Goal: Task Accomplishment & Management: Manage account settings

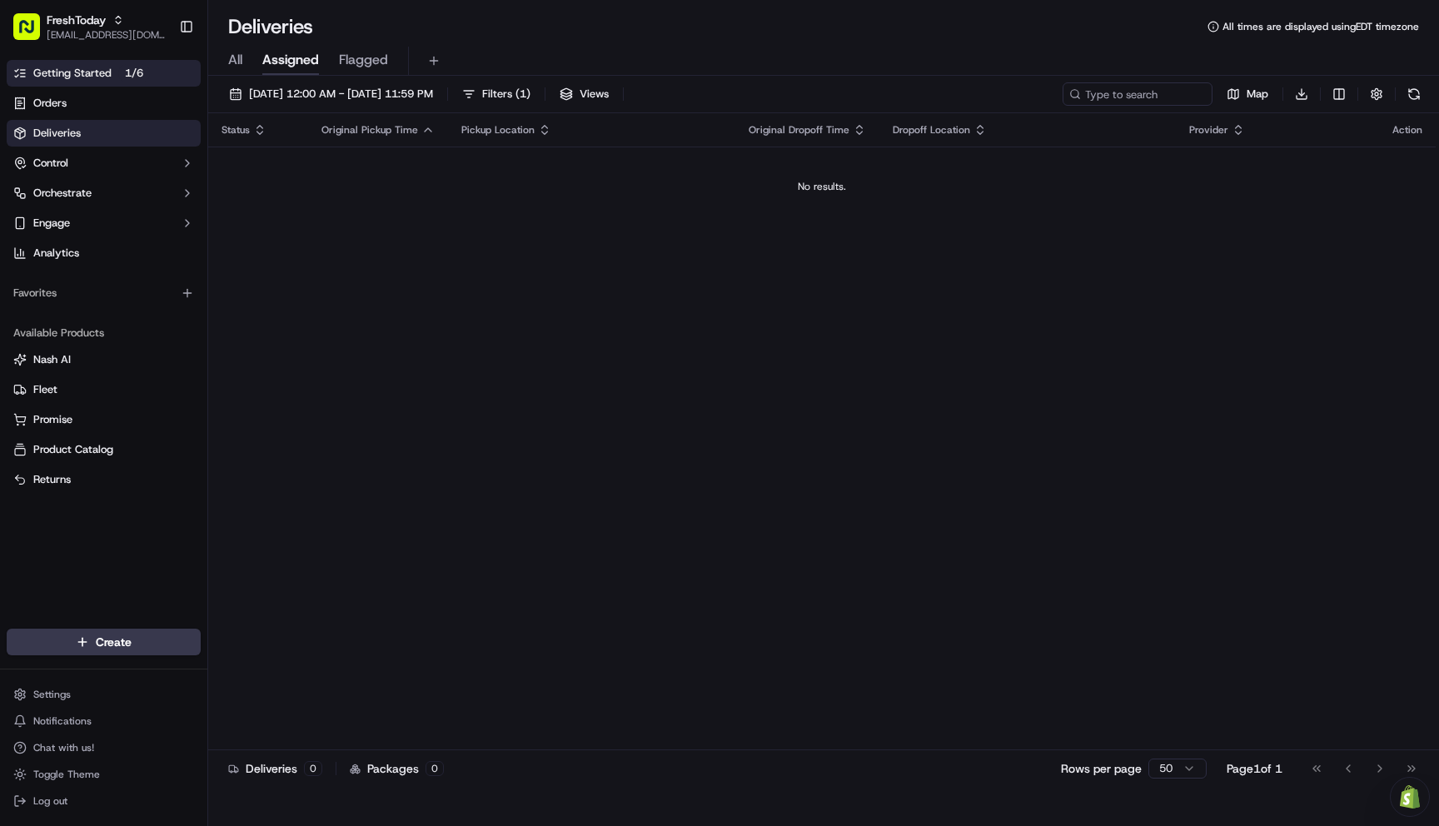
click at [64, 77] on span "Getting Started" at bounding box center [72, 73] width 78 height 15
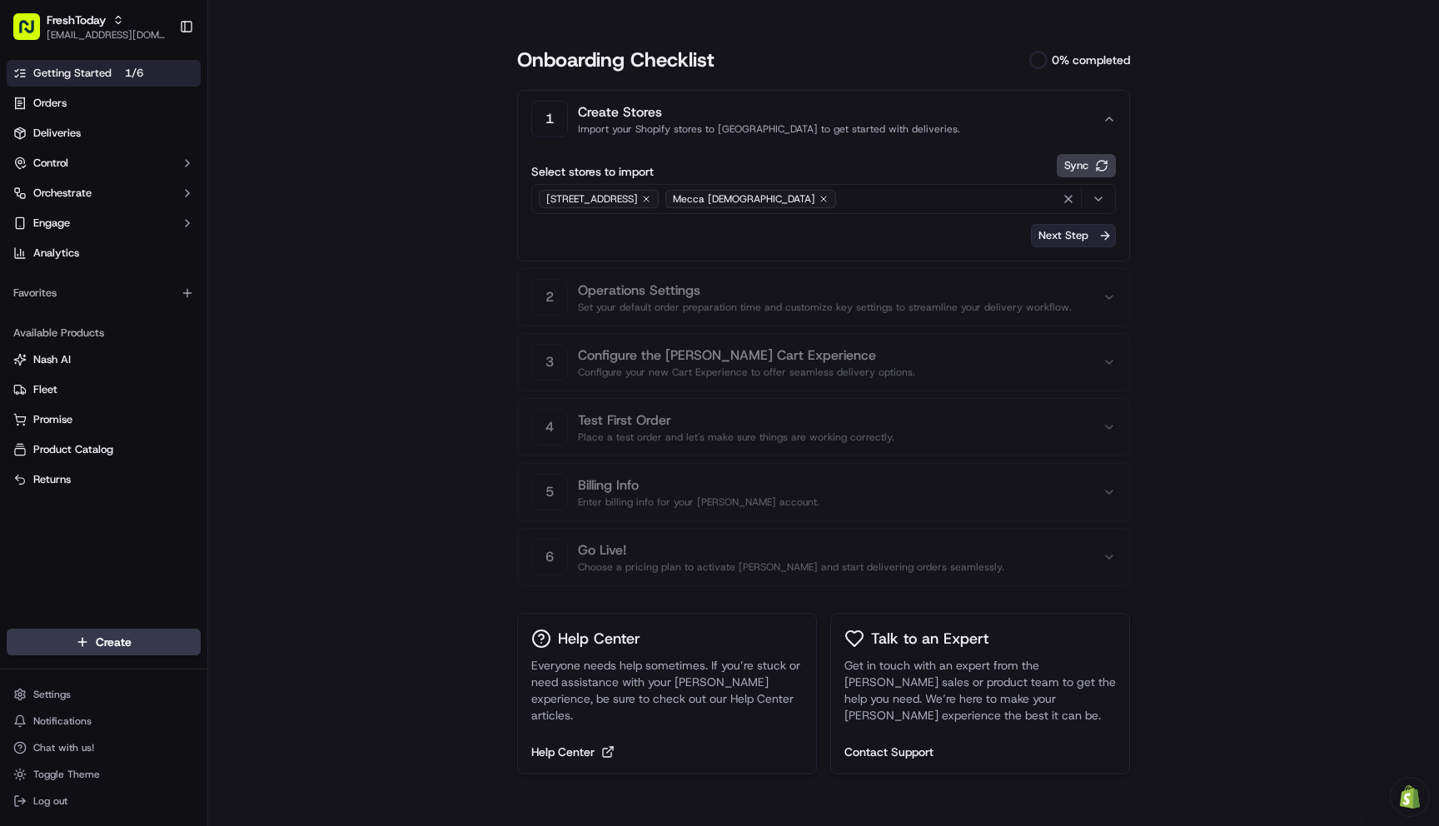
click at [1083, 231] on button "Next Step" at bounding box center [1073, 235] width 85 height 23
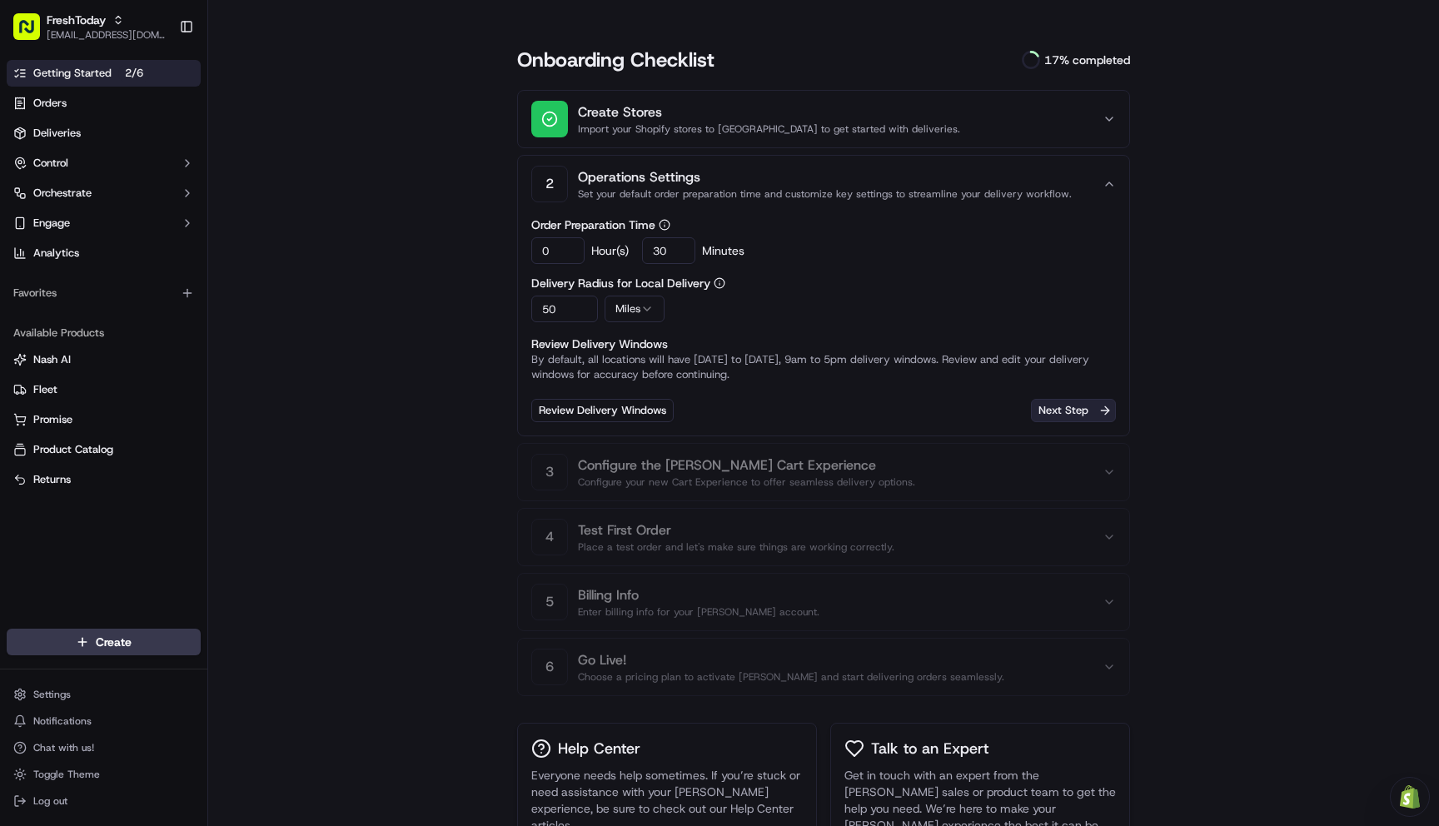
click at [1073, 411] on button "Next Step" at bounding box center [1073, 410] width 85 height 23
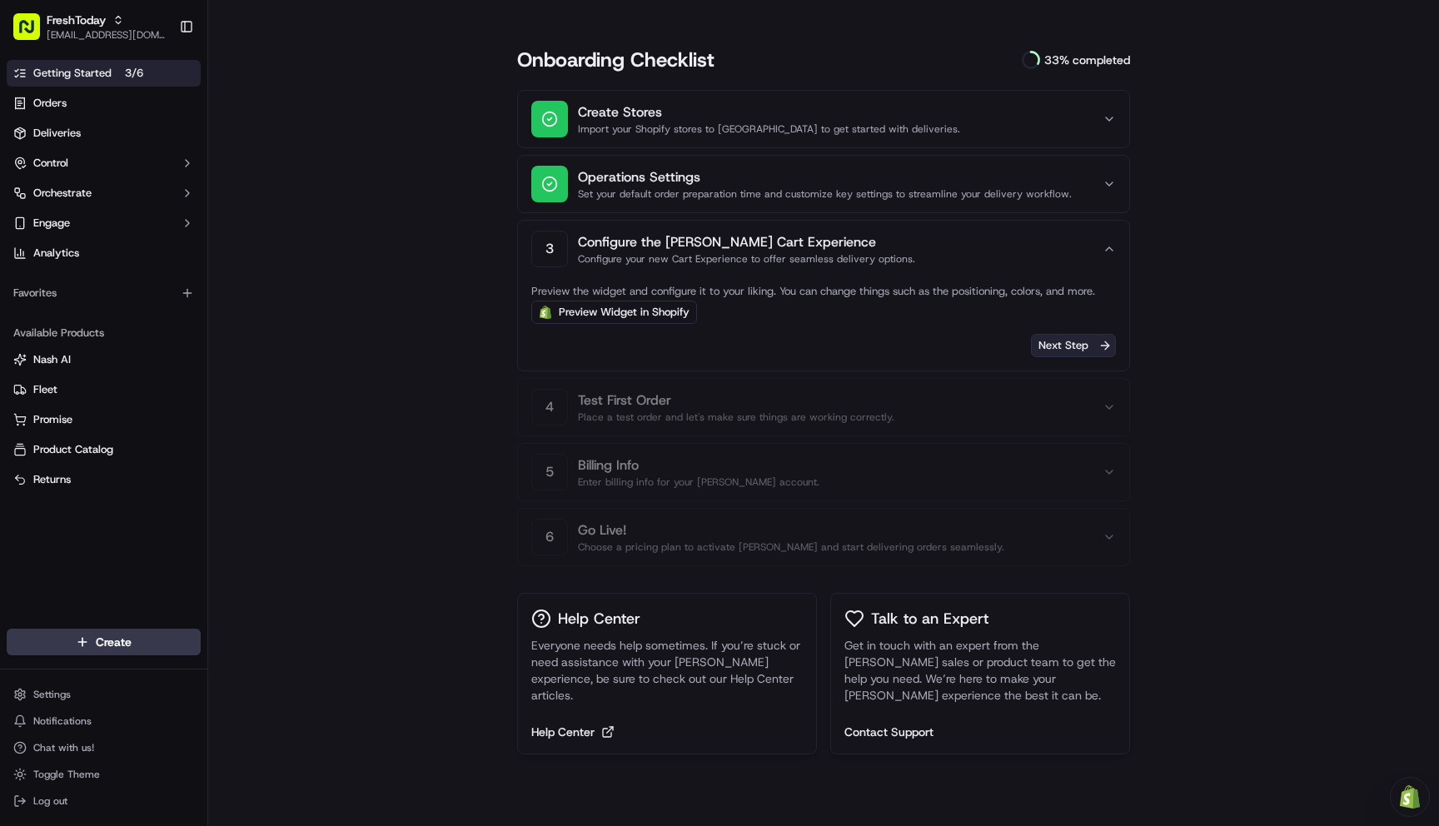
click at [1073, 341] on button "Next Step" at bounding box center [1073, 345] width 85 height 23
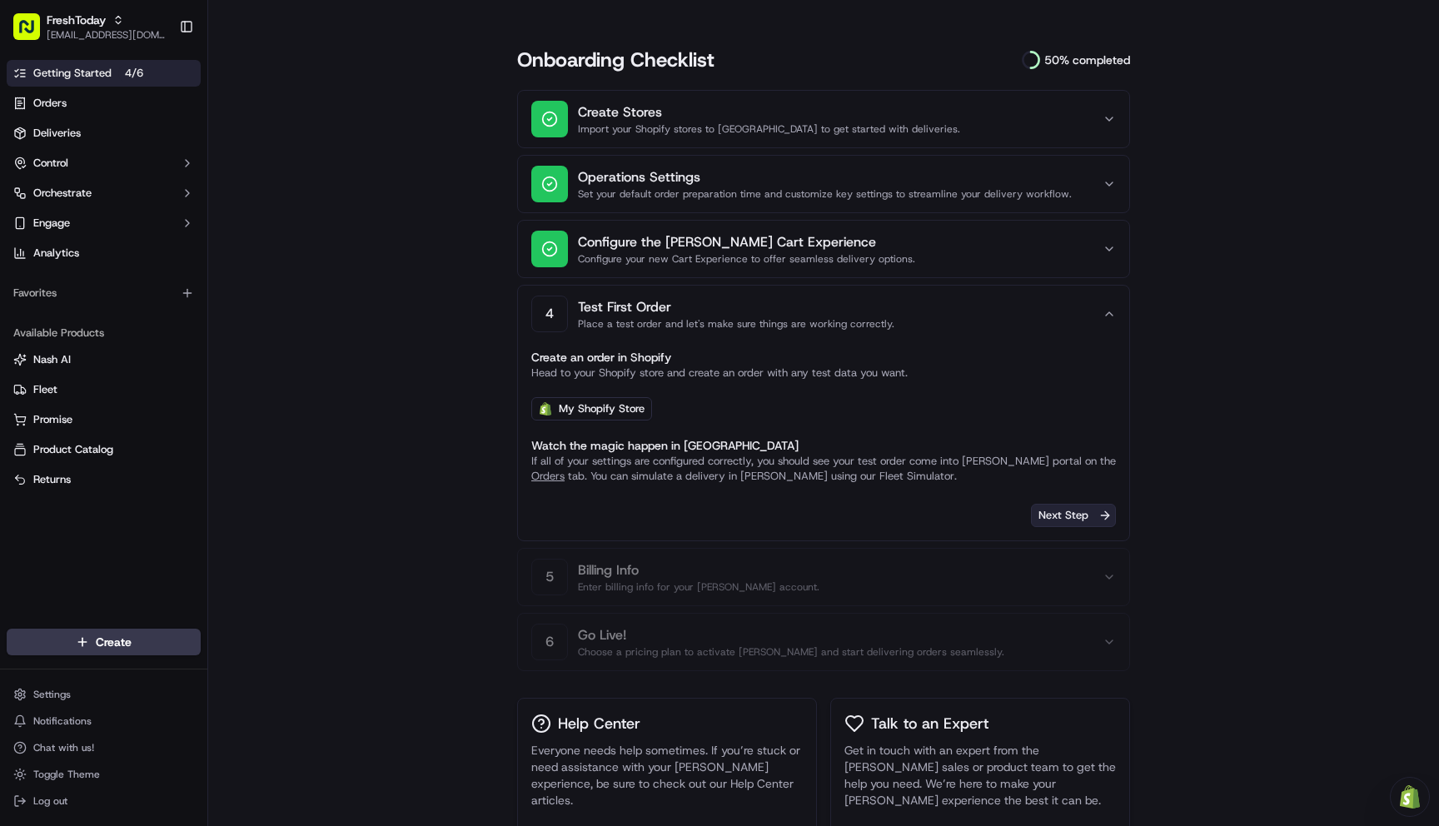
click at [1073, 521] on button "Next Step" at bounding box center [1073, 515] width 85 height 23
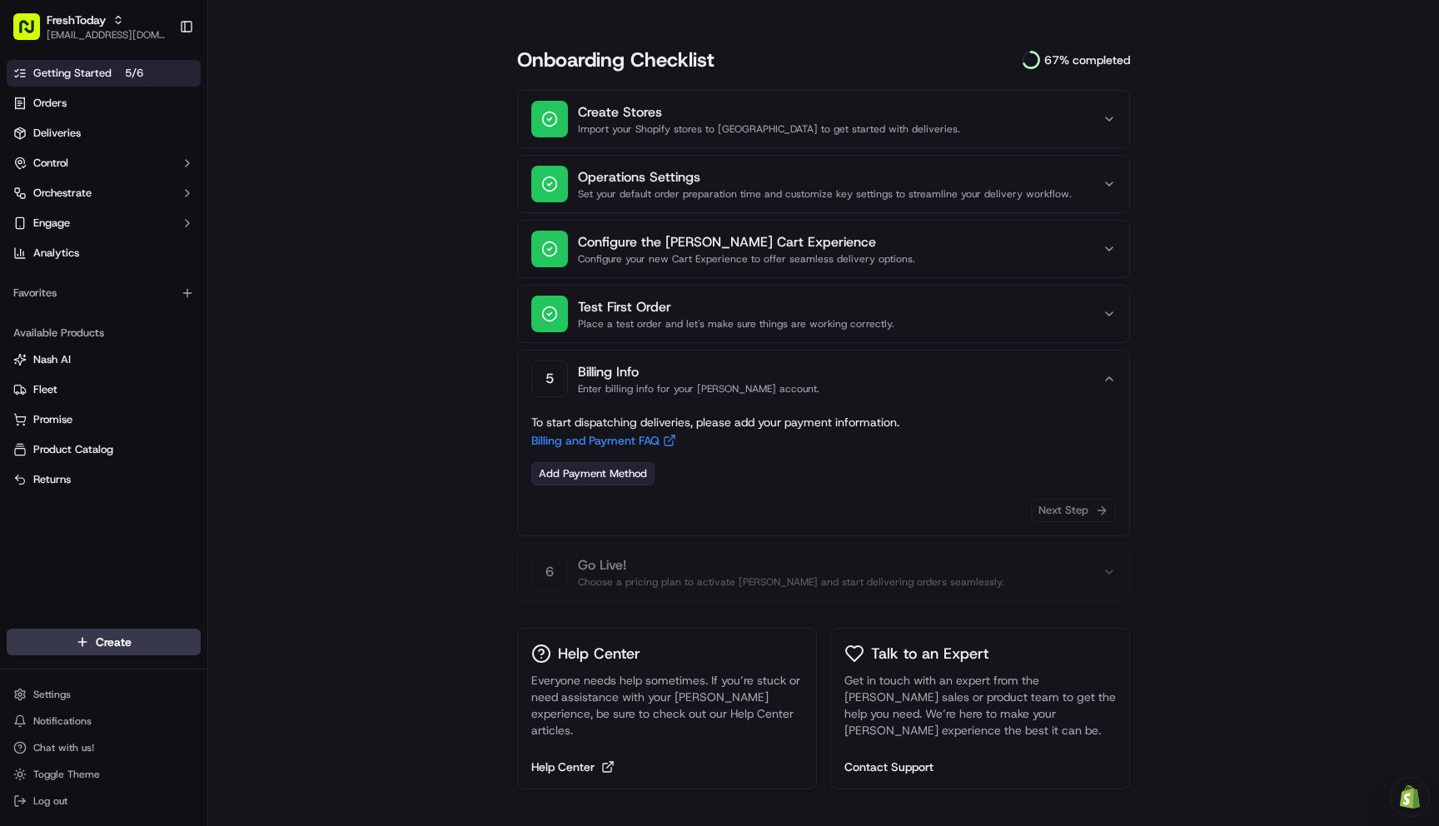
click at [607, 472] on link "Add Payment Method" at bounding box center [592, 473] width 123 height 23
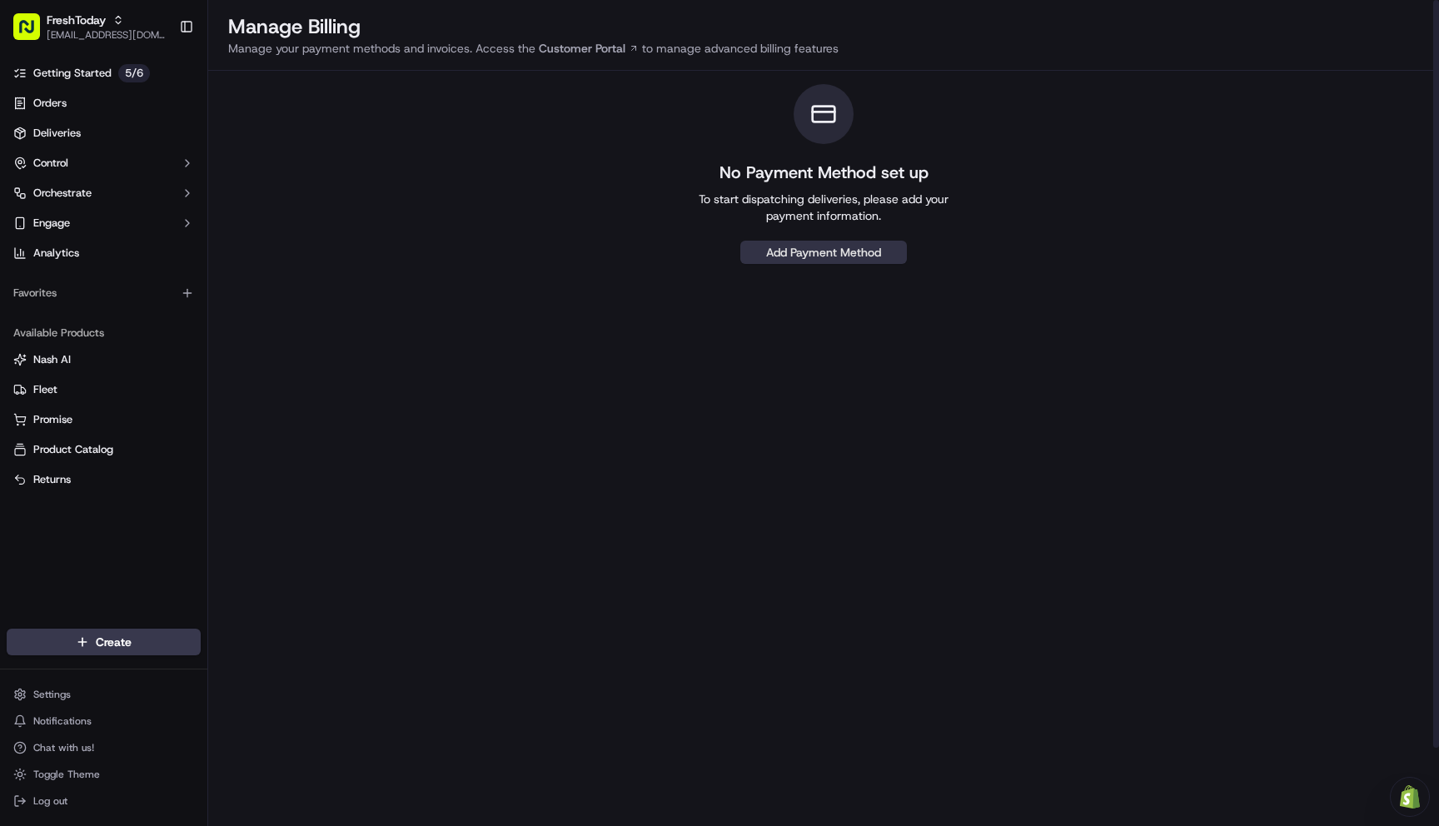
click at [807, 247] on button "Add Payment Method" at bounding box center [823, 252] width 167 height 23
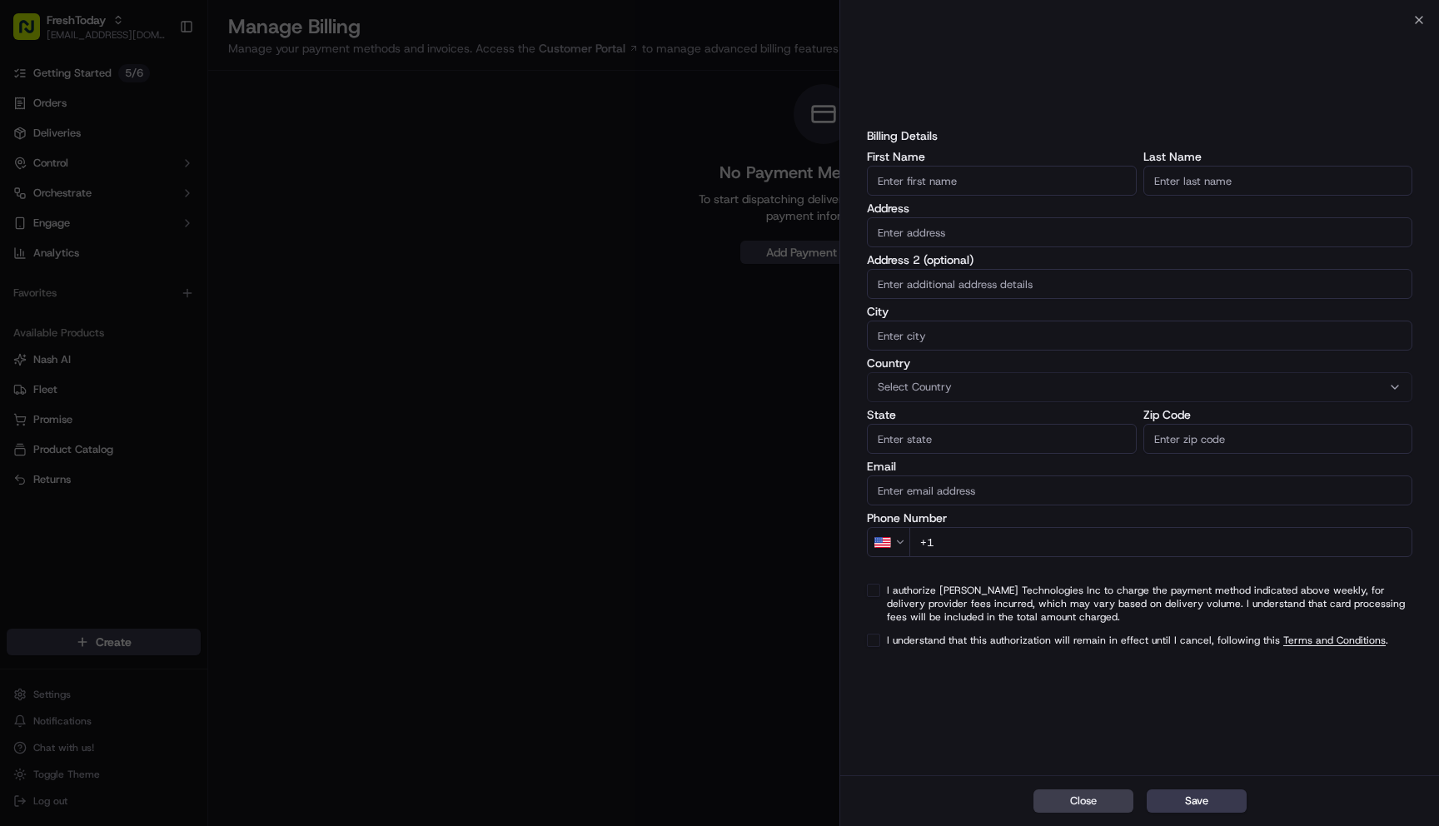
click at [919, 182] on input "First Name" at bounding box center [1002, 181] width 270 height 30
type input "Mohammad"
type input "khan"
type input "1158 Oakcroft Ln."
type input "Somerset"
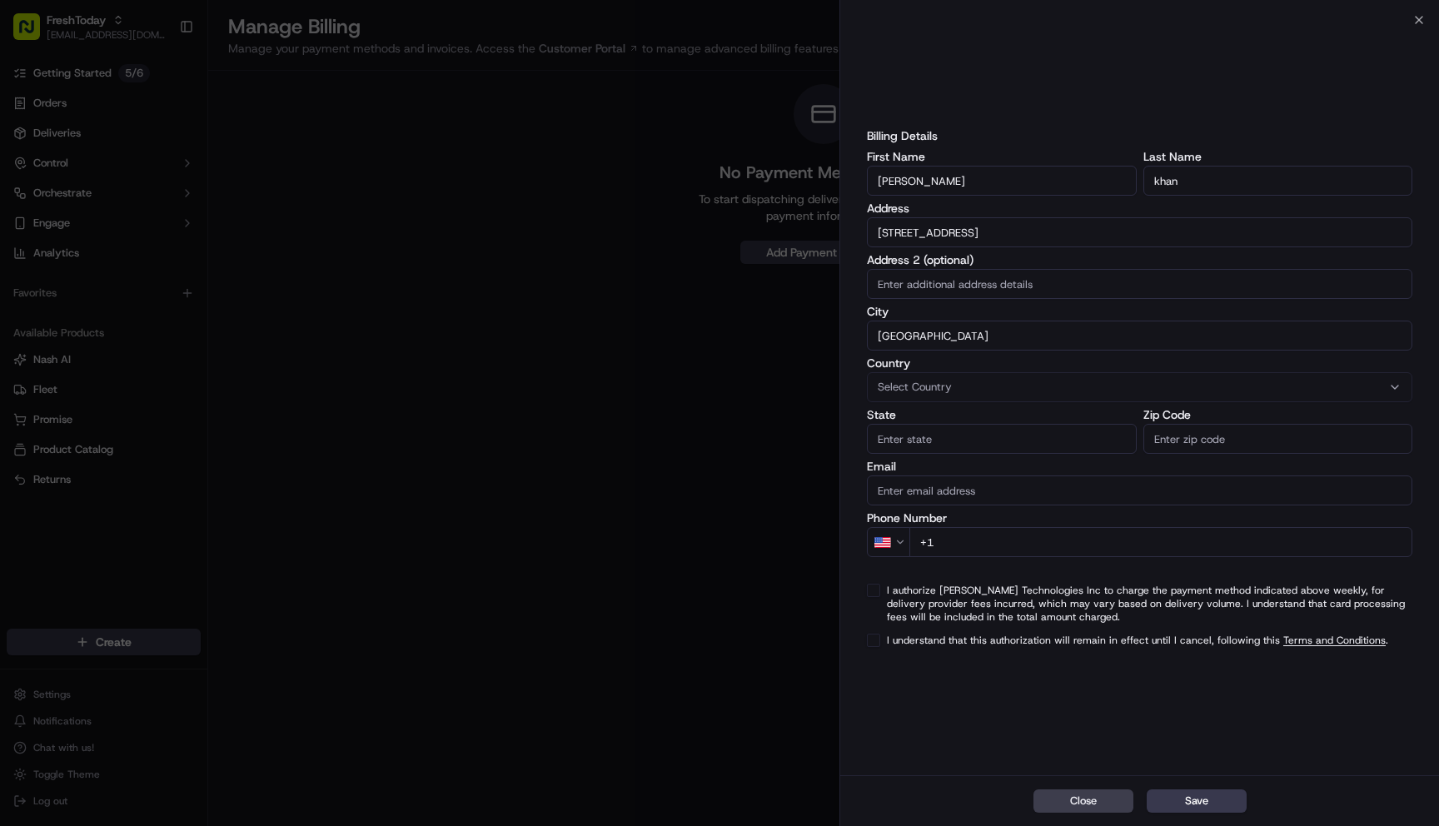
type input "New Jersey"
type input "08873"
type input "[EMAIL_ADDRESS][DOMAIN_NAME]"
click at [997, 541] on input "+1" at bounding box center [1160, 542] width 503 height 30
click at [1011, 536] on input "+1" at bounding box center [1160, 542] width 503 height 30
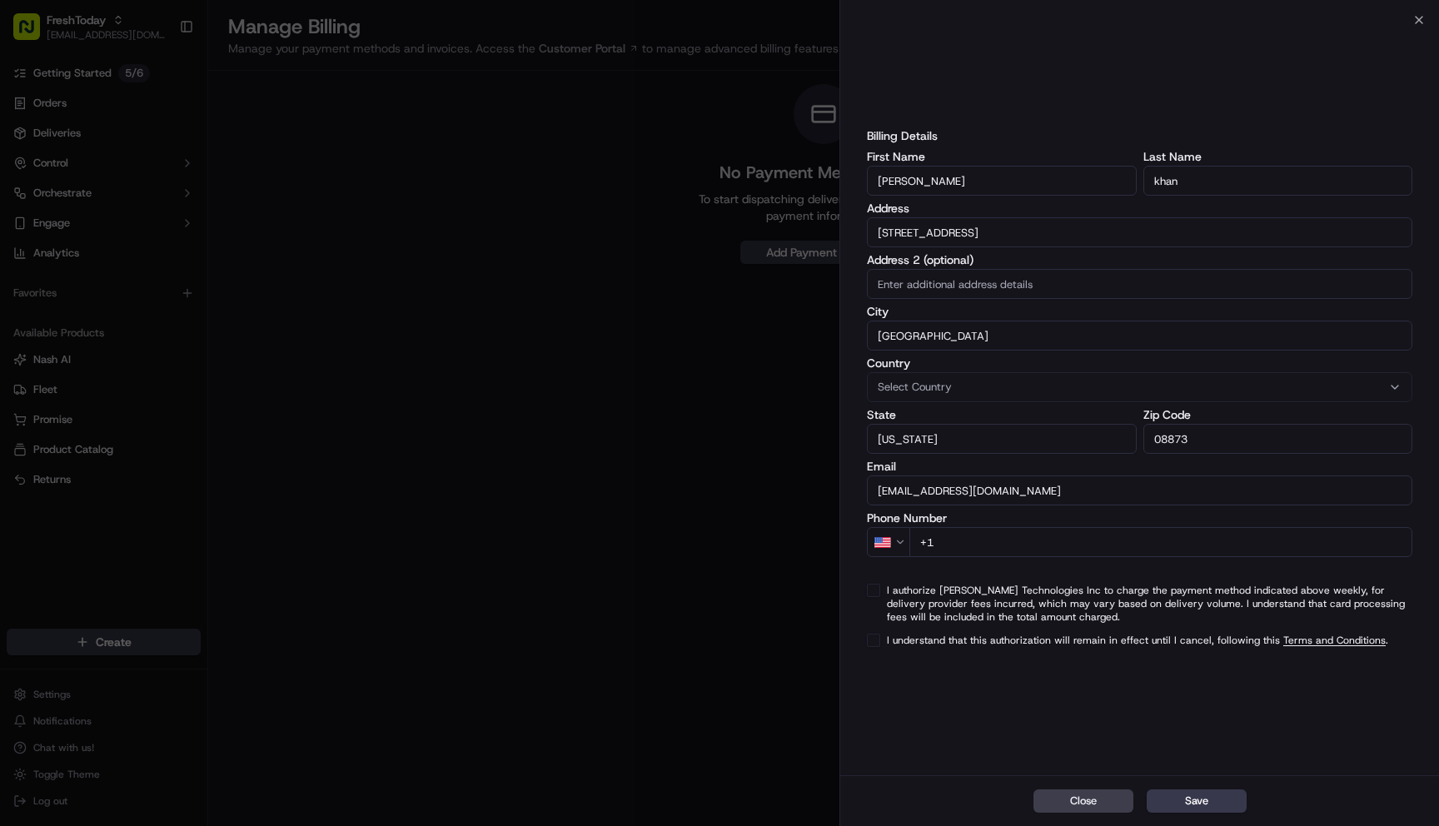
click at [1011, 536] on input "+1" at bounding box center [1160, 542] width 503 height 30
type input "+1 516 957 9139"
click at [1186, 801] on button "Save" at bounding box center [1197, 800] width 100 height 23
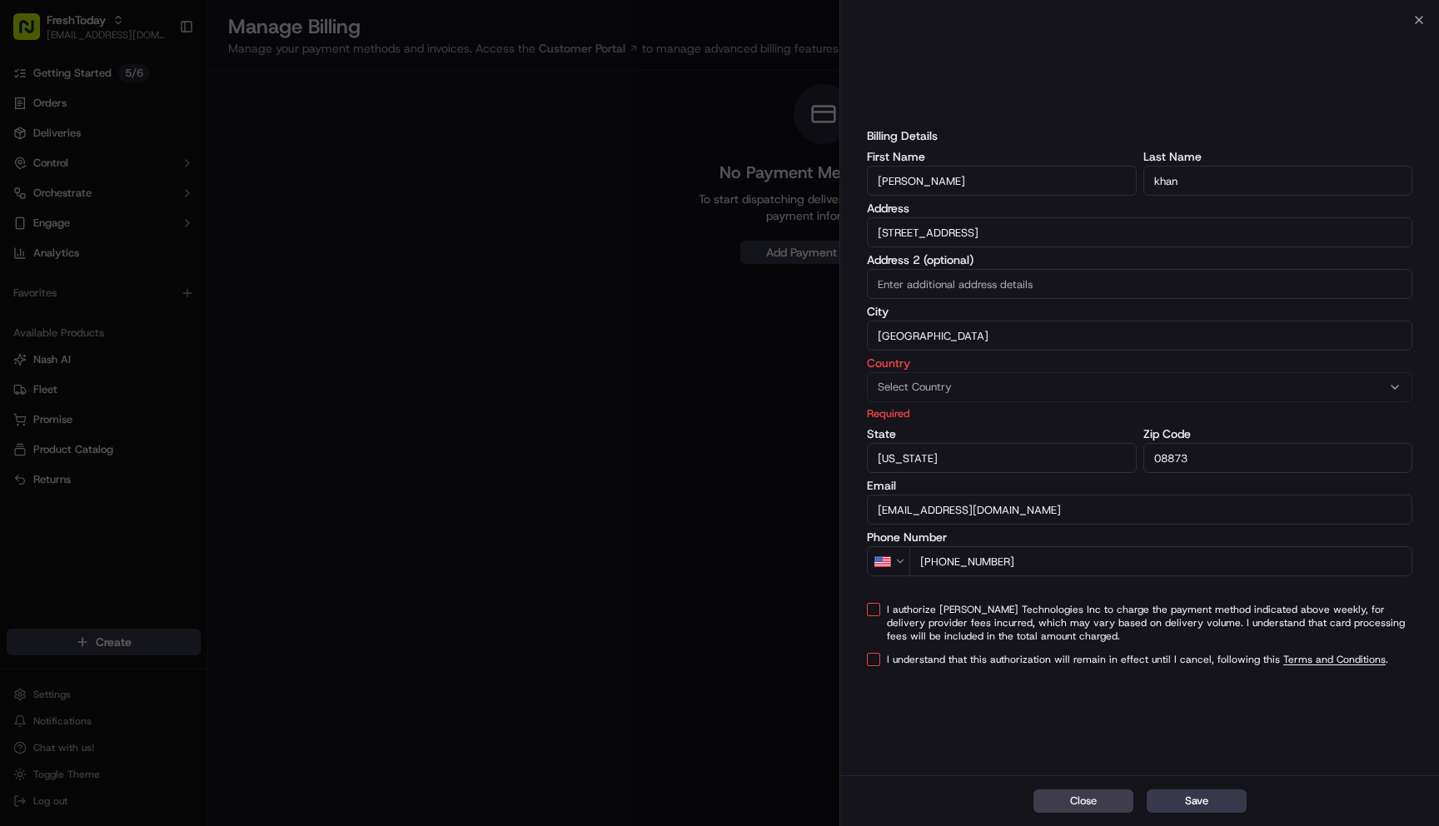
click at [875, 610] on button "I authorize Nash Technologies Inc to charge the payment method indicated above …" at bounding box center [873, 609] width 13 height 13
click at [872, 670] on div "Billing Details First Name Mohammad Last Name khan Address 1158 Oakcroft Ln. Ad…" at bounding box center [1139, 350] width 545 height 660
click at [872, 655] on button "I understand that this authorization will remain in effect until I cancel, foll…" at bounding box center [873, 659] width 13 height 13
click at [1208, 804] on button "Save" at bounding box center [1197, 800] width 100 height 23
click at [1198, 803] on button "Save" at bounding box center [1197, 800] width 100 height 23
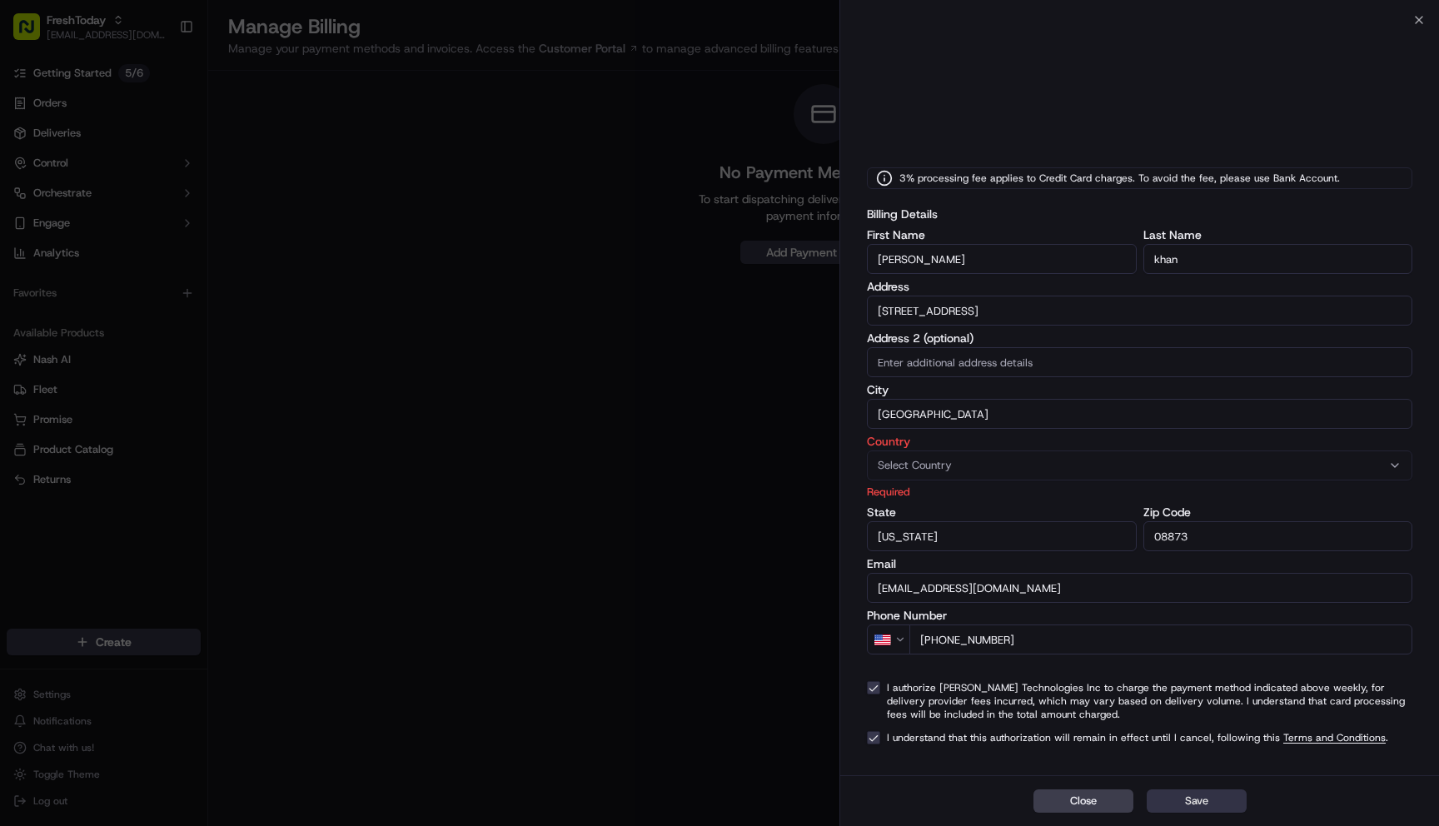
click at [1193, 801] on button "Save" at bounding box center [1197, 800] width 100 height 23
click at [929, 462] on span "Select Country" at bounding box center [915, 465] width 74 height 15
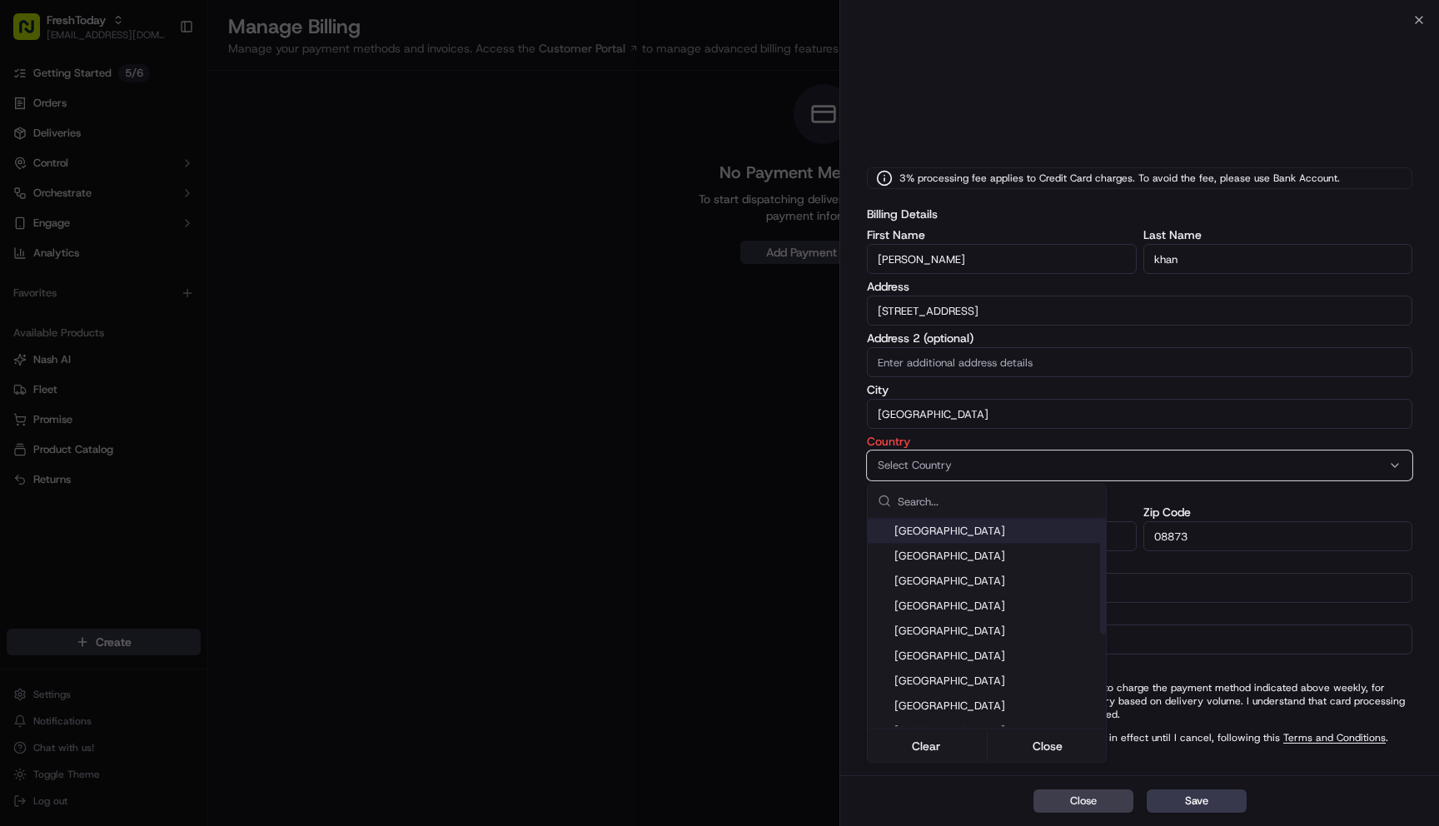
click at [924, 532] on span "United States" at bounding box center [996, 531] width 205 height 15
click at [1048, 746] on button "Close" at bounding box center [1048, 746] width 114 height 23
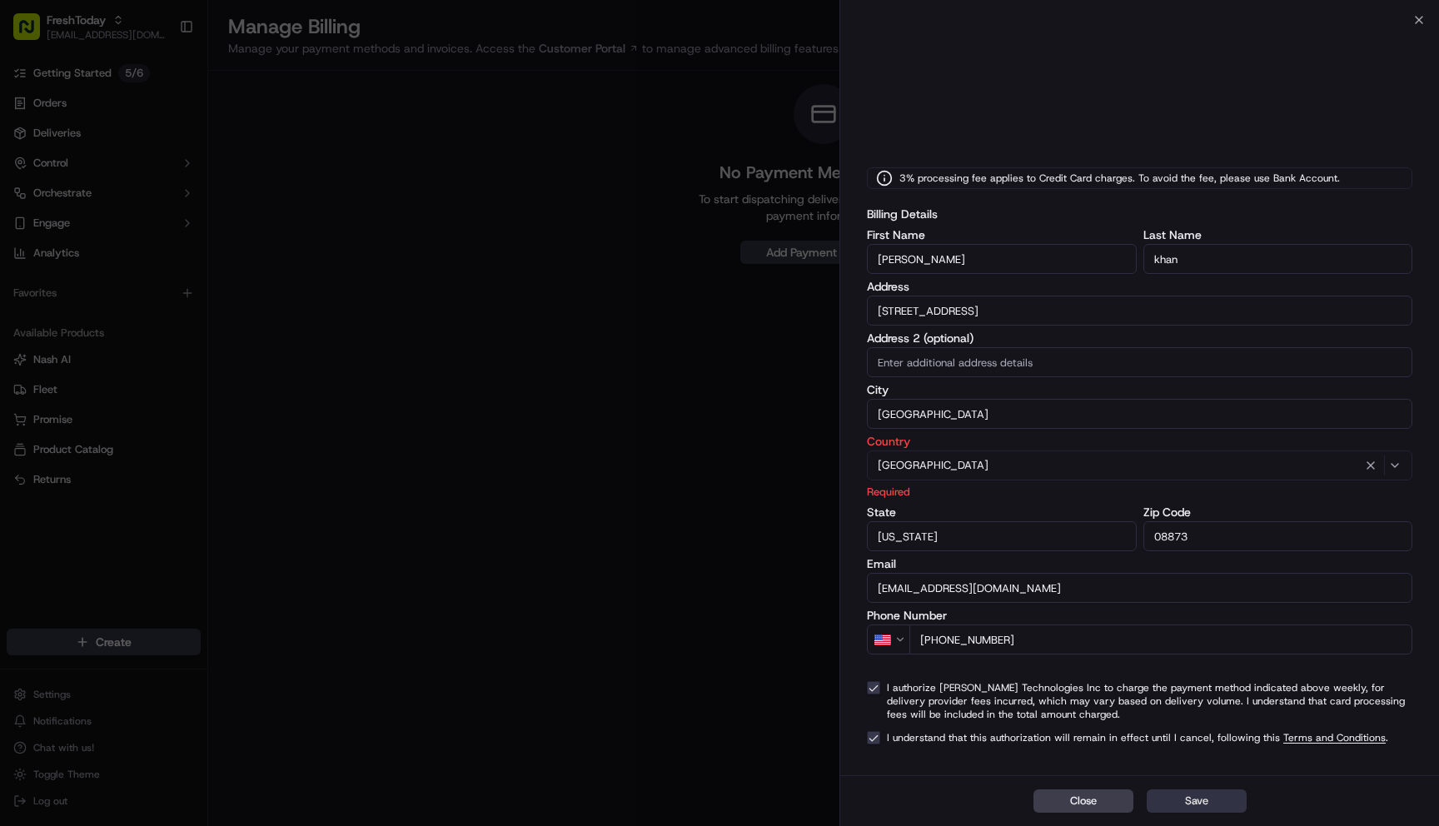
click at [1201, 804] on button "Save" at bounding box center [1197, 800] width 100 height 23
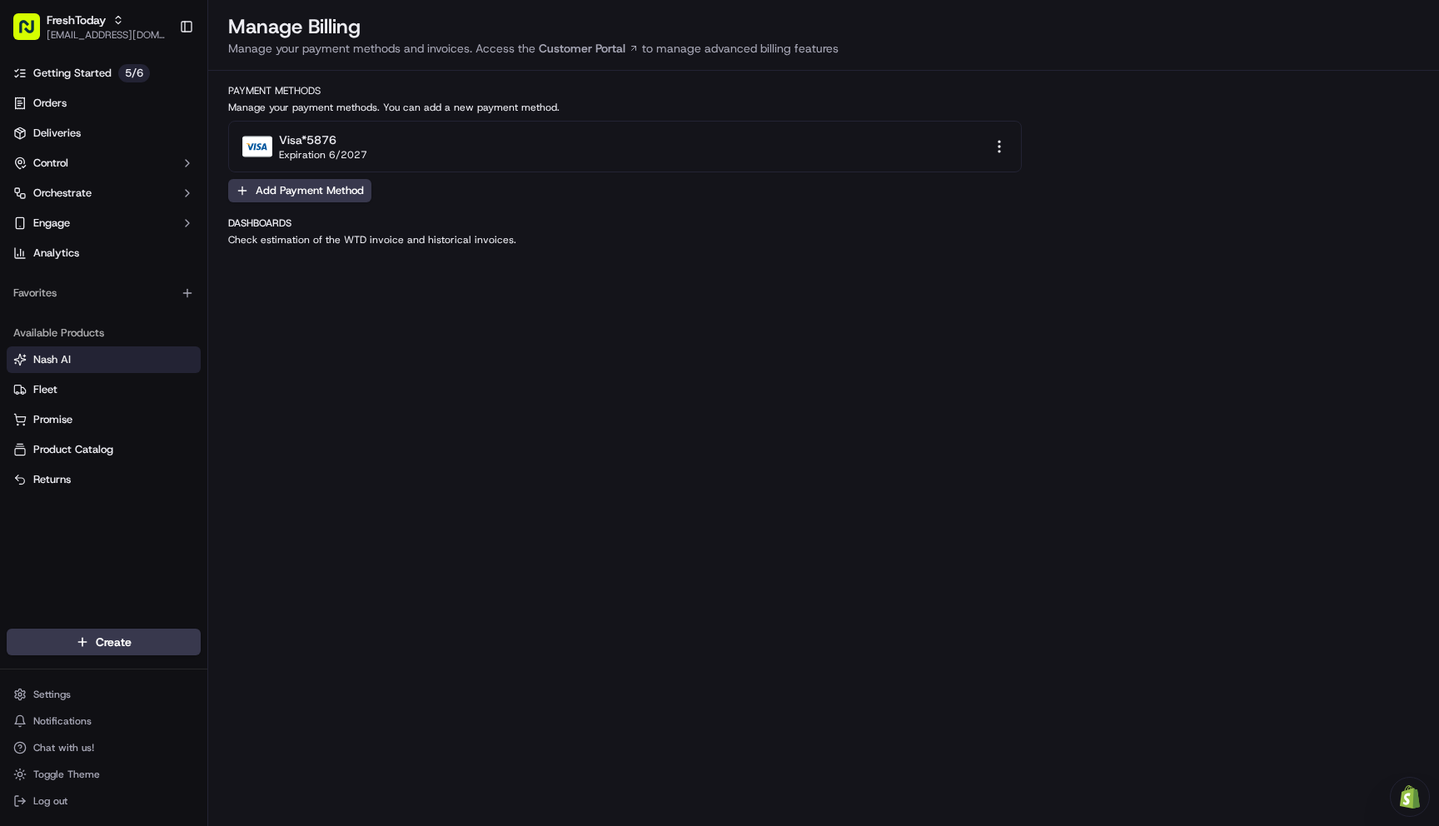
click at [68, 361] on span "Nash AI" at bounding box center [51, 359] width 37 height 15
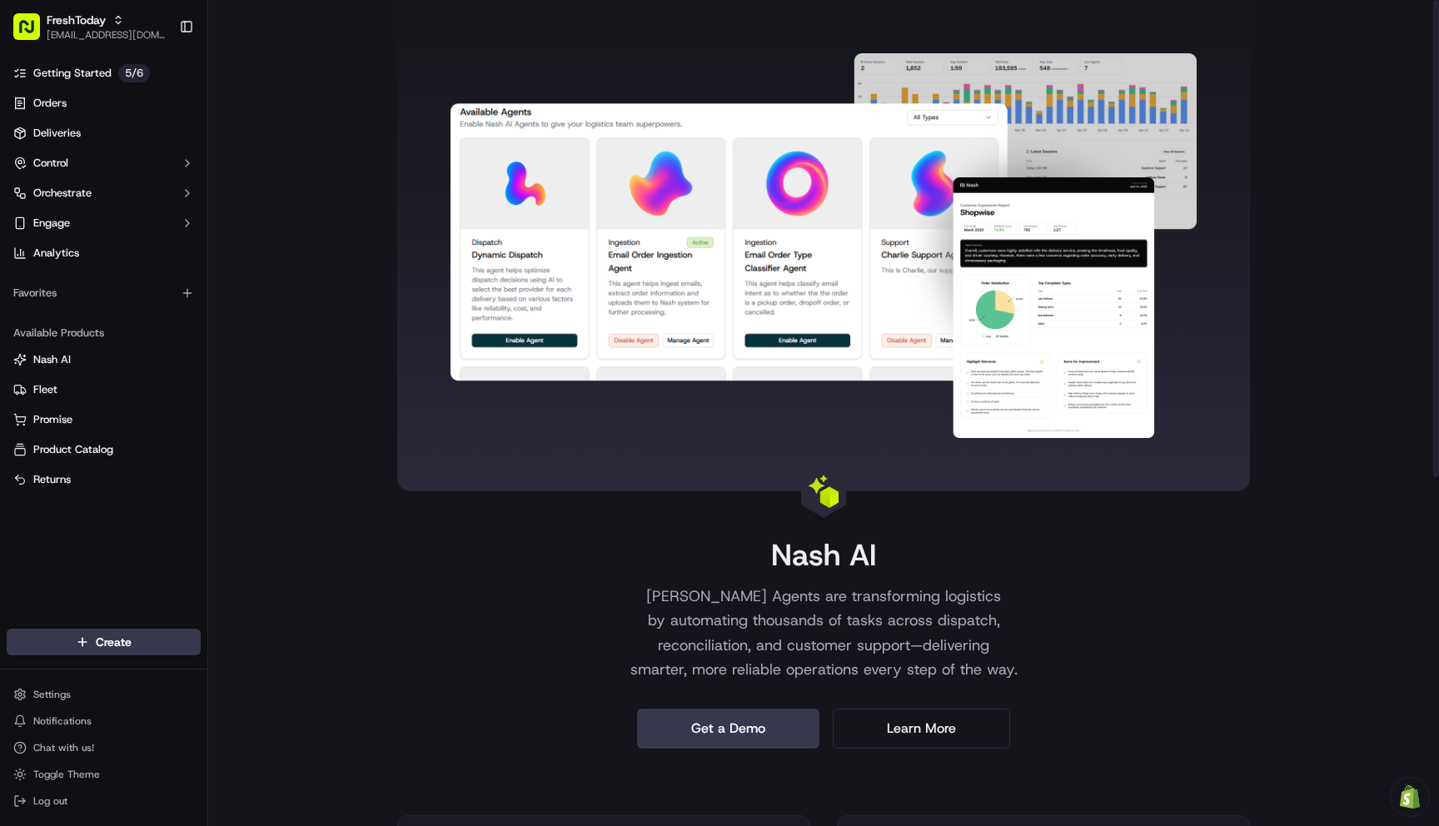
click at [544, 550] on div "Nash AI Nash AI Agents are transforming logistics by automating thousands of ta…" at bounding box center [823, 374] width 853 height 749
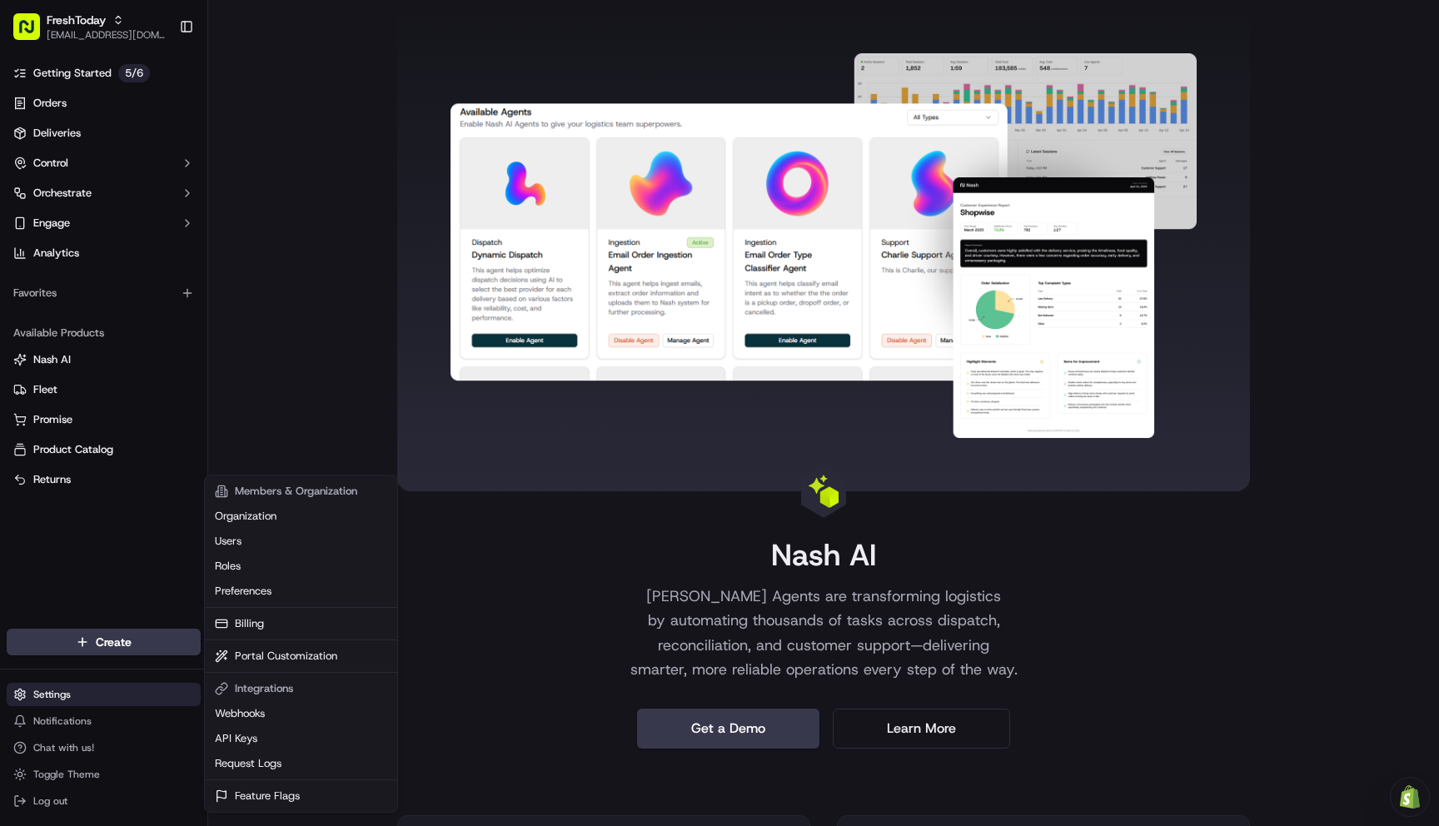
click at [80, 701] on html "FreshToday itschickentoday@gmail.com Toggle Sidebar Getting Started 5 / 6 Order…" at bounding box center [719, 413] width 1439 height 826
click at [252, 718] on link "Webhooks" at bounding box center [301, 713] width 186 height 25
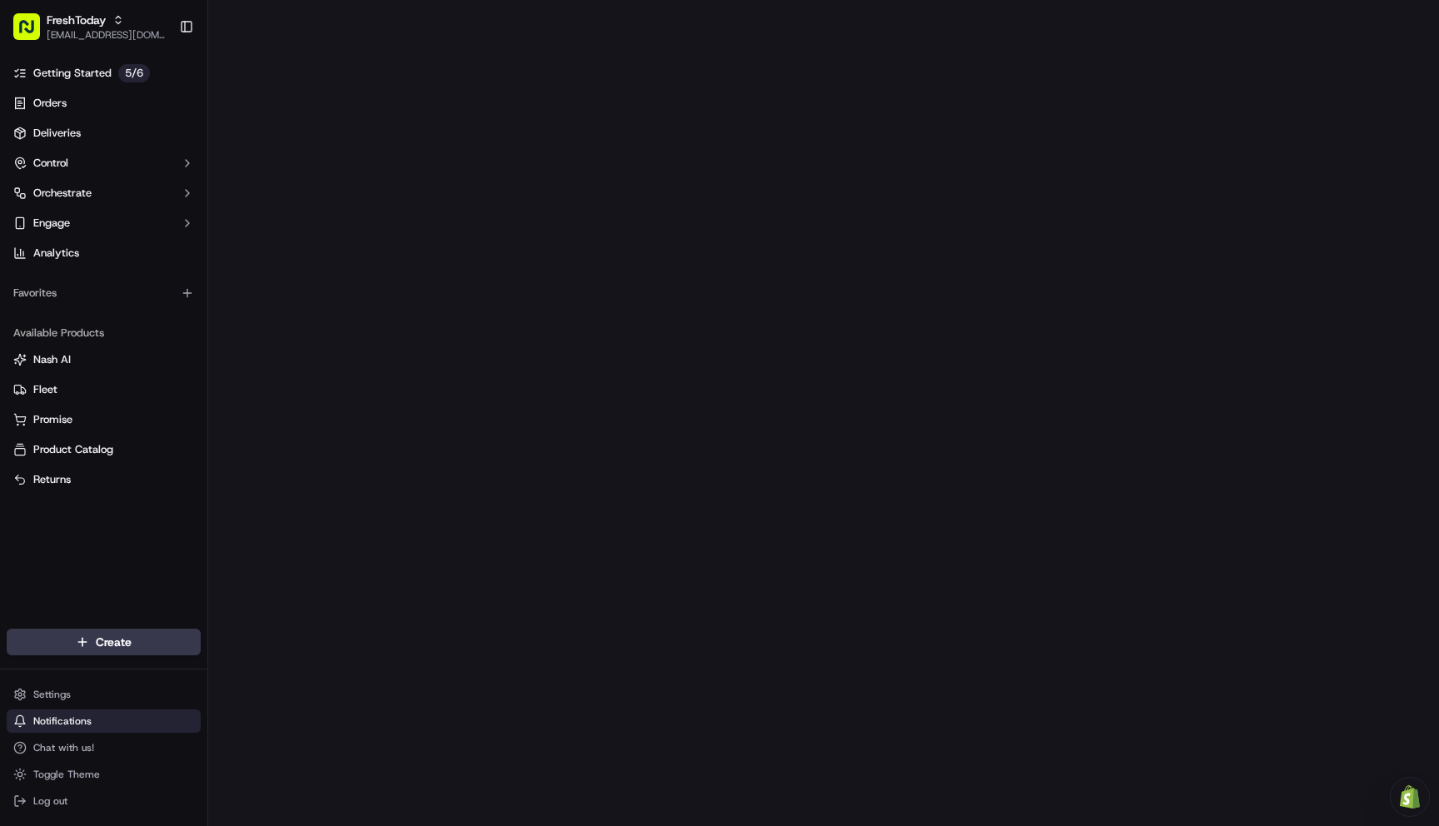
click at [82, 719] on span "Notifications" at bounding box center [62, 721] width 58 height 13
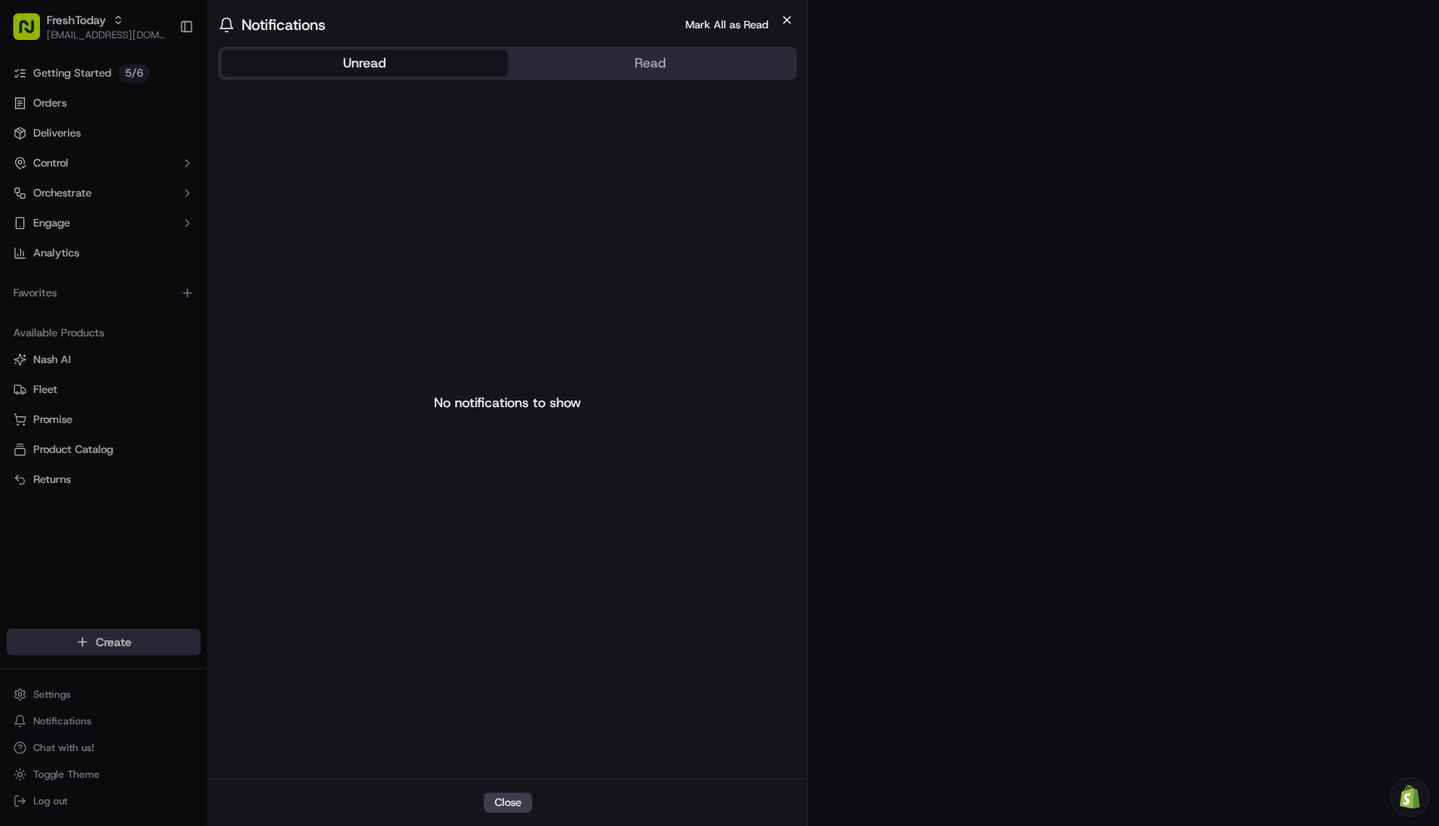
click at [786, 23] on icon "button" at bounding box center [786, 19] width 13 height 13
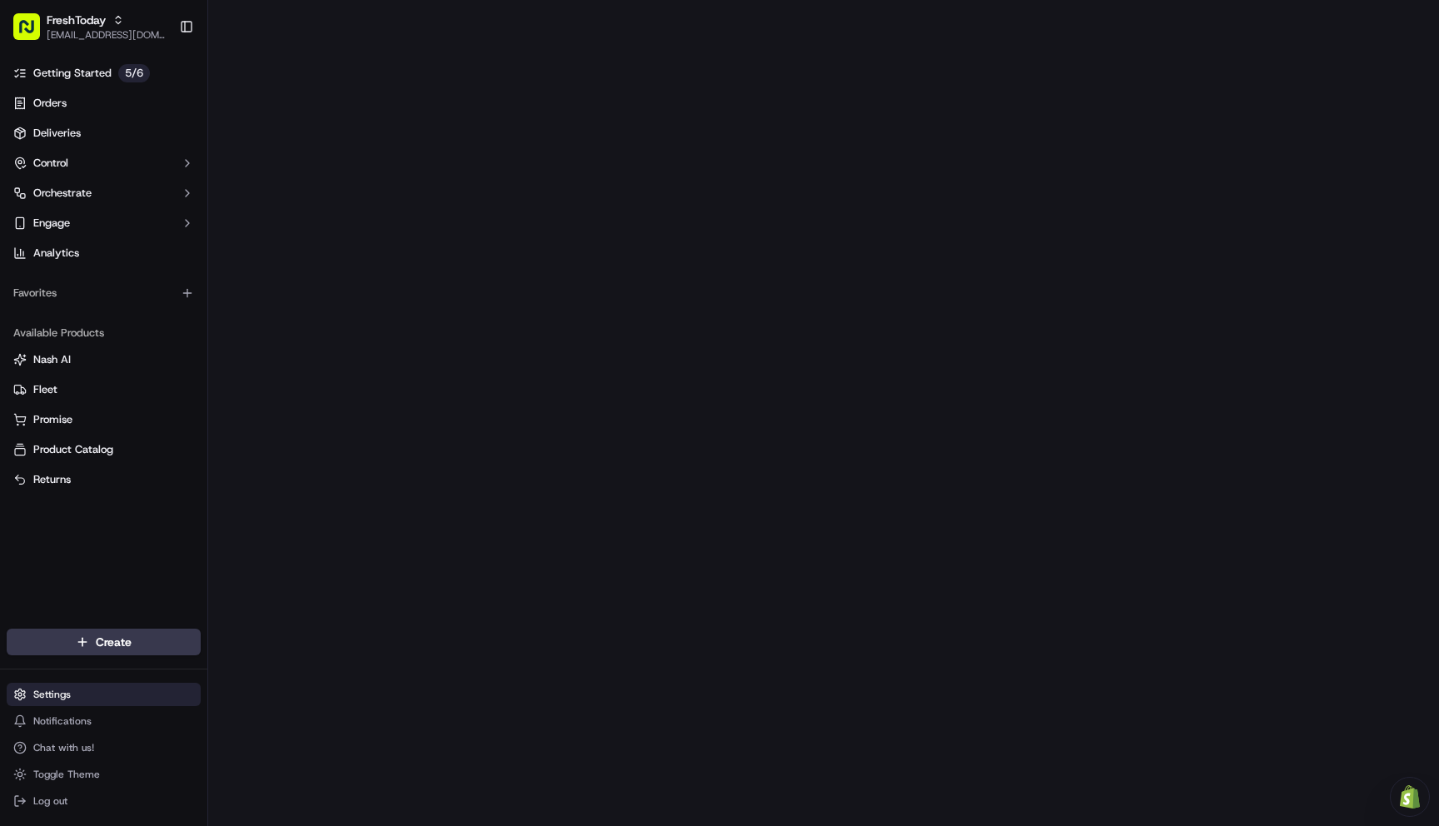
click at [56, 695] on html "FreshToday itschickentoday@gmail.com Toggle Sidebar Getting Started 5 / 6 Order…" at bounding box center [719, 413] width 1439 height 826
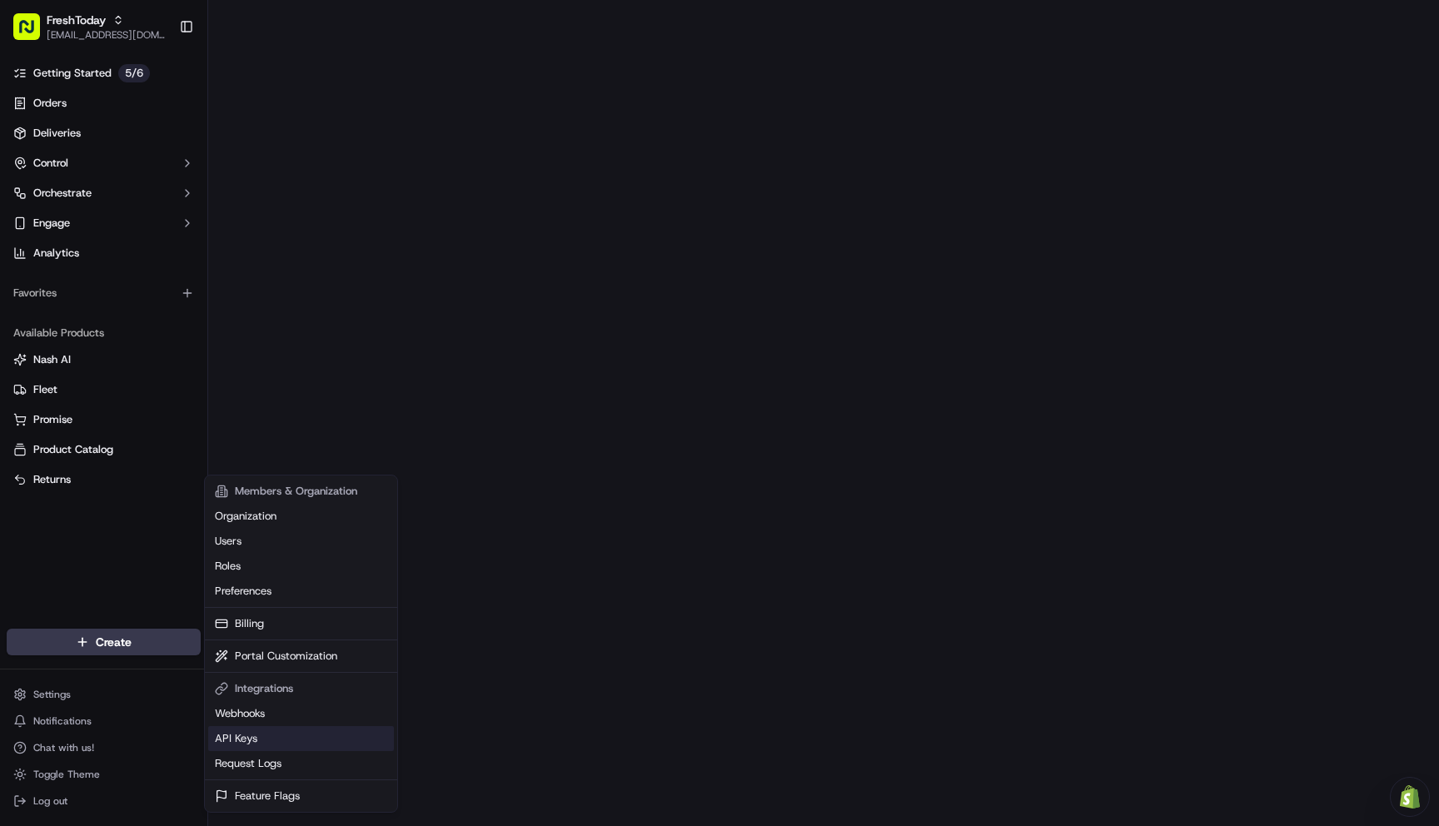
click at [257, 736] on link "API Keys" at bounding box center [301, 738] width 186 height 25
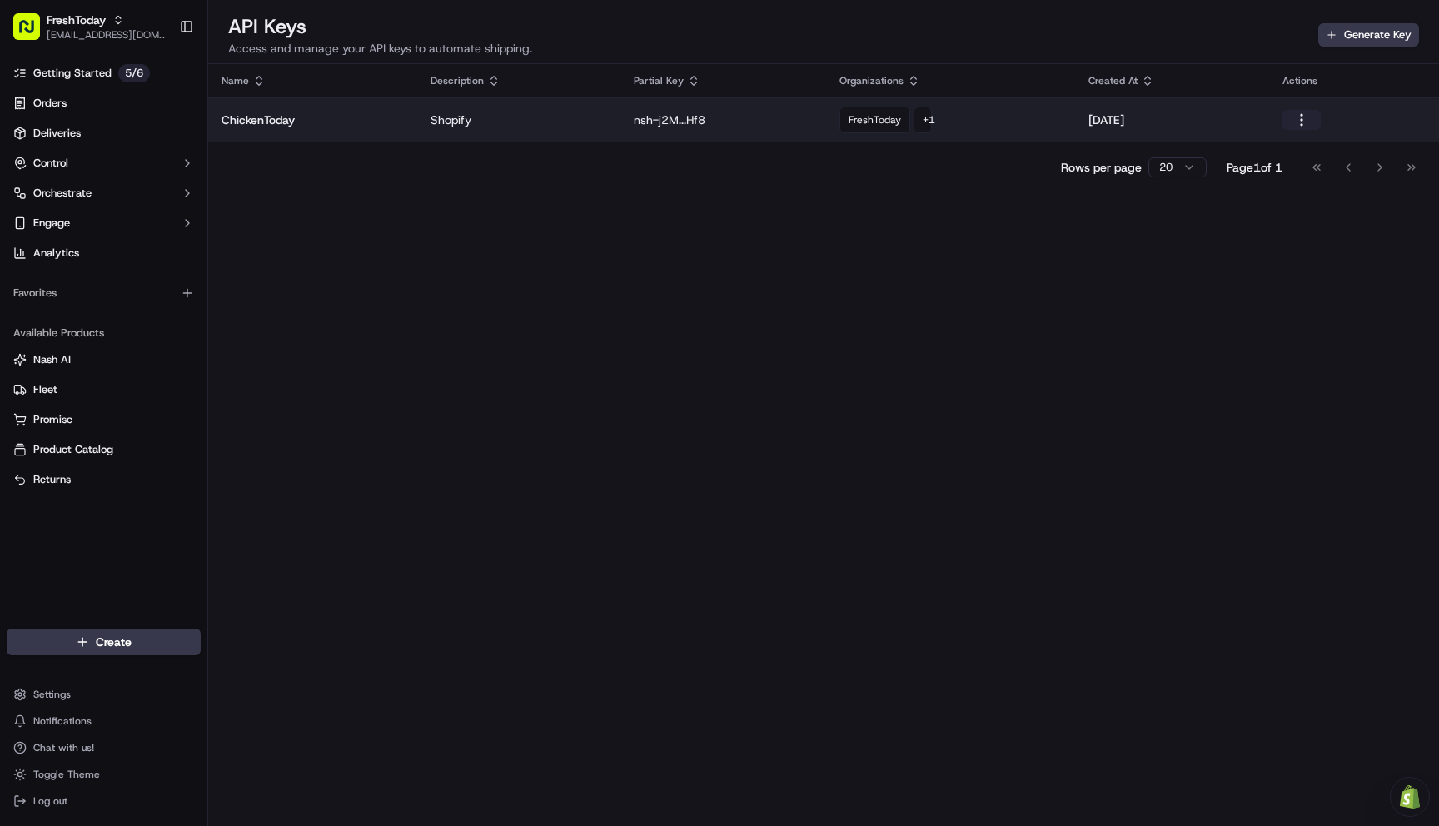
click at [1305, 119] on button "button" at bounding box center [1302, 120] width 38 height 20
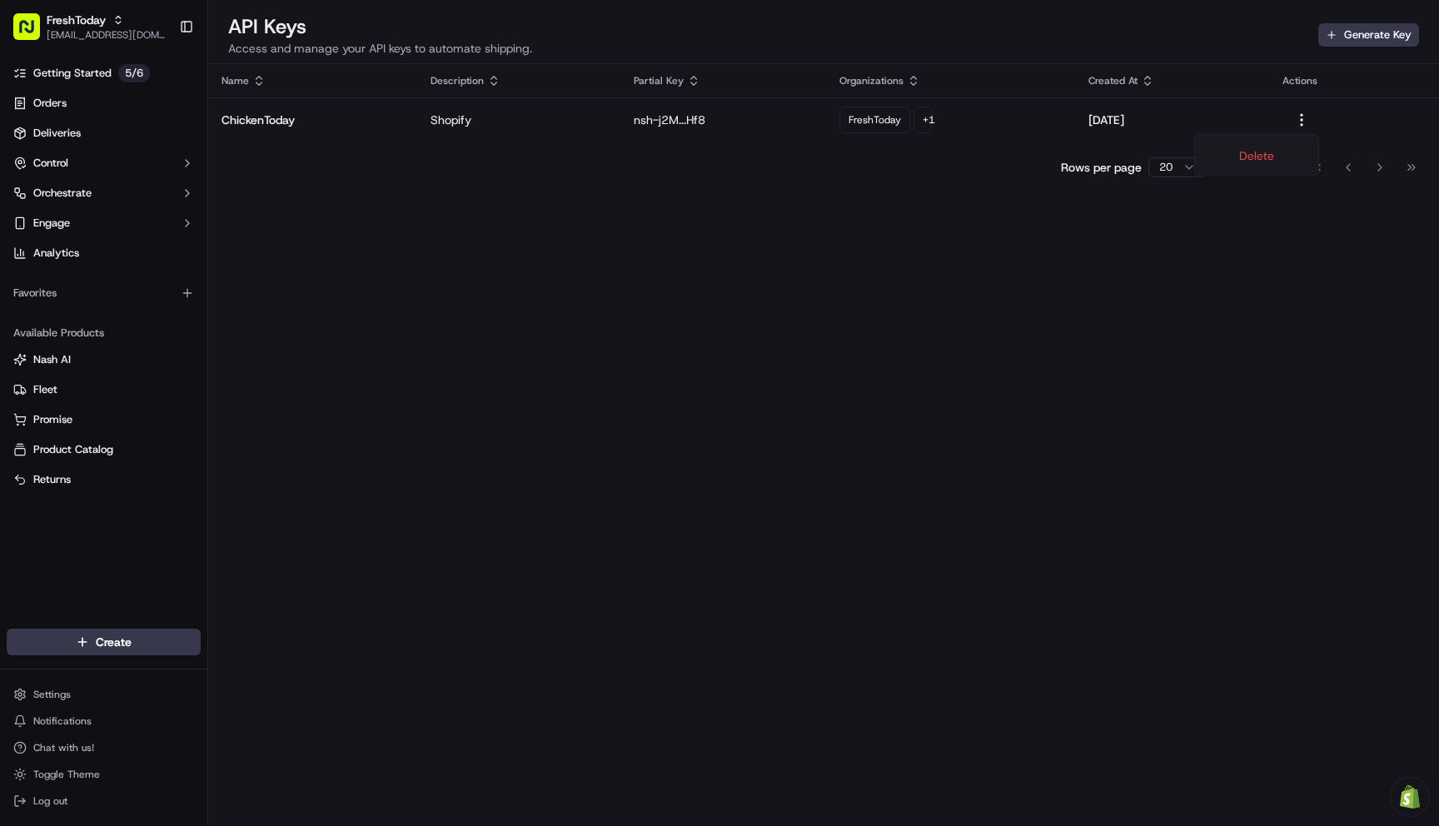
click at [1228, 397] on div "Name Description Partial Key Organizations Created At Actions ChickenToday Shop…" at bounding box center [823, 477] width 1231 height 826
click at [67, 371] on button "Nash AI" at bounding box center [104, 359] width 194 height 27
click at [62, 362] on span "Nash AI" at bounding box center [51, 359] width 37 height 15
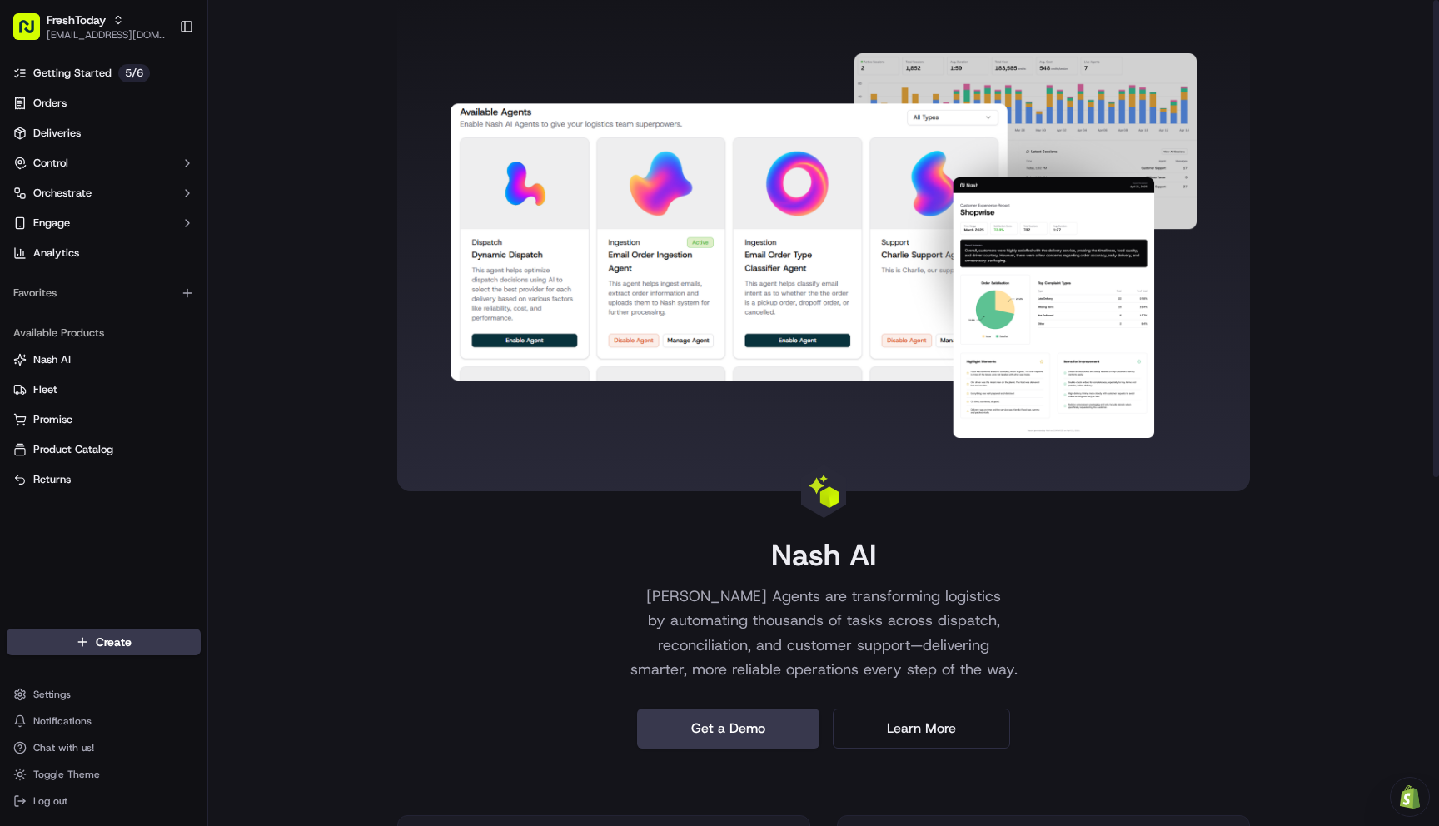
click at [441, 594] on div "Nash AI Nash AI Agents are transforming logistics by automating thousands of ta…" at bounding box center [823, 374] width 853 height 749
click at [96, 75] on span "Getting Started" at bounding box center [72, 73] width 78 height 15
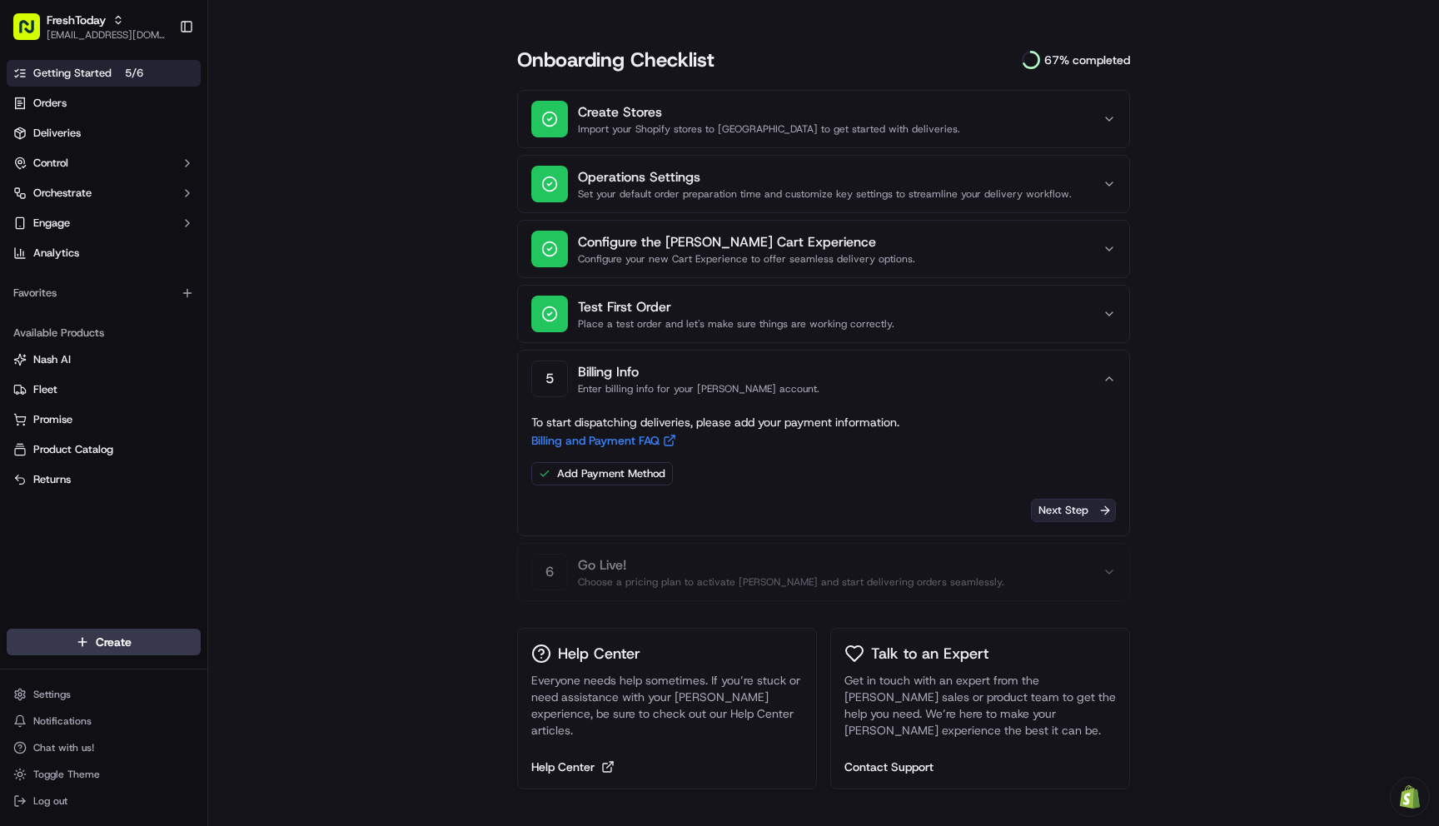
click at [1103, 515] on button "Next Step" at bounding box center [1073, 510] width 85 height 23
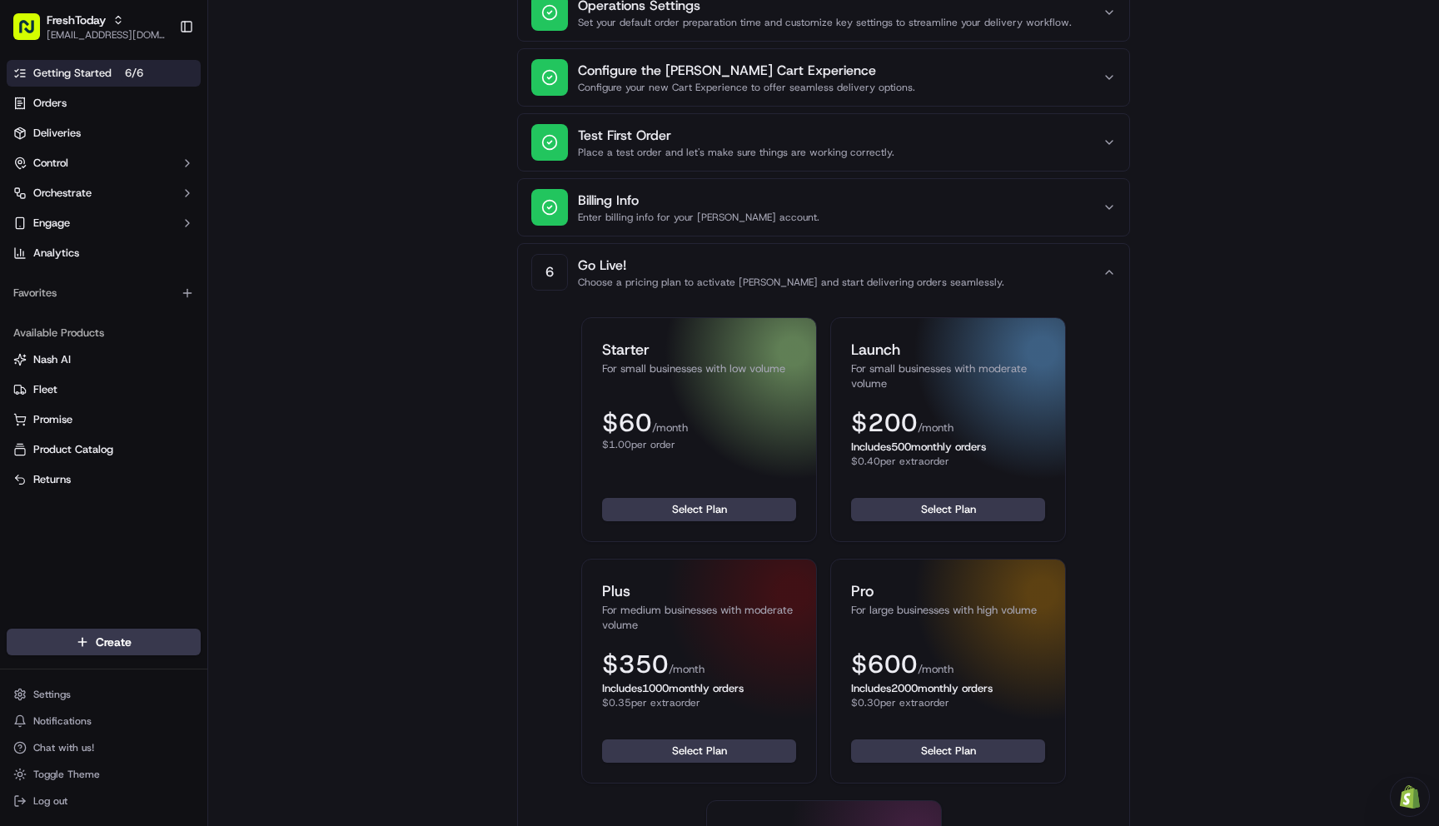
scroll to position [167, 0]
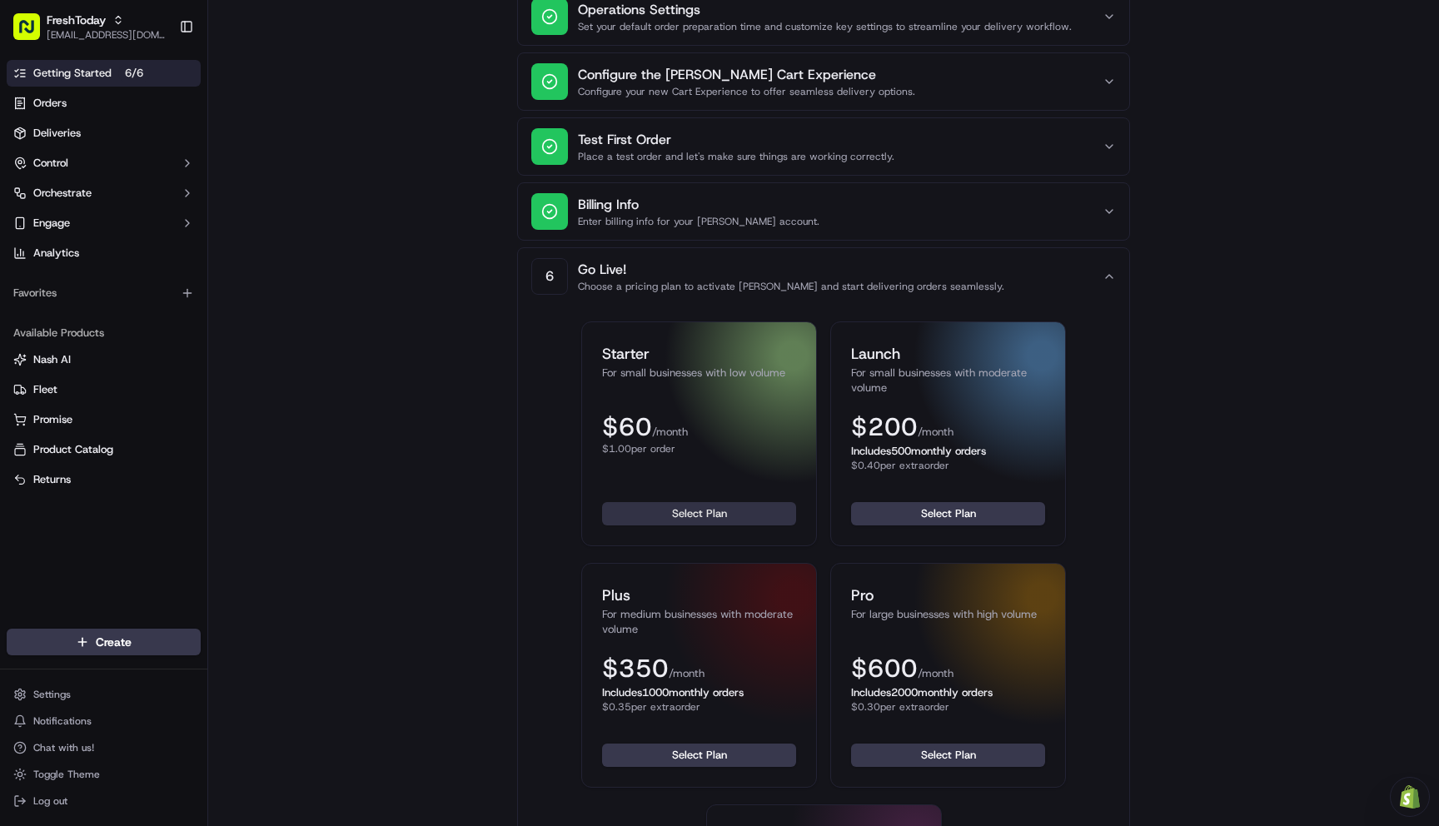
click at [688, 514] on button "Select Plan" at bounding box center [699, 513] width 194 height 23
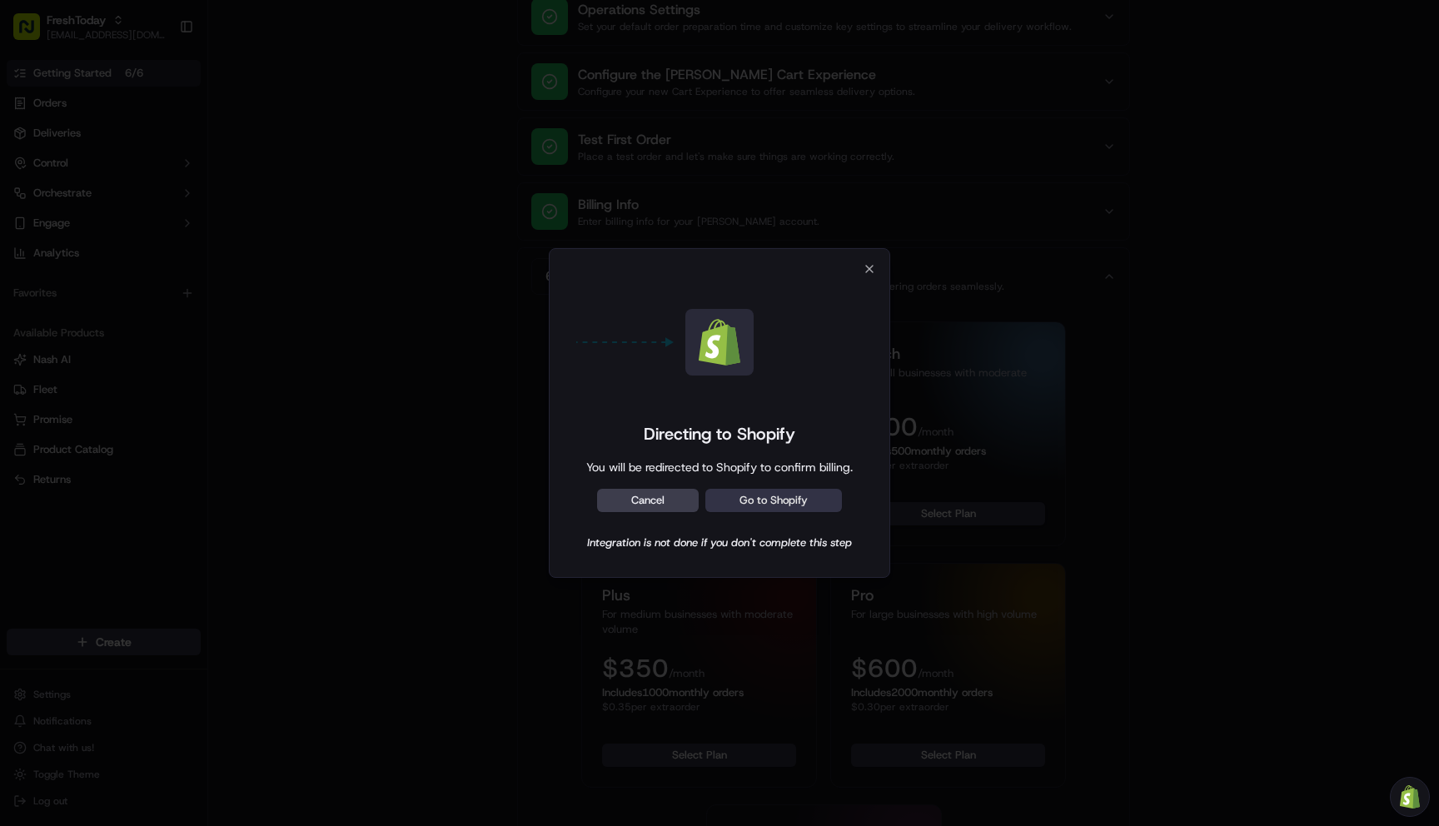
click at [784, 499] on button "Go to Shopify" at bounding box center [773, 500] width 137 height 23
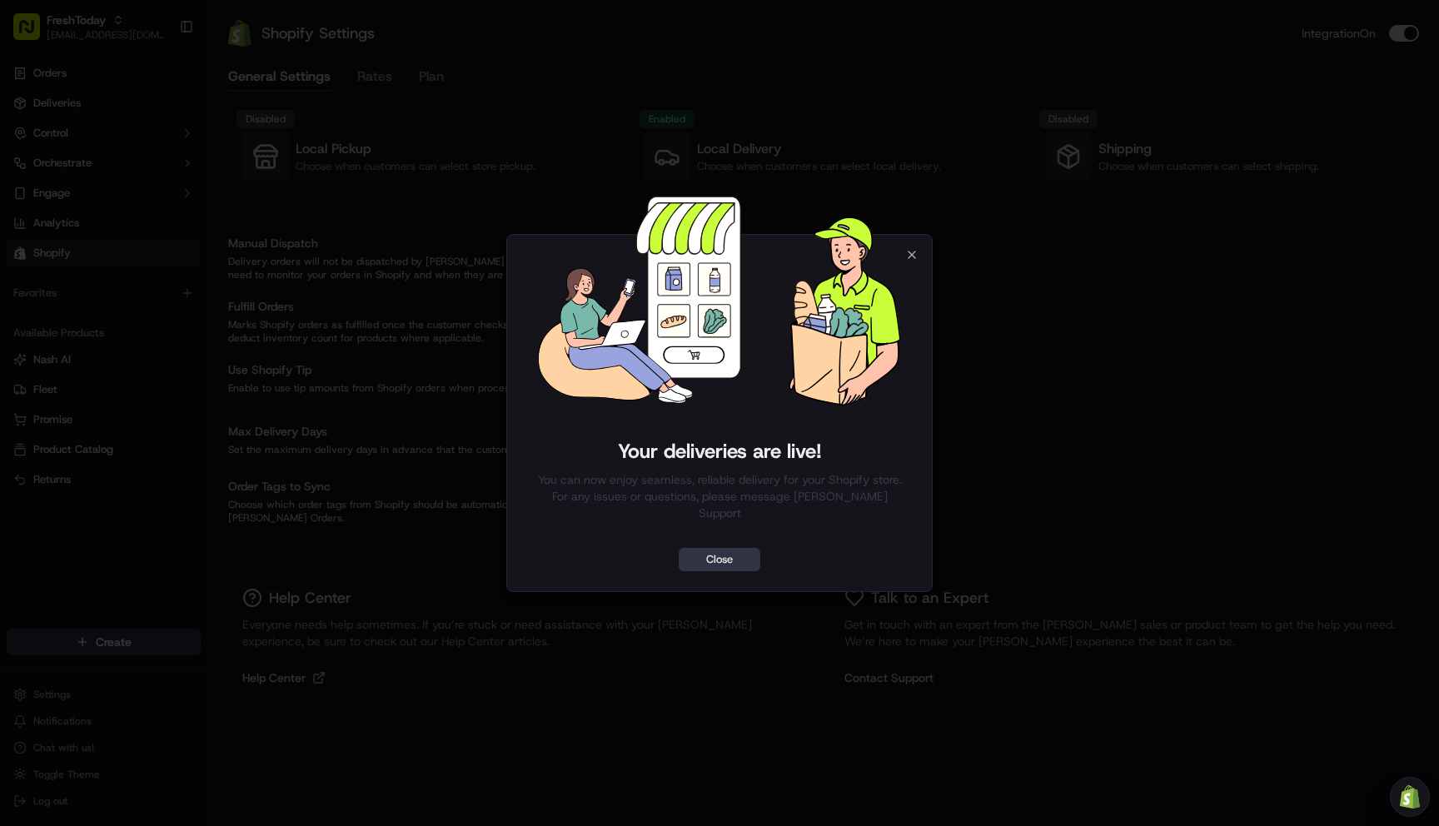
click at [715, 549] on button "Close" at bounding box center [720, 559] width 82 height 23
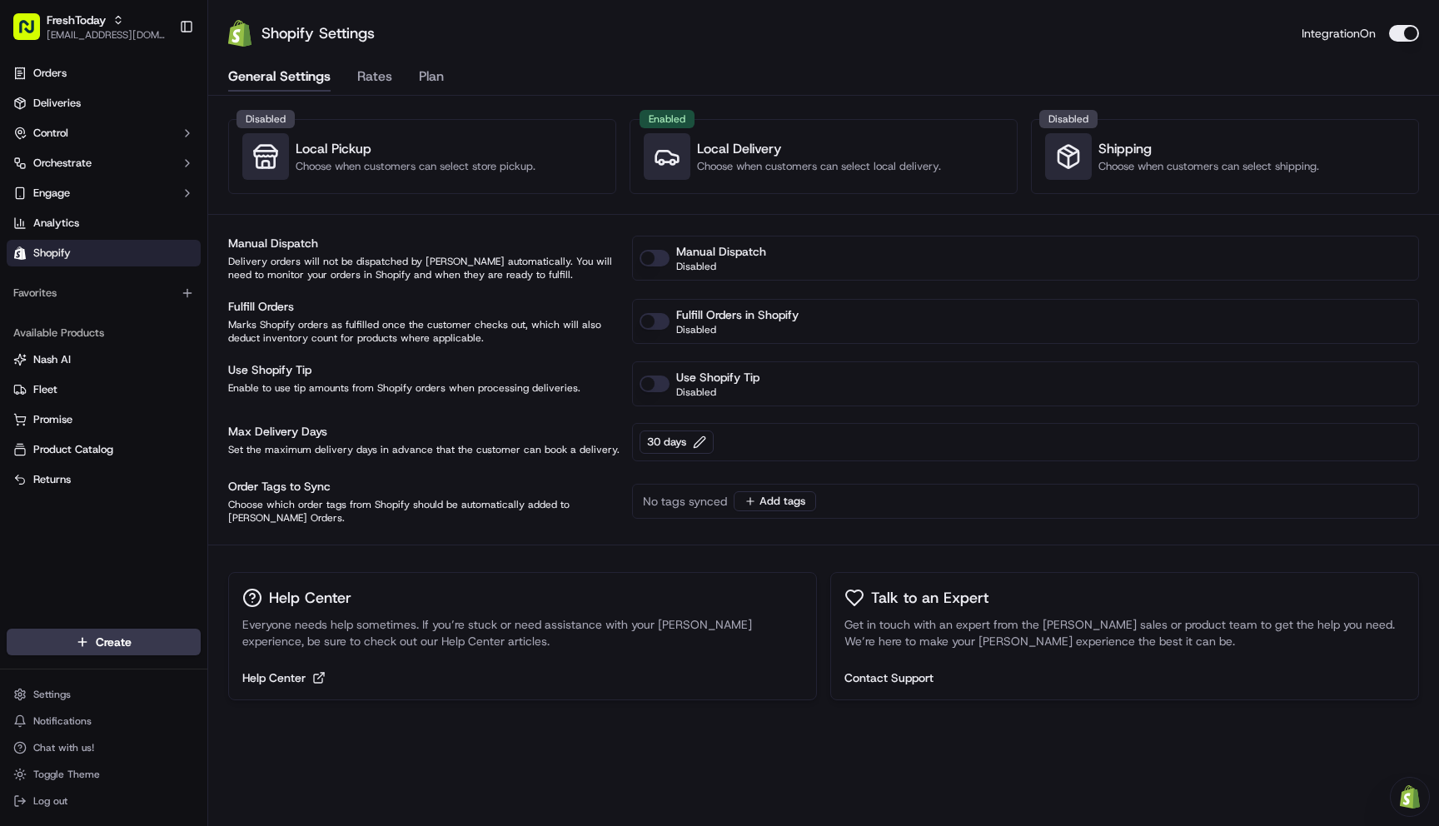
click at [654, 258] on button "Enable No Dispatch tag" at bounding box center [655, 258] width 30 height 17
click at [654, 258] on button "Disable No Dispatch tag" at bounding box center [655, 258] width 30 height 17
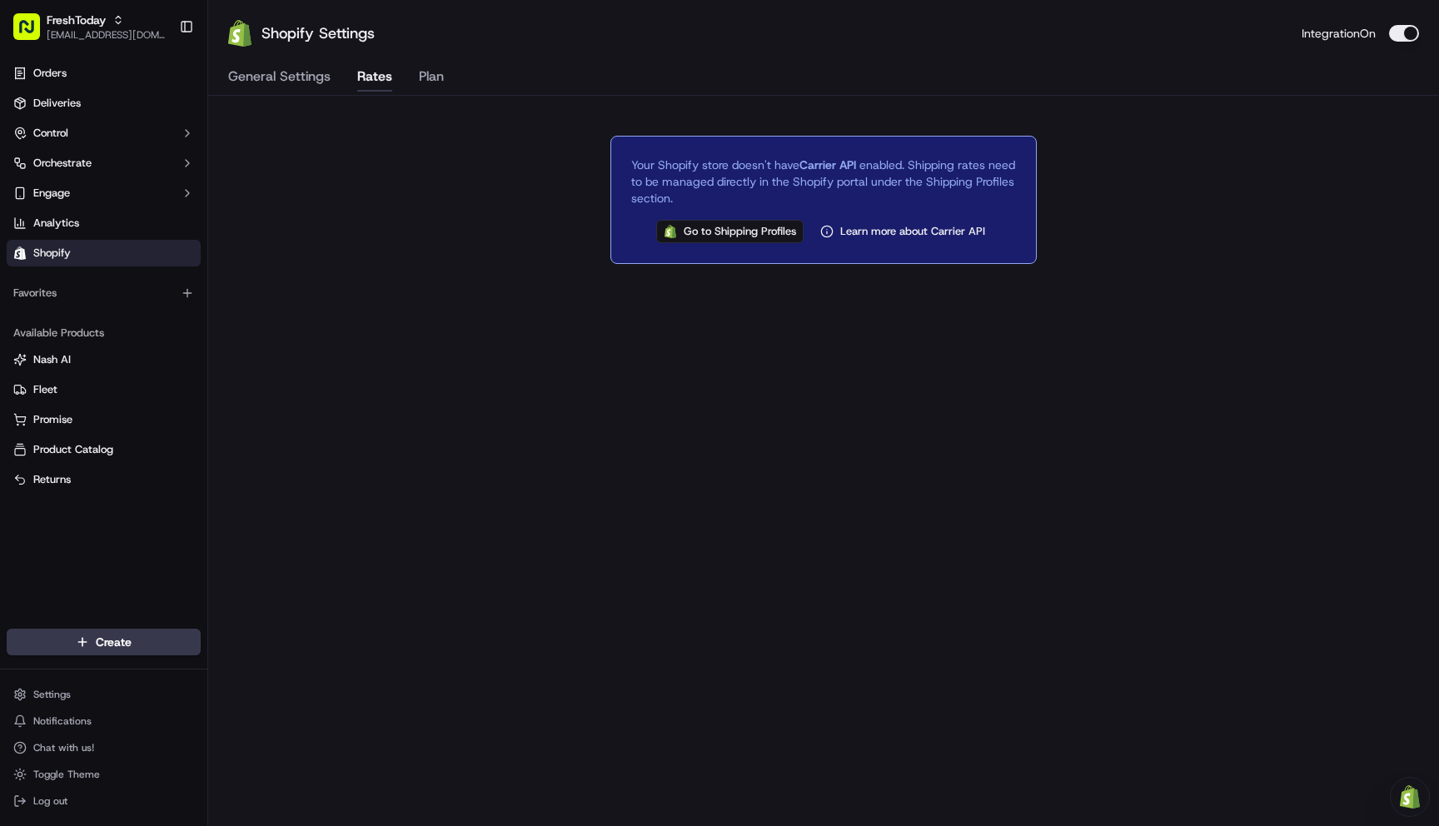
click at [378, 77] on button "Rates" at bounding box center [374, 77] width 35 height 28
click at [426, 74] on button "Plan" at bounding box center [431, 77] width 25 height 28
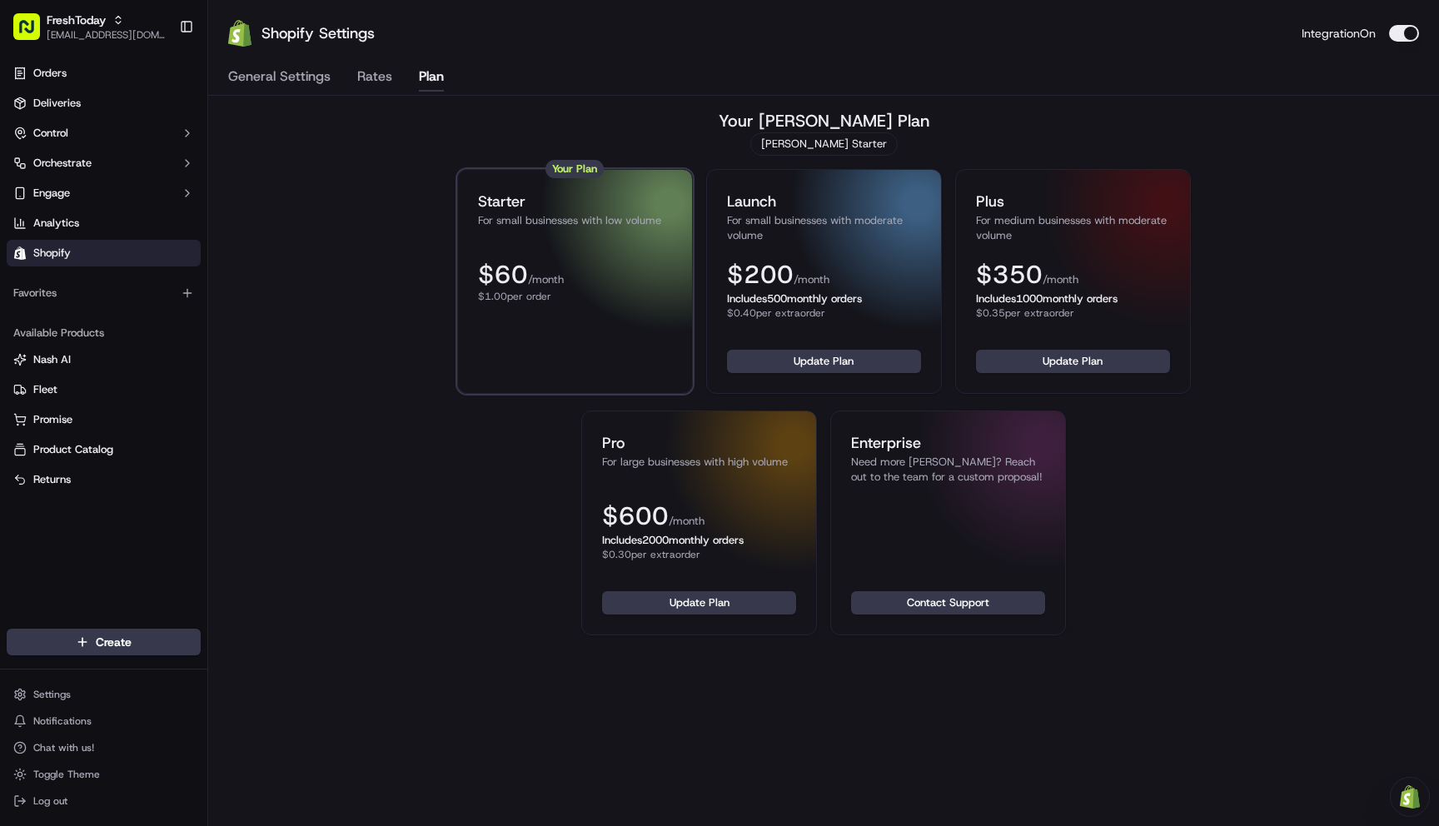
click at [387, 81] on button "Rates" at bounding box center [374, 77] width 35 height 28
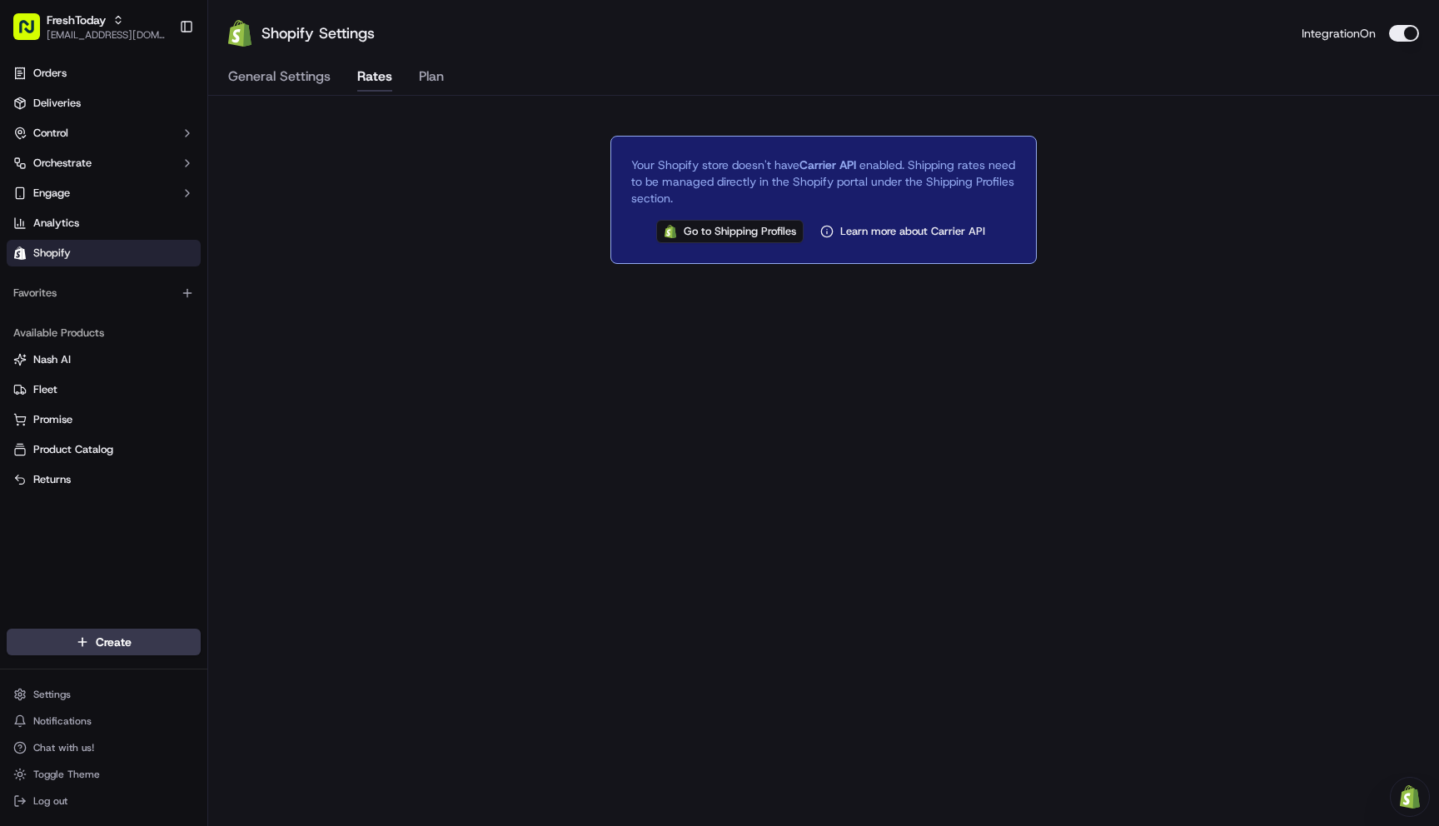
click at [262, 77] on button "General Settings" at bounding box center [279, 77] width 102 height 28
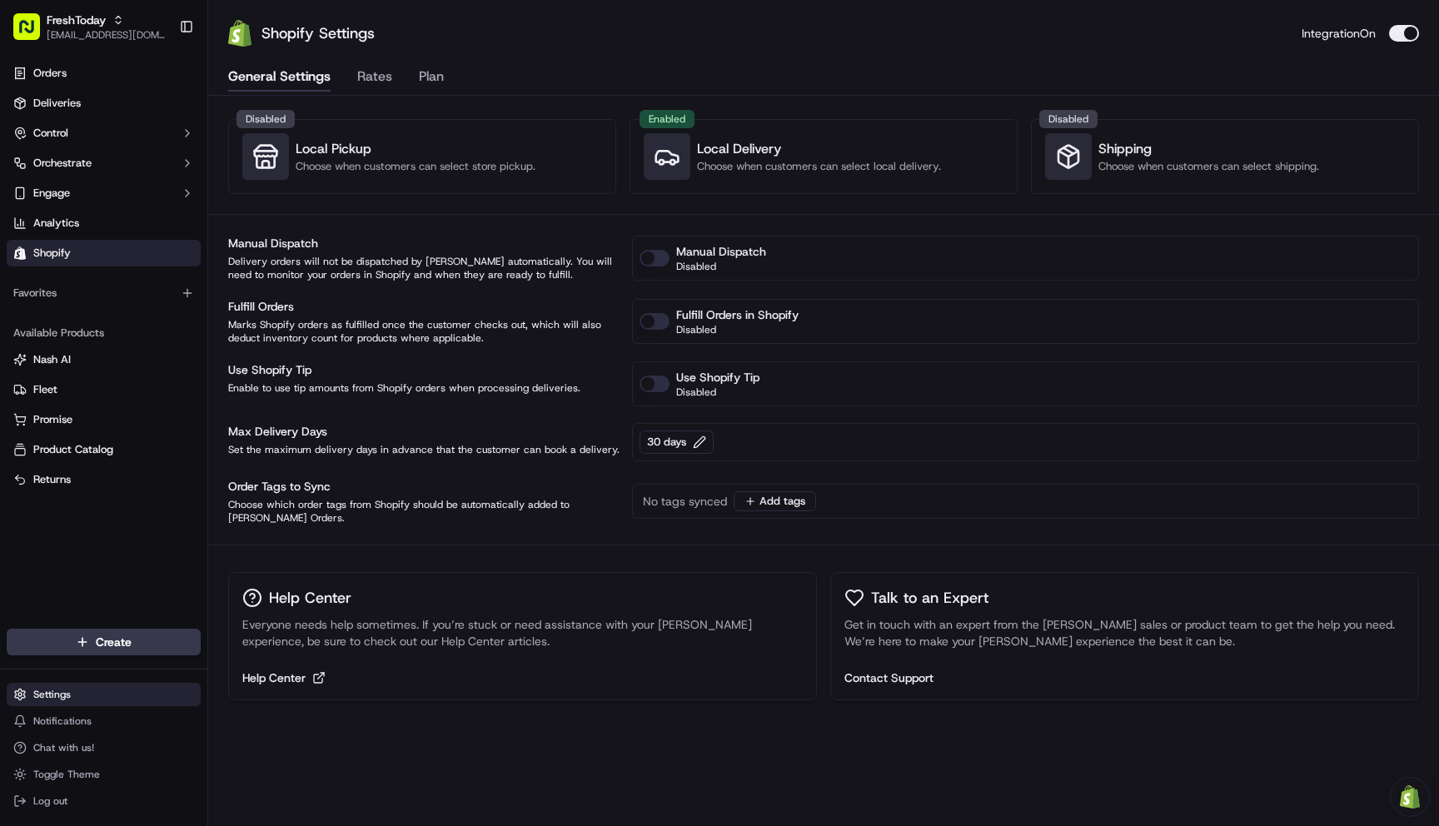
click at [62, 696] on html "FreshToday itschickentoday@gmail.com Toggle Sidebar Orders Deliveries Control O…" at bounding box center [719, 413] width 1439 height 826
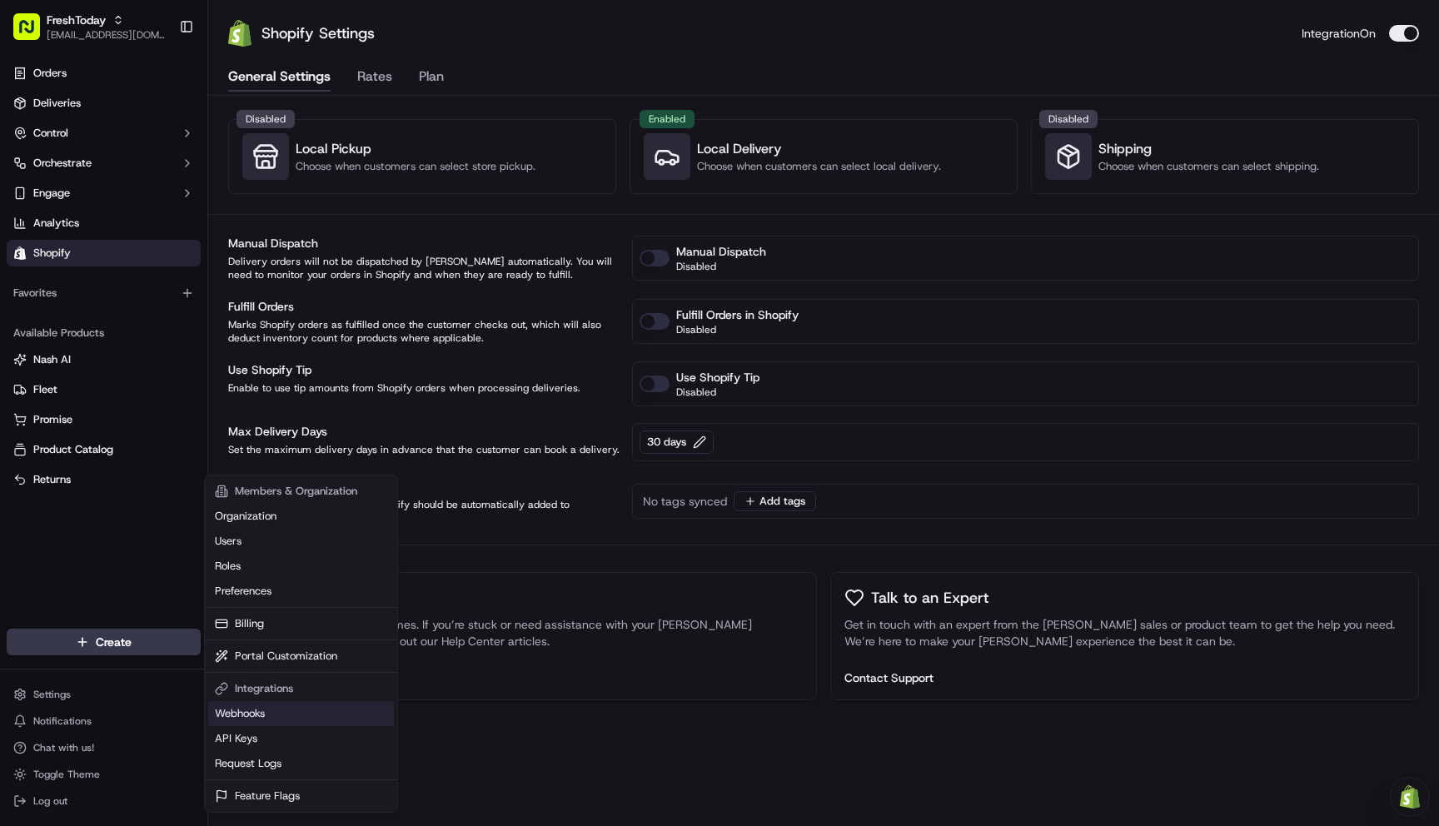
click at [248, 714] on link "Webhooks" at bounding box center [301, 713] width 186 height 25
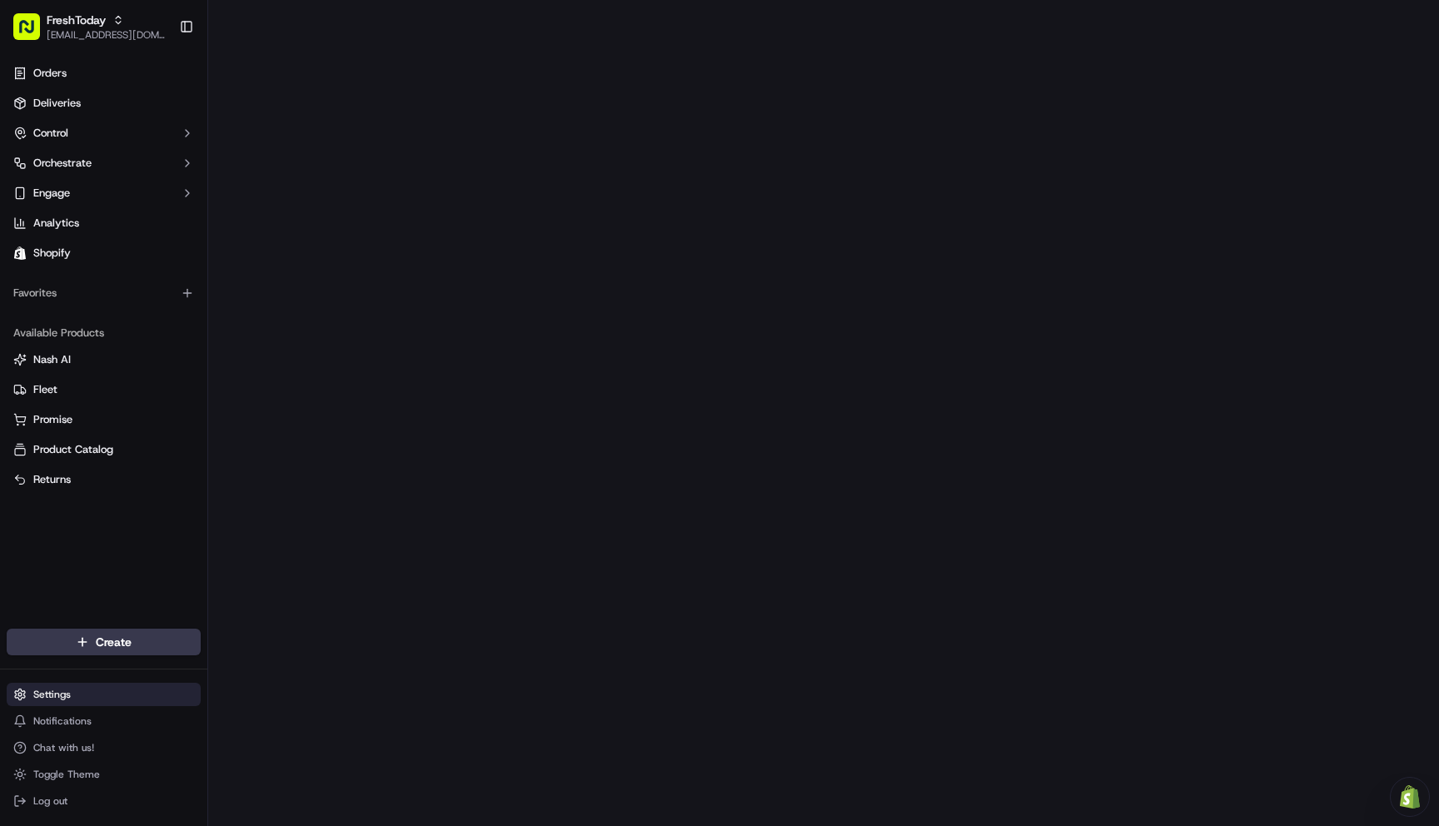
click at [62, 695] on html "FreshToday itschickentoday@gmail.com Toggle Sidebar Orders Deliveries Control O…" at bounding box center [719, 413] width 1439 height 826
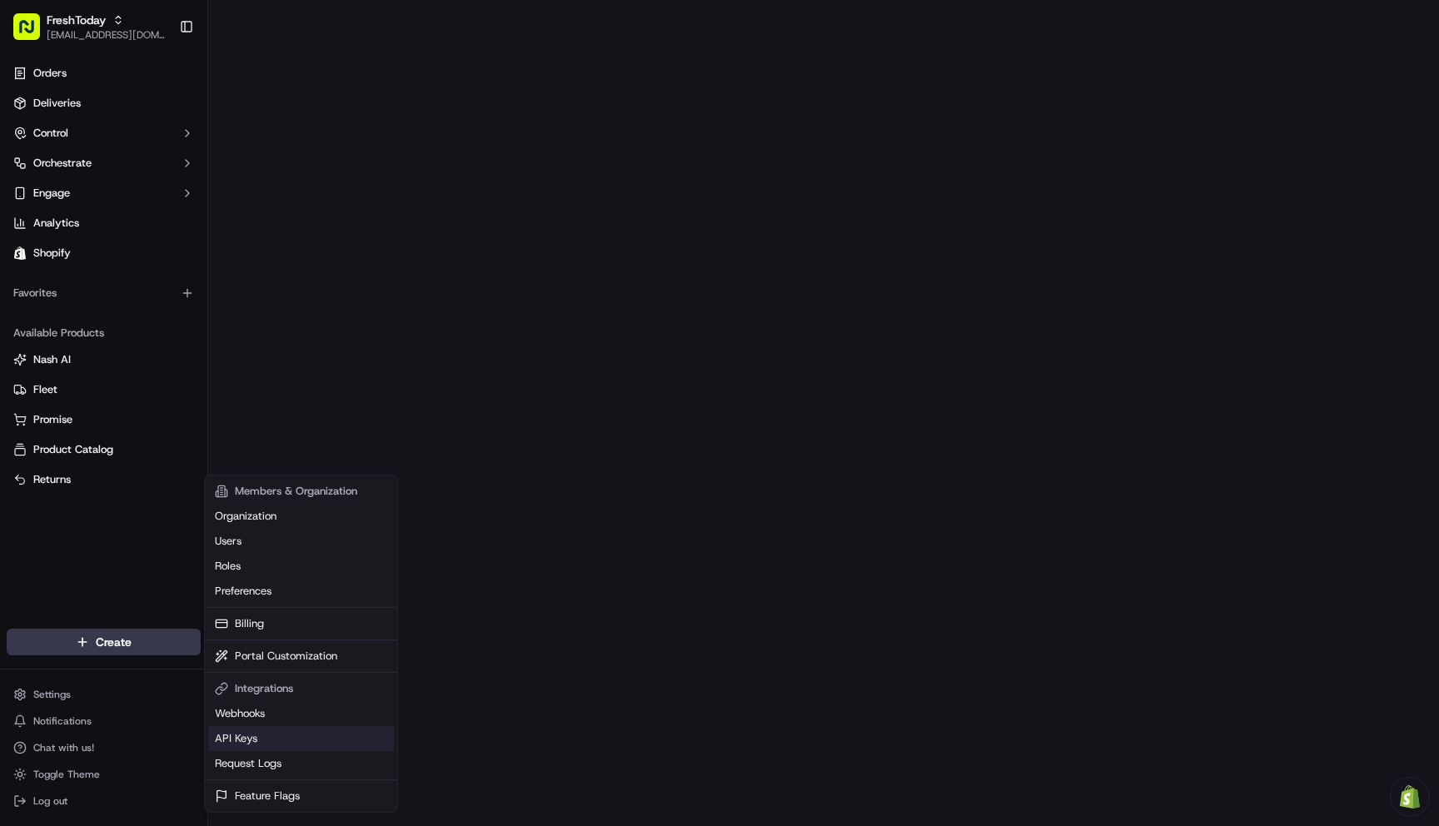
click at [267, 741] on link "API Keys" at bounding box center [301, 738] width 186 height 25
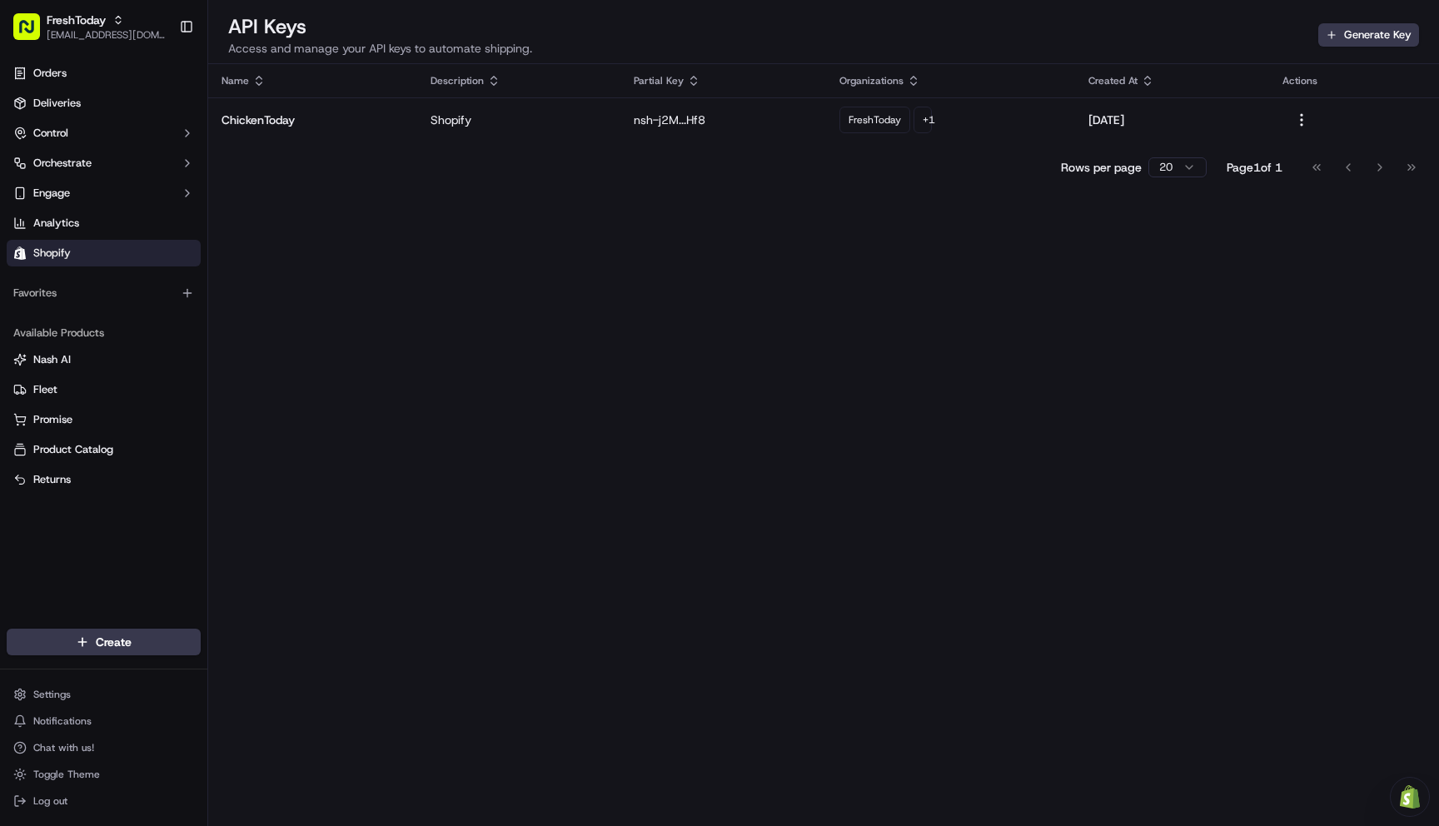
click at [55, 253] on span "Shopify" at bounding box center [51, 253] width 37 height 15
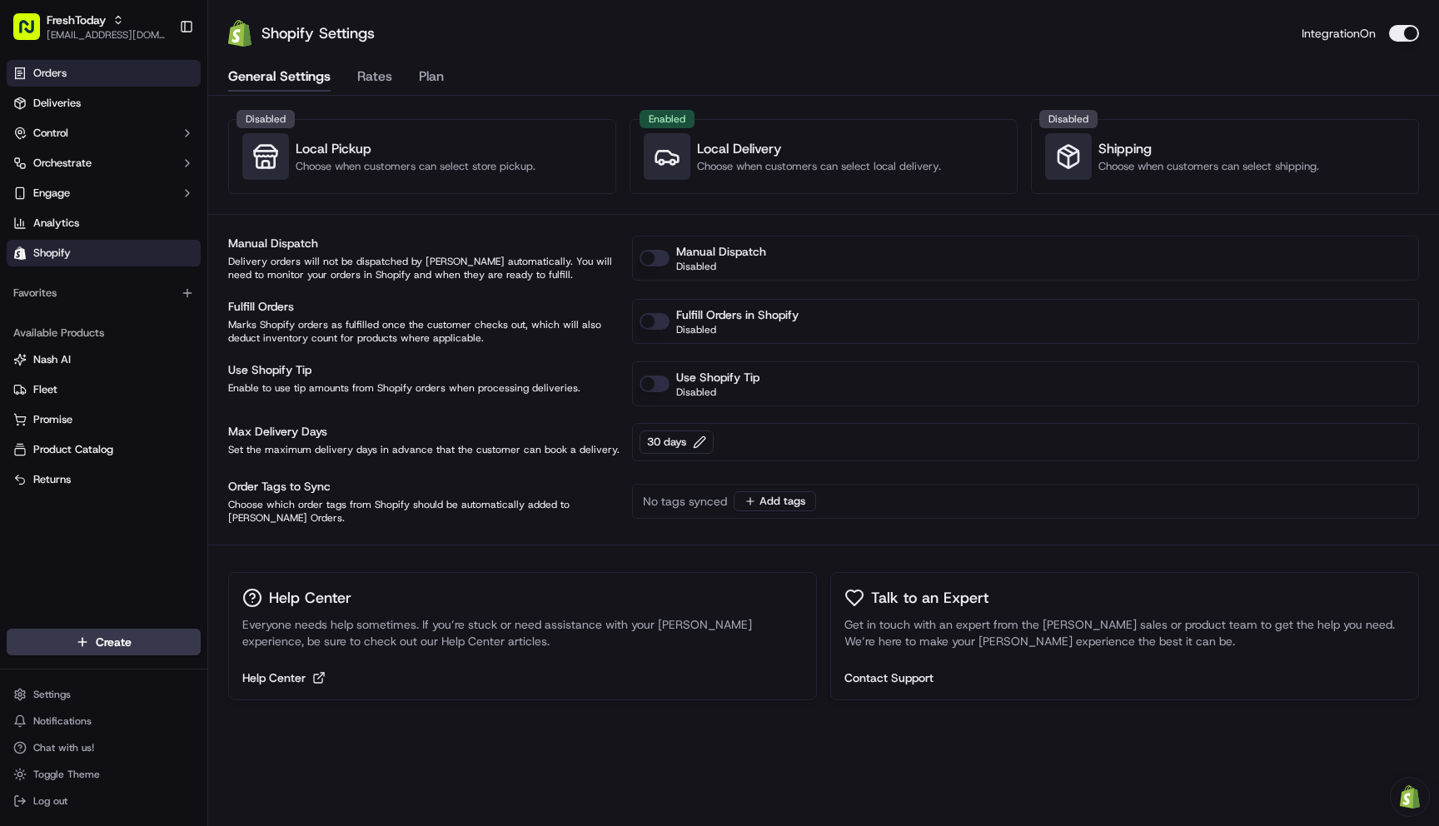
click at [56, 67] on span "Orders" at bounding box center [49, 73] width 33 height 15
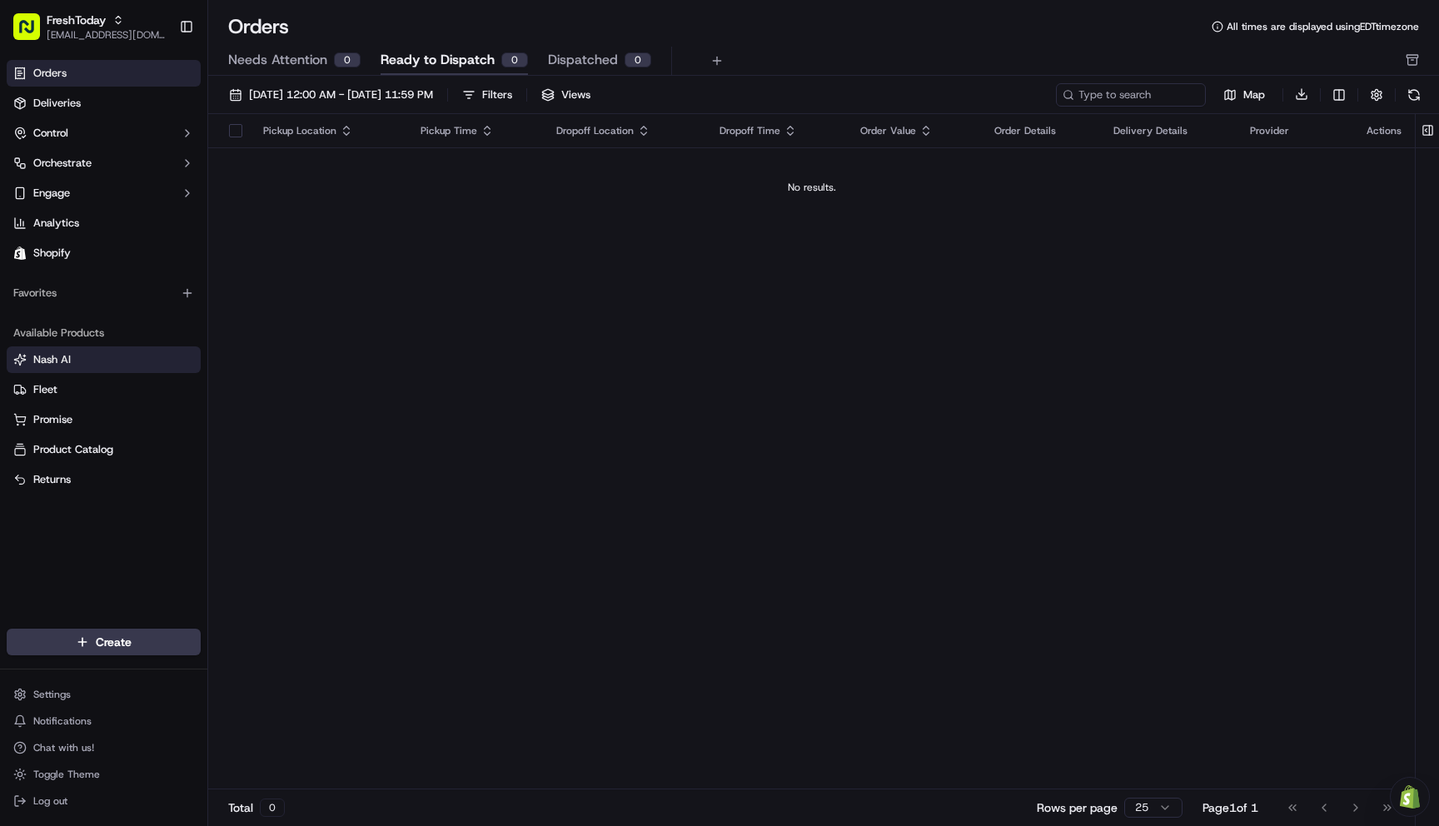
click at [49, 366] on span "Nash AI" at bounding box center [51, 359] width 37 height 15
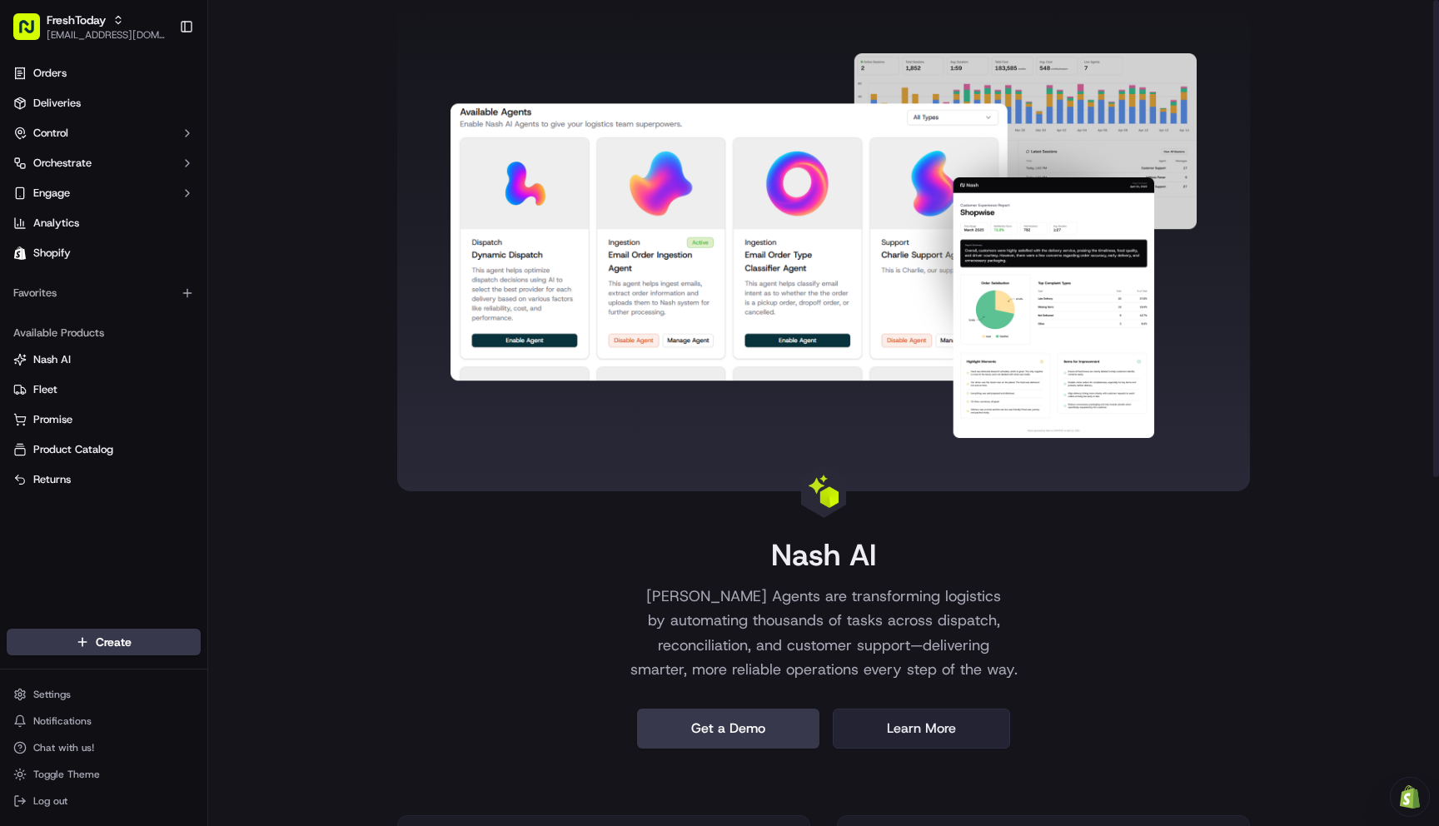
click at [906, 735] on link "Learn More" at bounding box center [921, 729] width 177 height 40
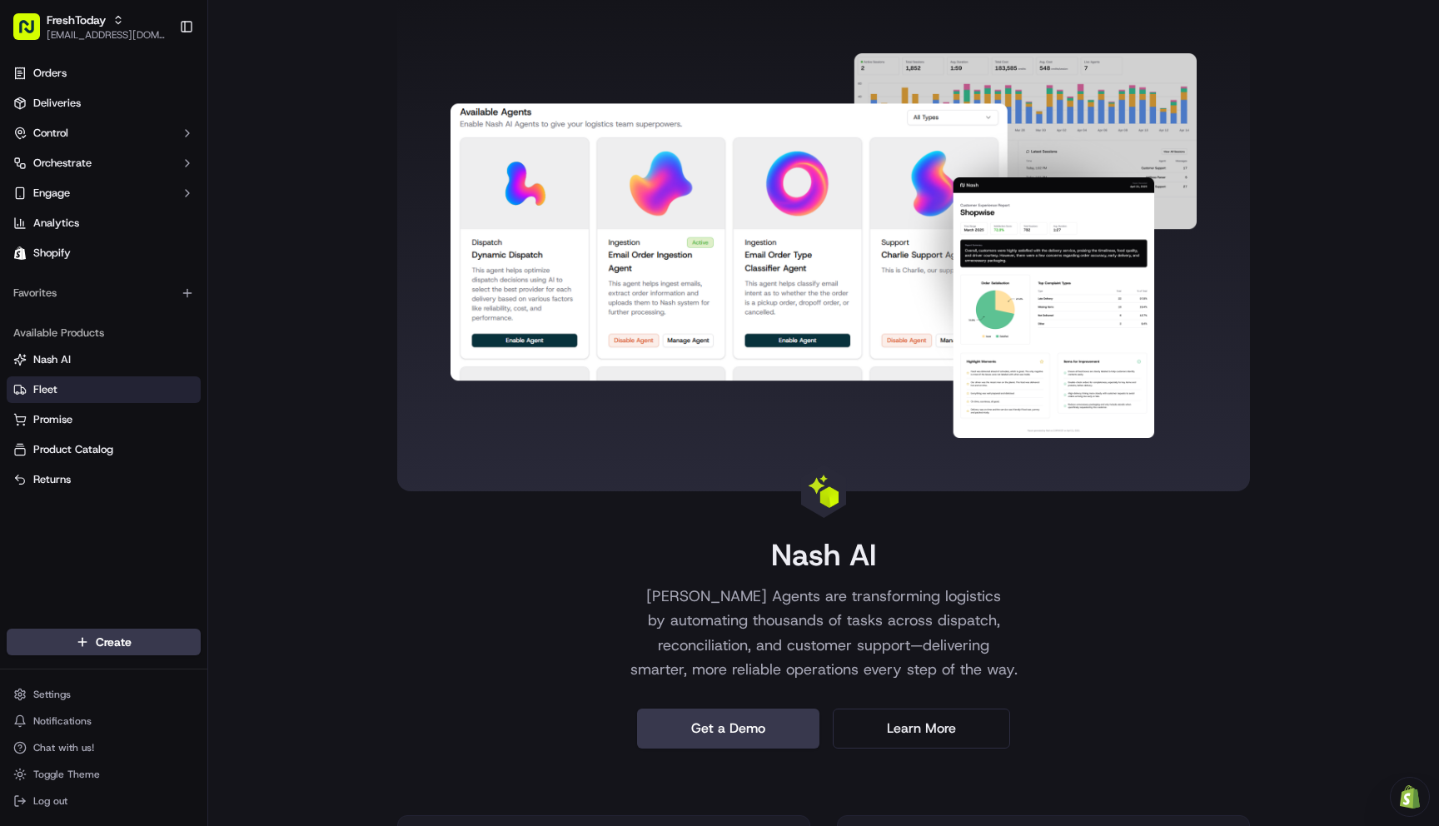
click at [57, 390] on span "Fleet" at bounding box center [45, 389] width 24 height 15
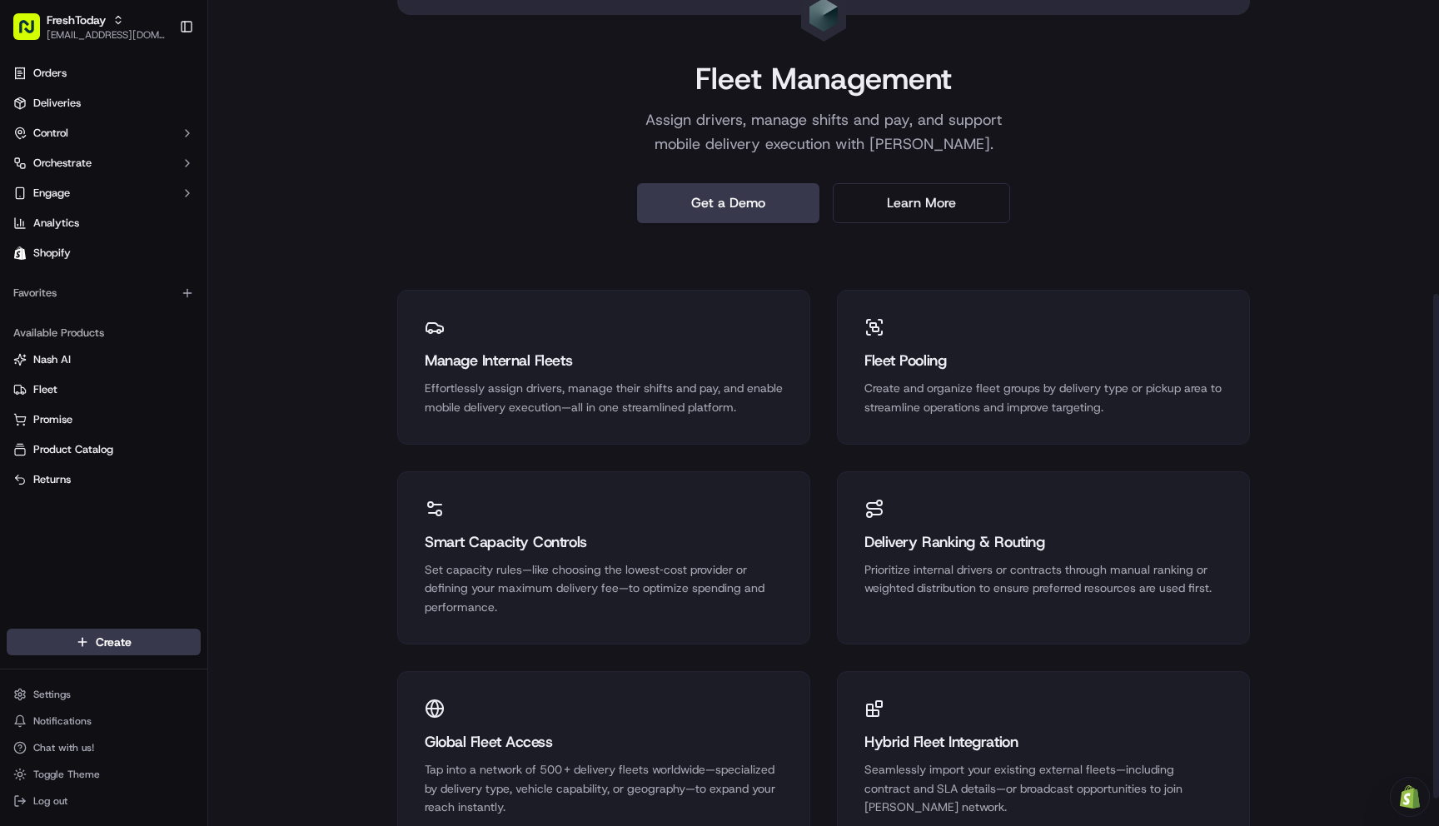
scroll to position [527, 0]
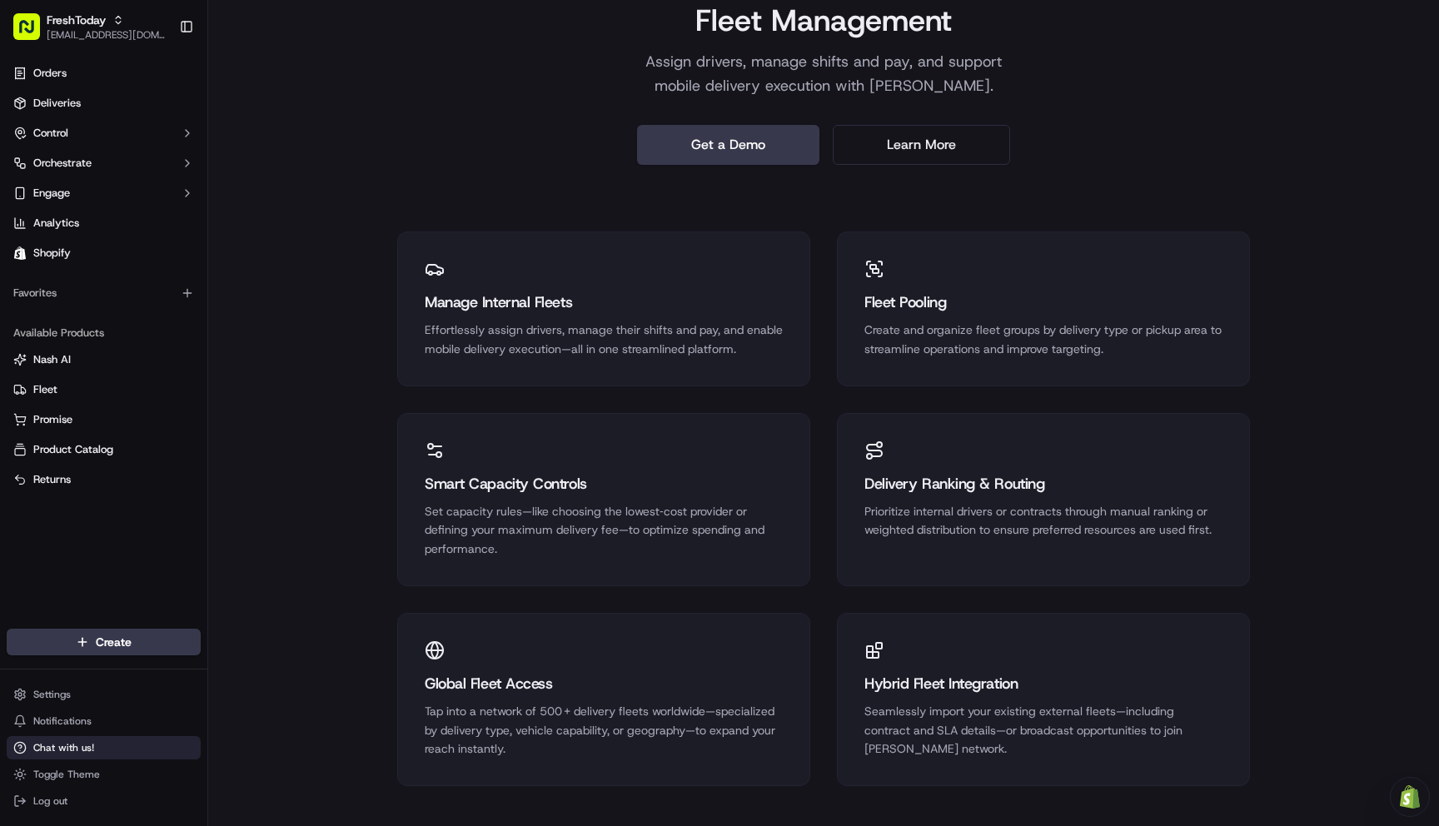
click at [71, 754] on span "Chat with us!" at bounding box center [63, 747] width 61 height 13
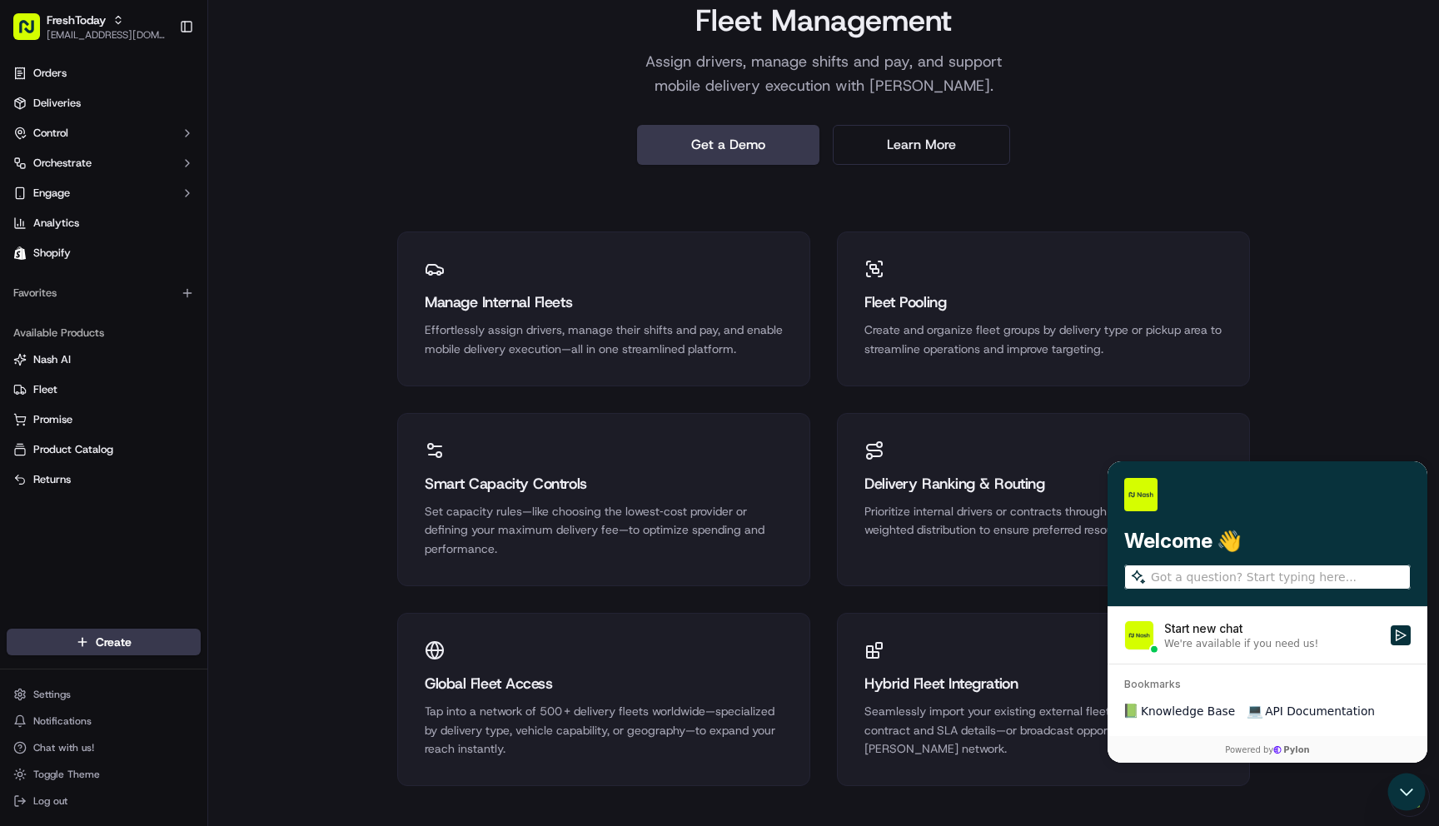
click at [1208, 577] on input "search" at bounding box center [1279, 577] width 257 height 17
type input "webhook url?"
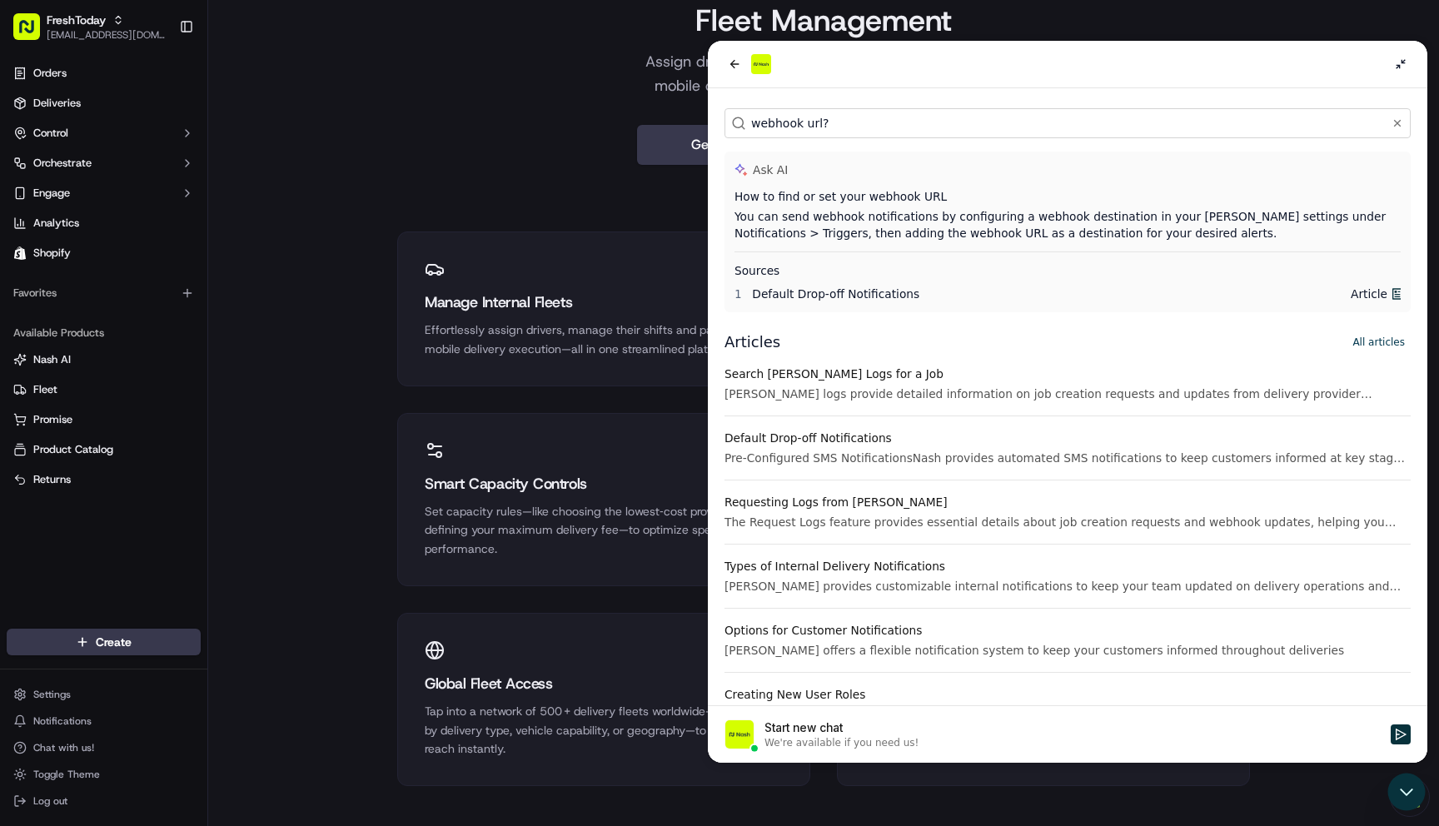
click at [806, 211] on div "You can send webhook notifications by configuring a webhook destination in your…" at bounding box center [1068, 224] width 666 height 33
click at [829, 300] on span "Default Drop-off Notifications" at bounding box center [835, 293] width 167 height 13
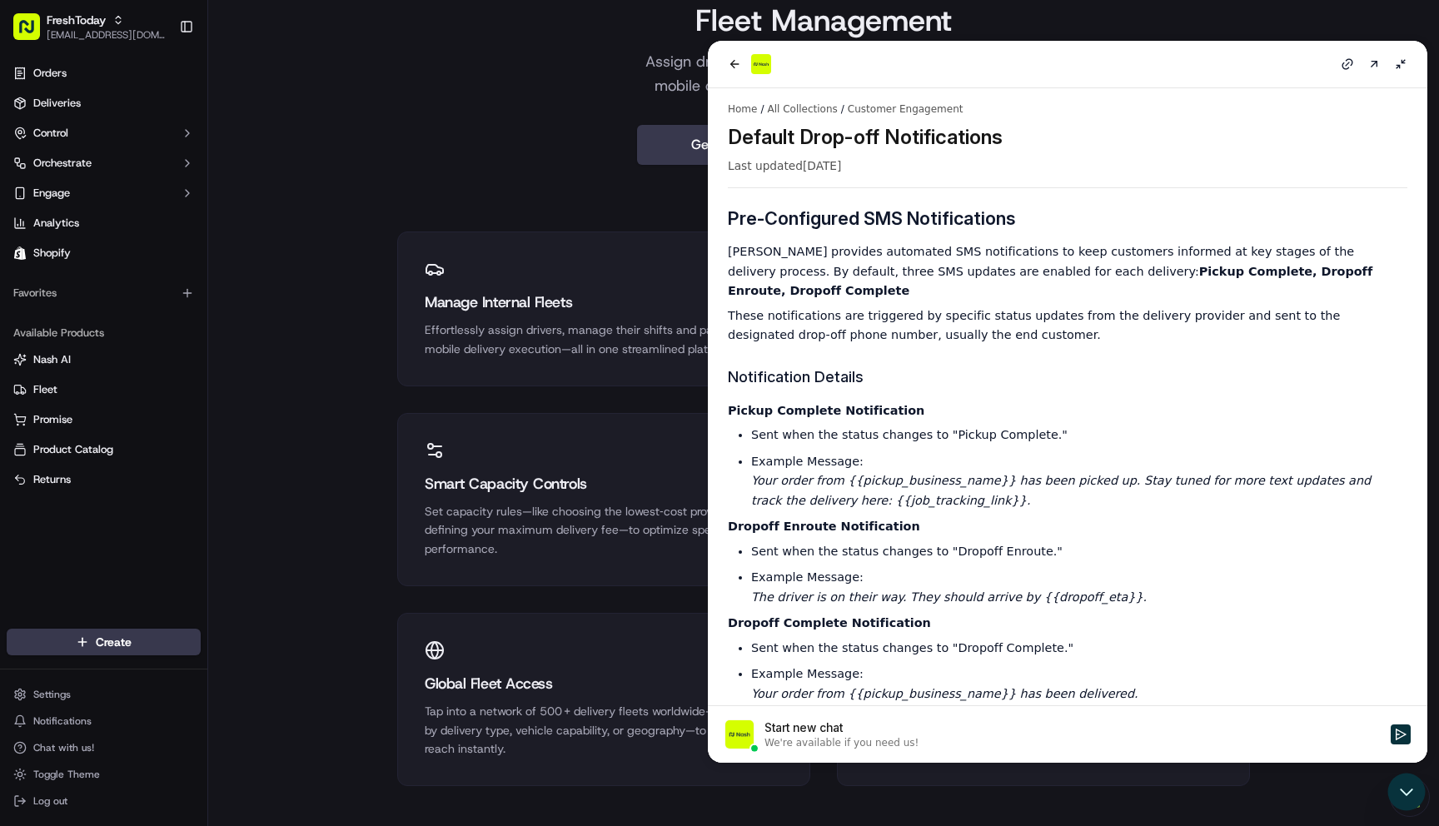
scroll to position [0, 0]
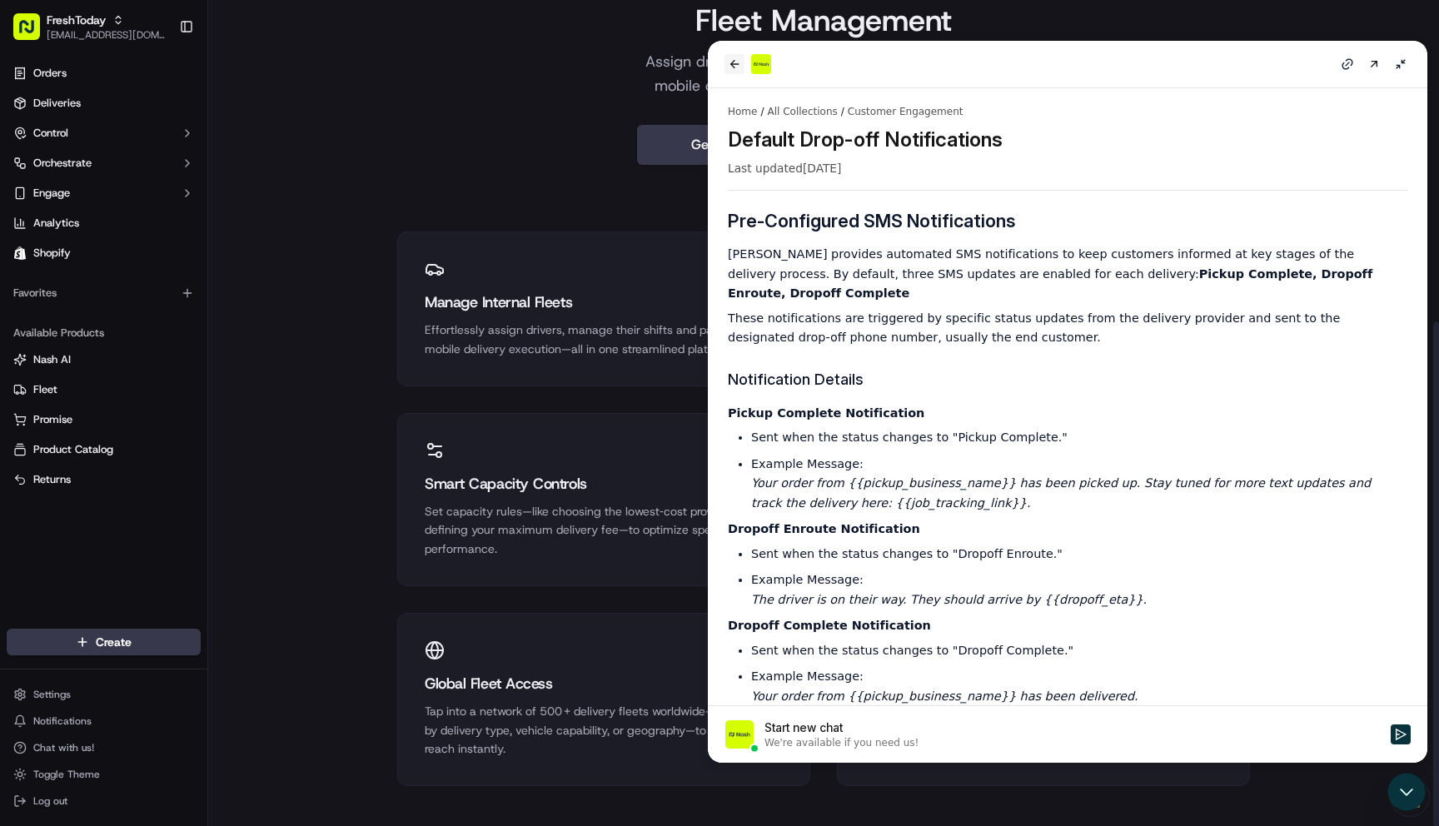
click at [730, 63] on icon "back" at bounding box center [734, 63] width 13 height 13
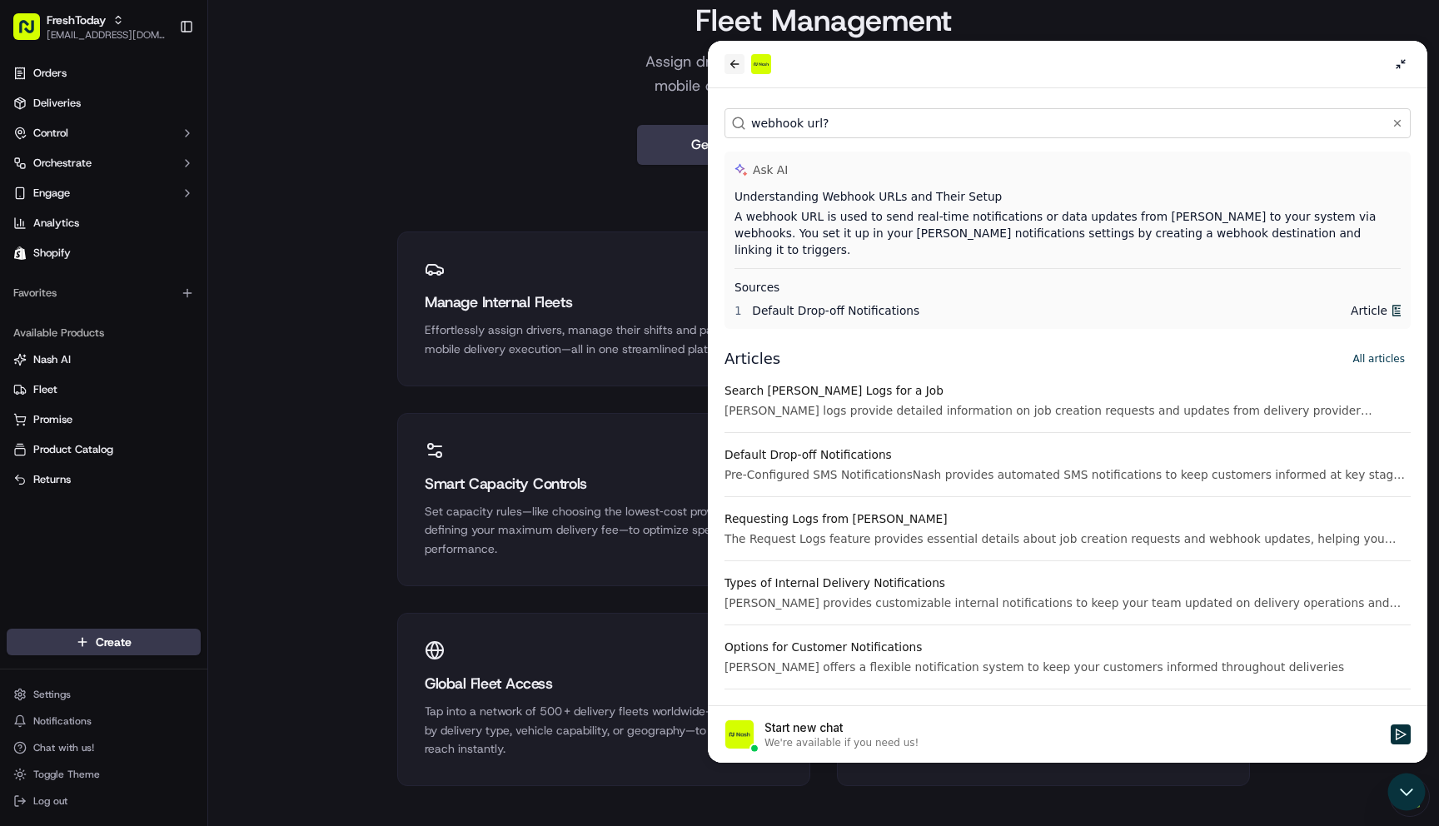
click at [729, 63] on icon "back" at bounding box center [734, 63] width 13 height 13
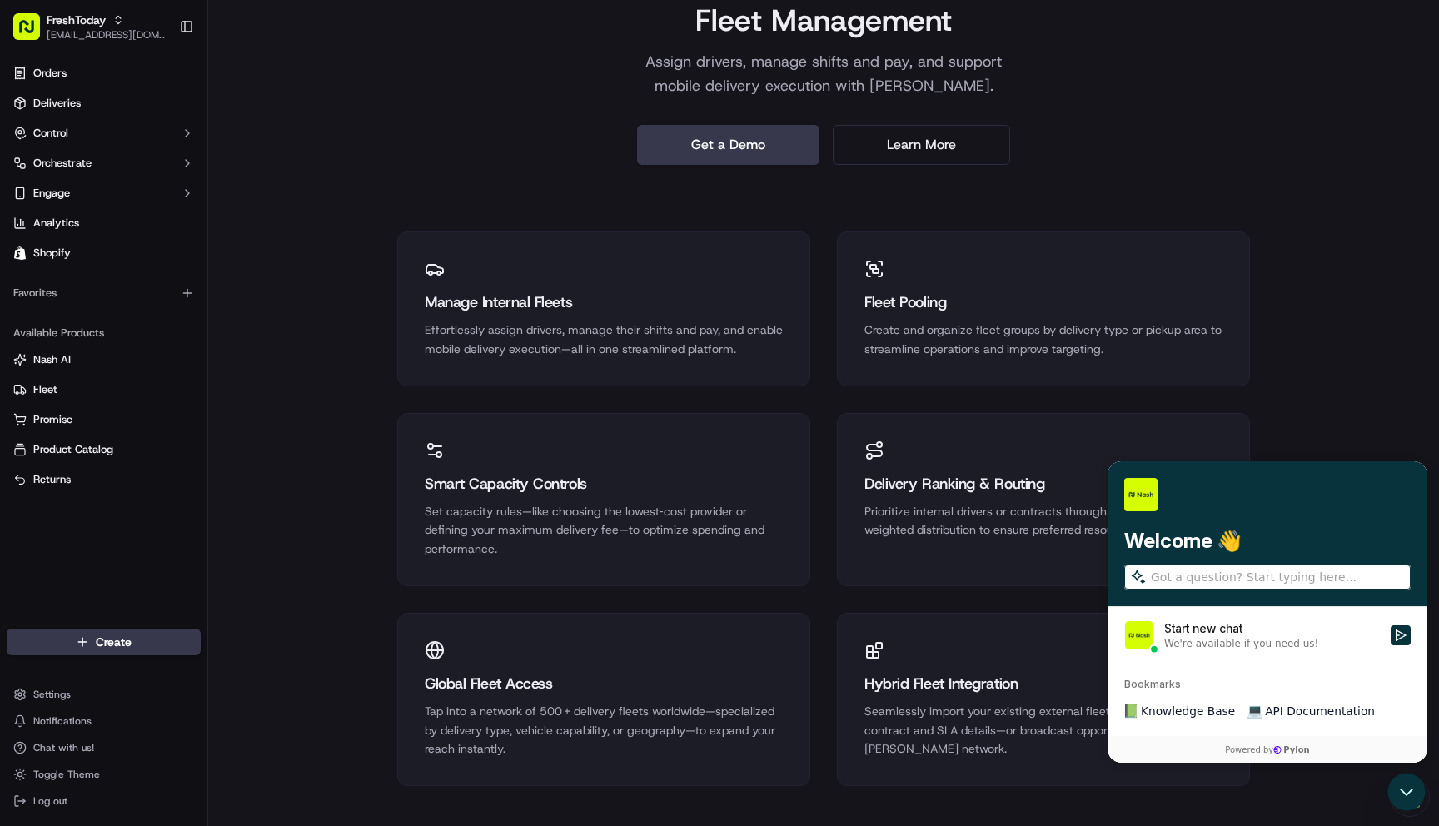
click at [1303, 715] on span "API Documentation" at bounding box center [1320, 711] width 110 height 17
click at [59, 696] on html "FreshToday itschickentoday@gmail.com Toggle Sidebar Orders Deliveries Control O…" at bounding box center [719, 413] width 1439 height 826
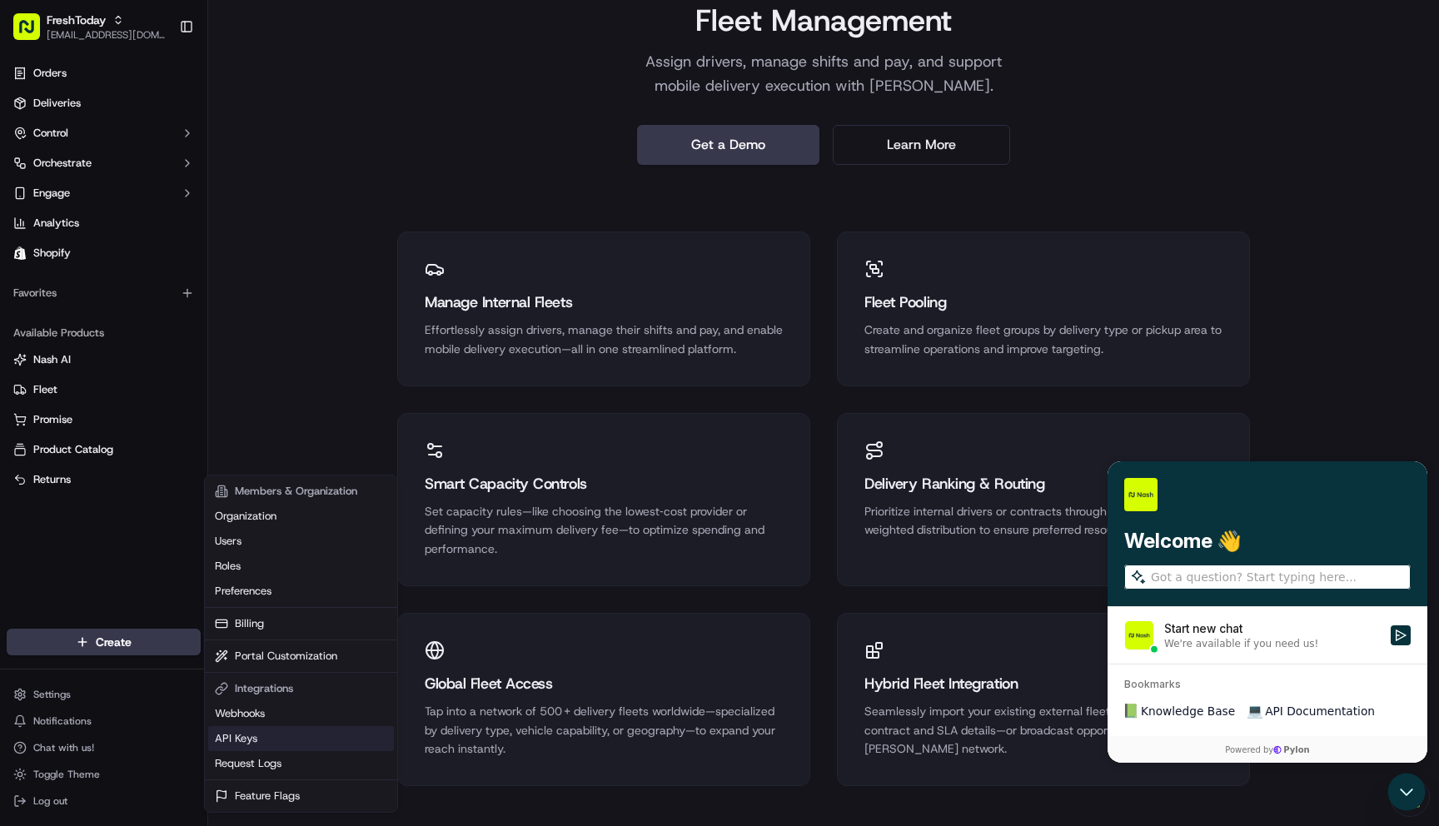
click at [261, 743] on link "API Keys" at bounding box center [301, 738] width 186 height 25
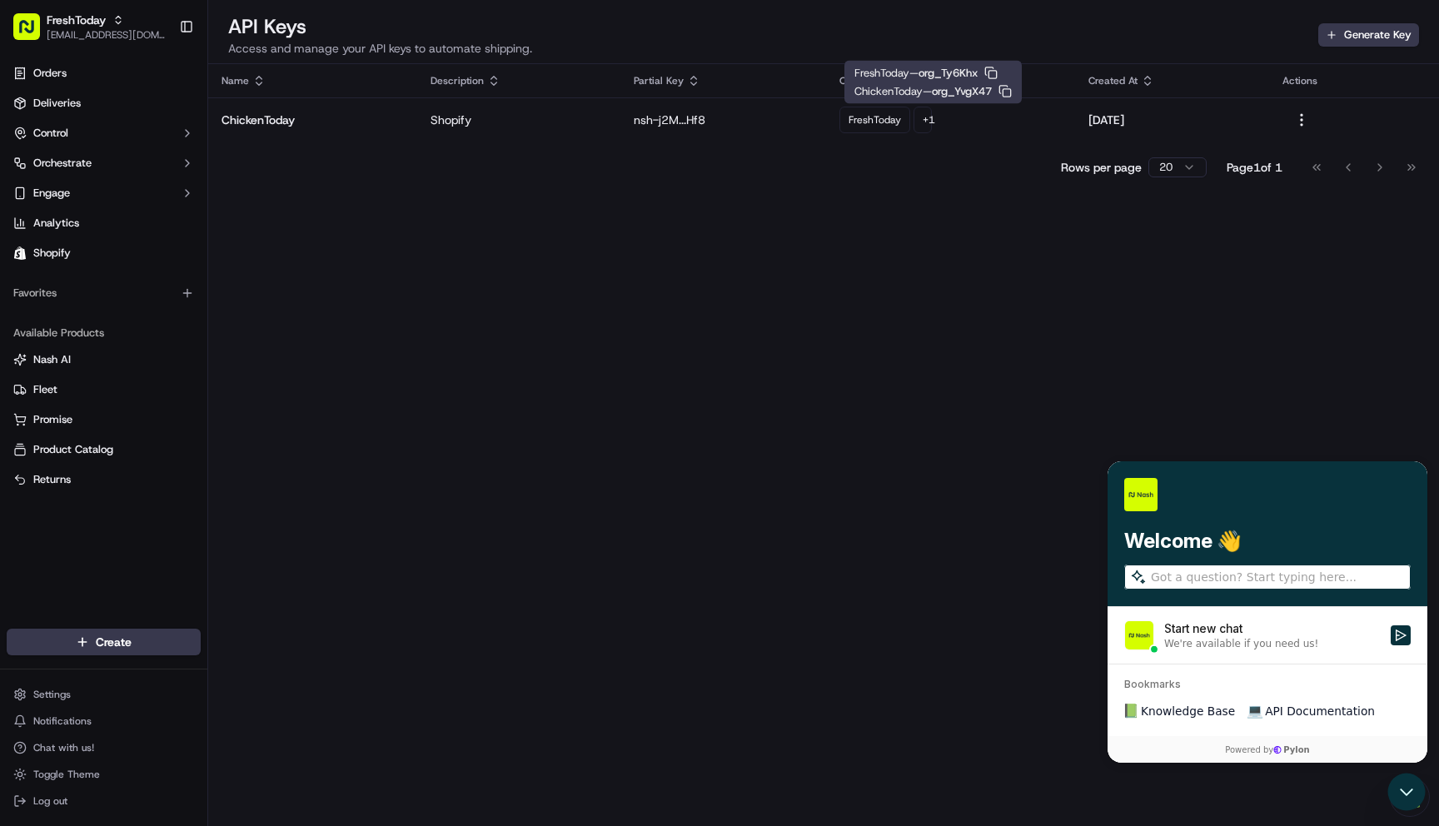
click at [1012, 91] on icon "button" at bounding box center [1005, 91] width 13 height 13
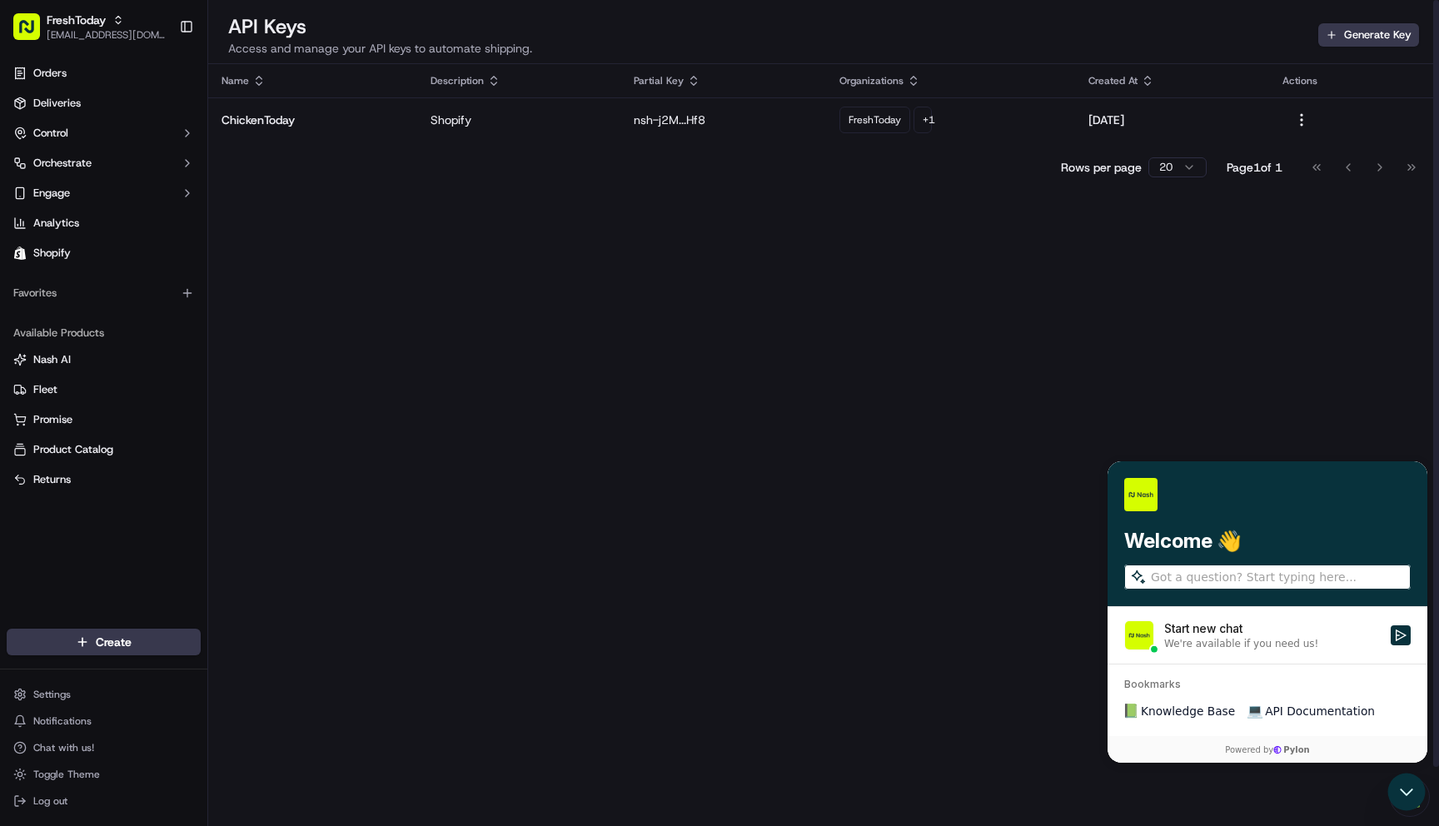
click at [996, 402] on div "Name Description Partial Key Organizations Created At Actions ChickenToday Shop…" at bounding box center [823, 477] width 1231 height 826
click at [61, 72] on span "Orders" at bounding box center [49, 73] width 33 height 15
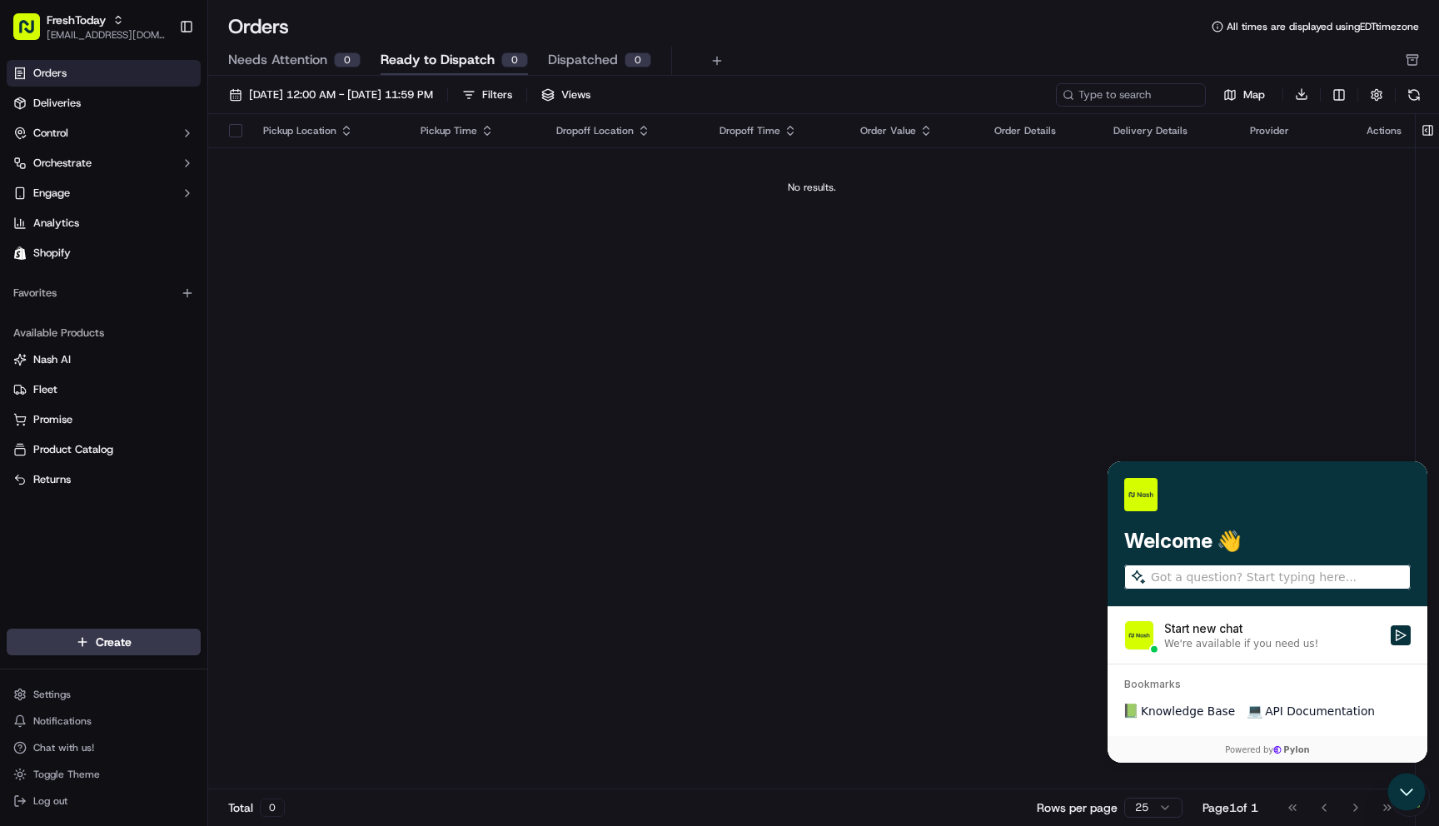
click at [523, 448] on div "Pickup Location Pickup Time Dropoff Location Dropoff Time Order Value Order Det…" at bounding box center [811, 452] width 1207 height 676
click at [1303, 331] on div "Pickup Location Pickup Time Dropoff Location Dropoff Time Order Value Order Det…" at bounding box center [811, 452] width 1207 height 676
click at [1404, 789] on icon "Open customer support" at bounding box center [1407, 792] width 42 height 42
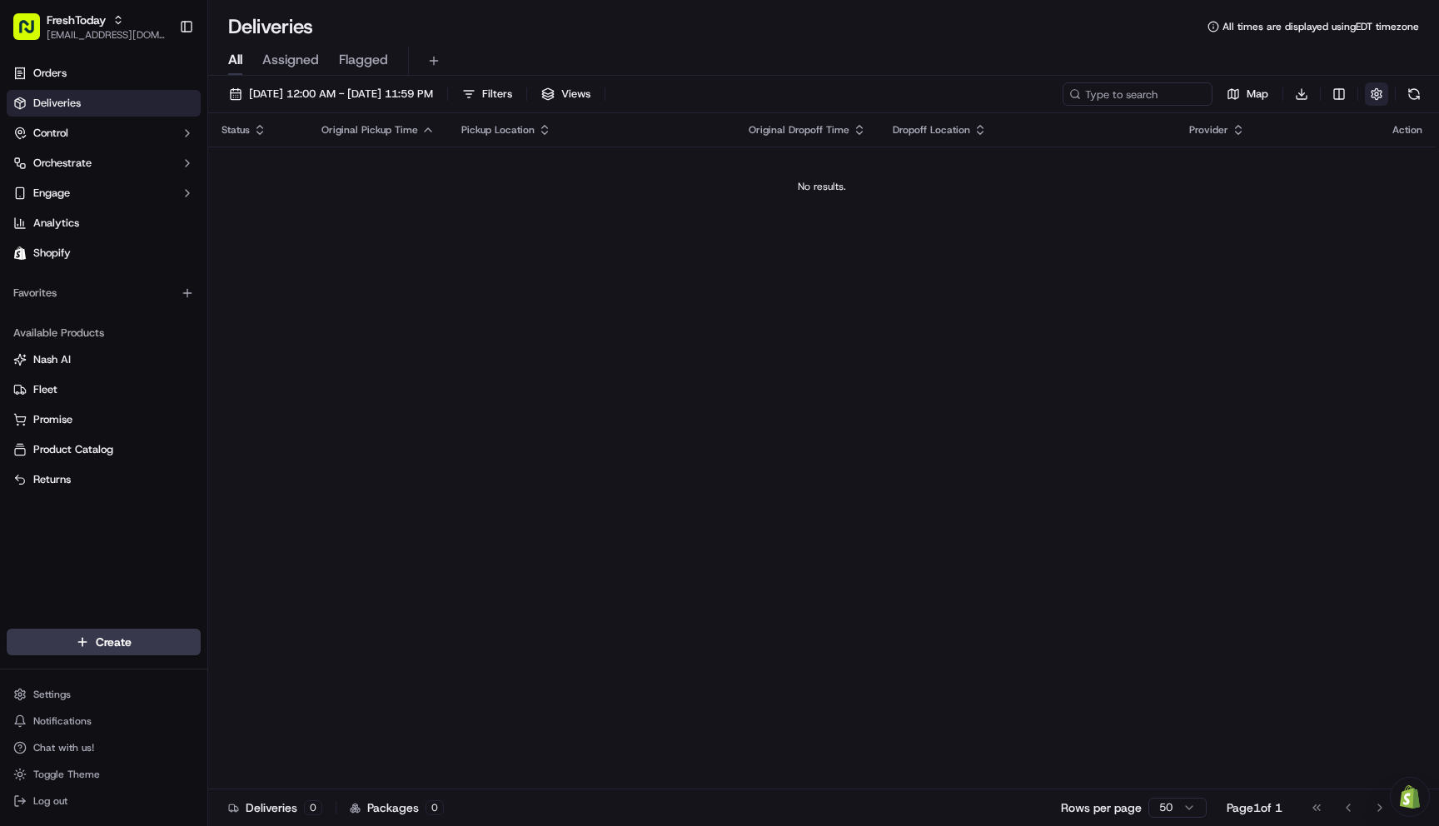
click at [1378, 95] on button "button" at bounding box center [1376, 93] width 23 height 23
click at [819, 530] on div "Status Original Pickup Time Pickup Location Original Dropoff Time Dropoff Locat…" at bounding box center [822, 451] width 1228 height 676
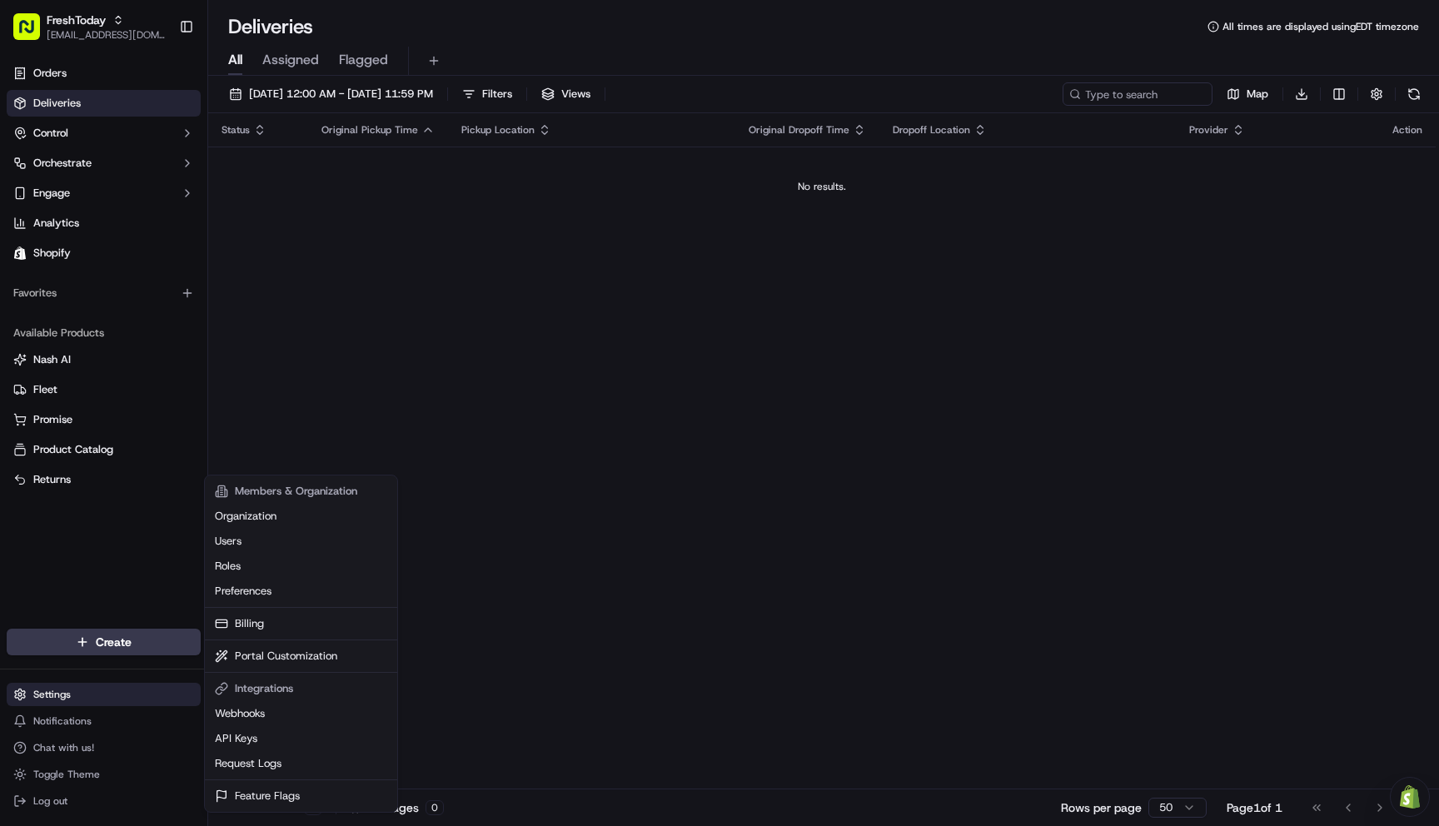
click at [51, 694] on html "FreshToday [EMAIL_ADDRESS][DOMAIN_NAME] Toggle Sidebar Orders Deliveries Contro…" at bounding box center [719, 413] width 1439 height 826
click at [251, 716] on link "Webhooks" at bounding box center [301, 713] width 186 height 25
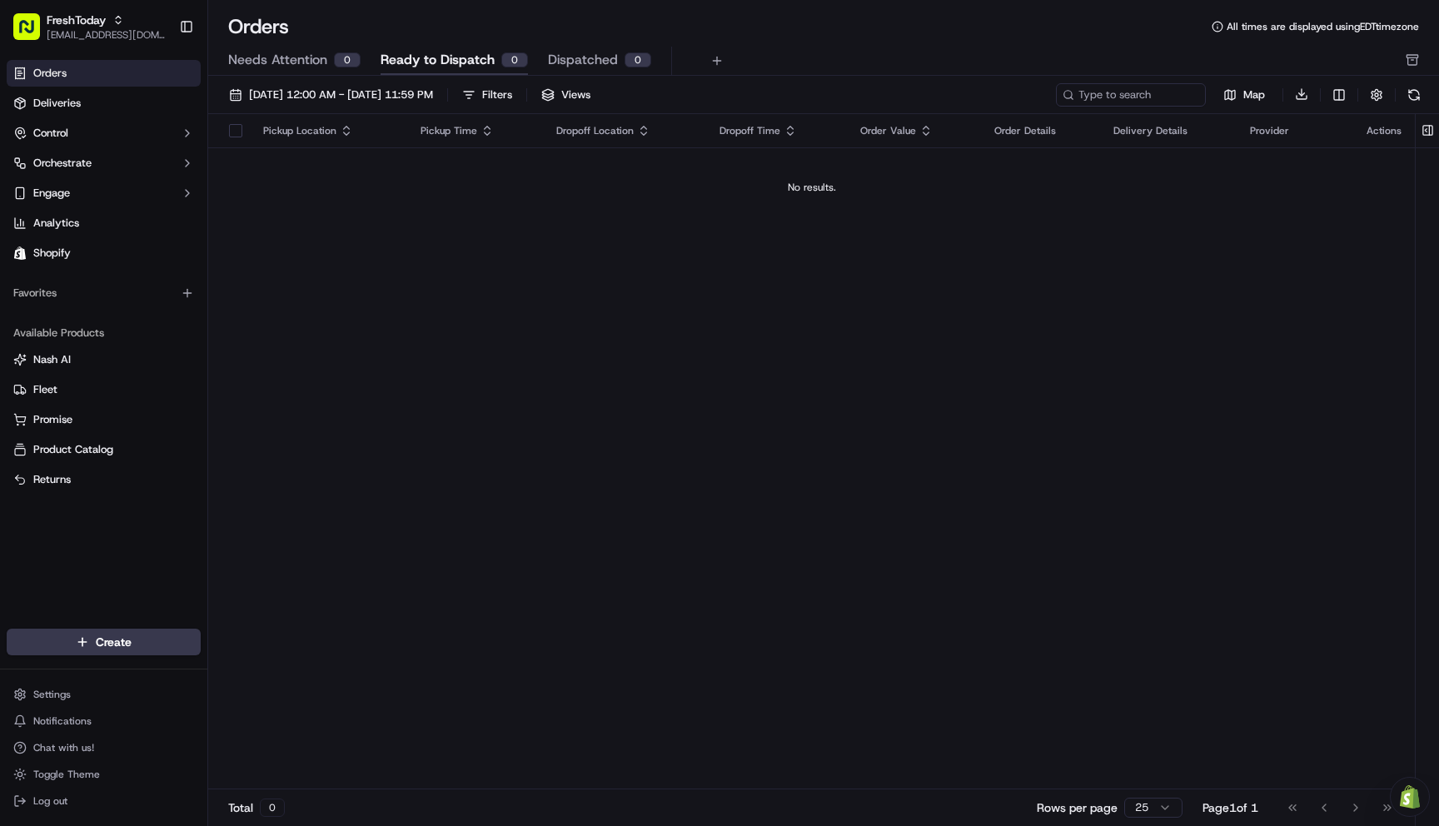
click at [62, 82] on link "Orders" at bounding box center [104, 73] width 194 height 27
click at [107, 14] on div "FreshToday" at bounding box center [106, 20] width 119 height 17
click at [245, 94] on div "ChickenToday" at bounding box center [301, 86] width 242 height 33
click at [359, 266] on div "Pickup Location Pickup Time Dropoff Location Dropoff Time Order Value Order Det…" at bounding box center [811, 452] width 1207 height 676
click at [63, 73] on span "Orders" at bounding box center [49, 73] width 33 height 15
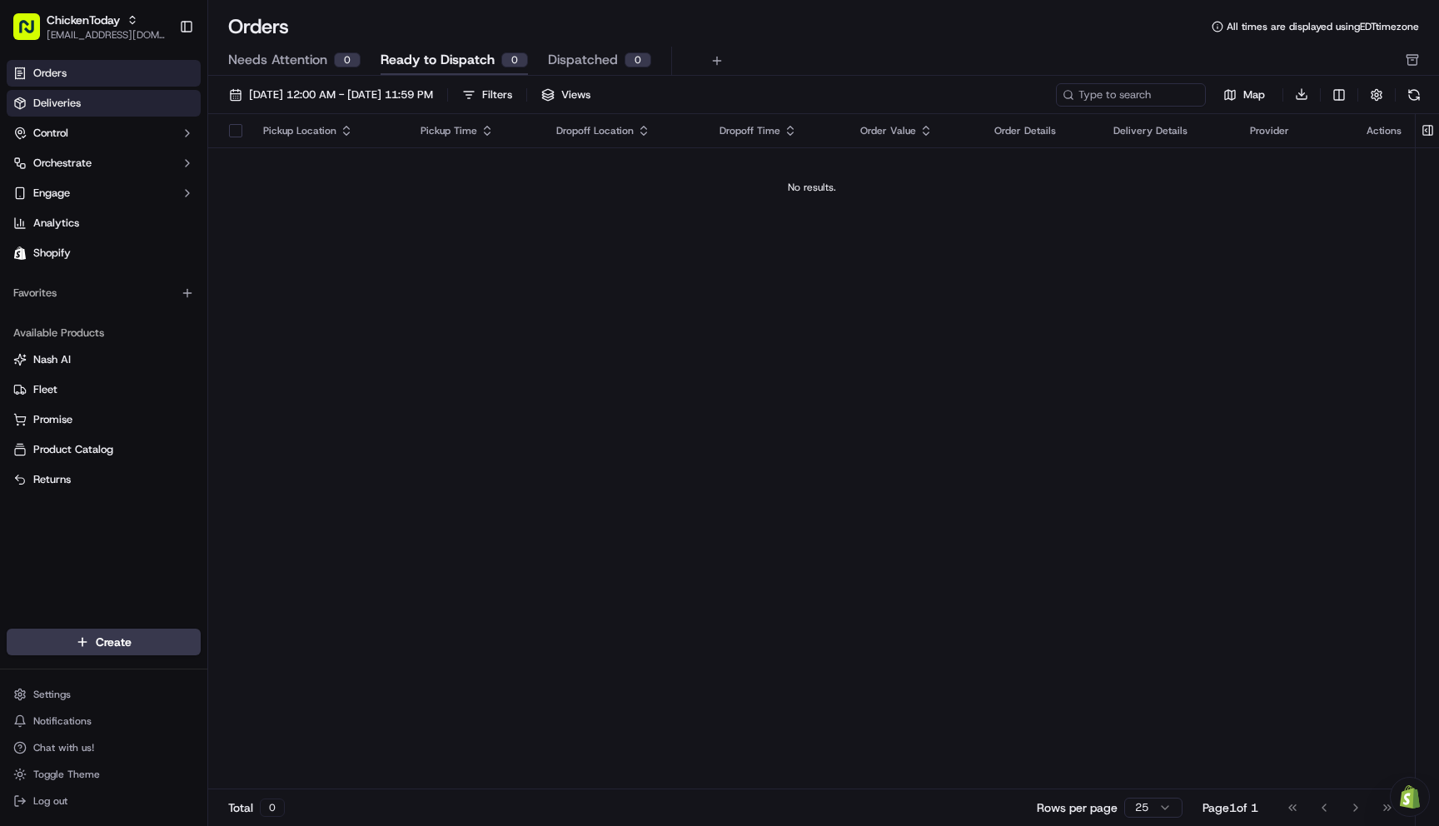
click at [73, 106] on span "Deliveries" at bounding box center [56, 103] width 47 height 15
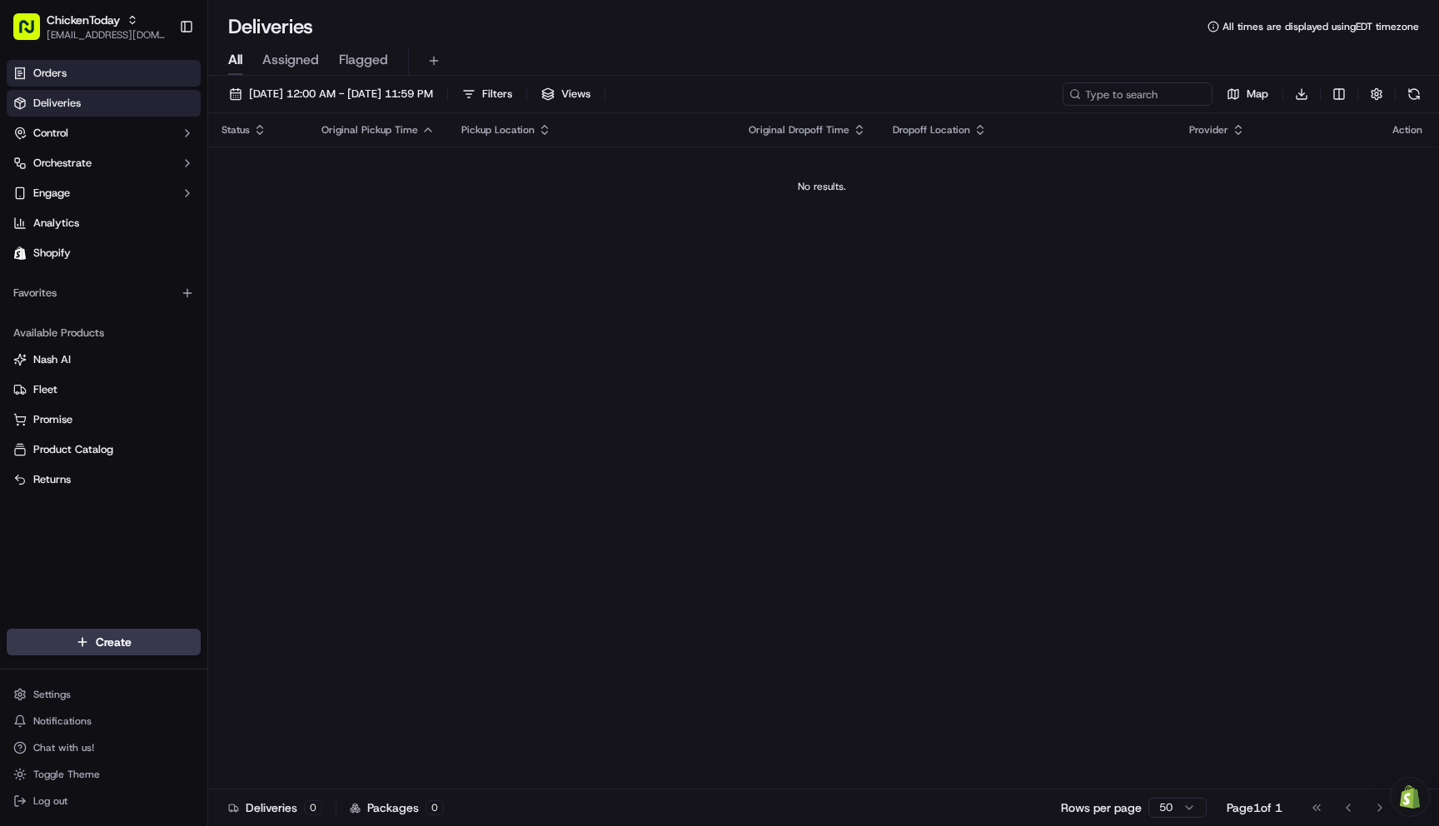
click at [60, 77] on span "Orders" at bounding box center [49, 73] width 33 height 15
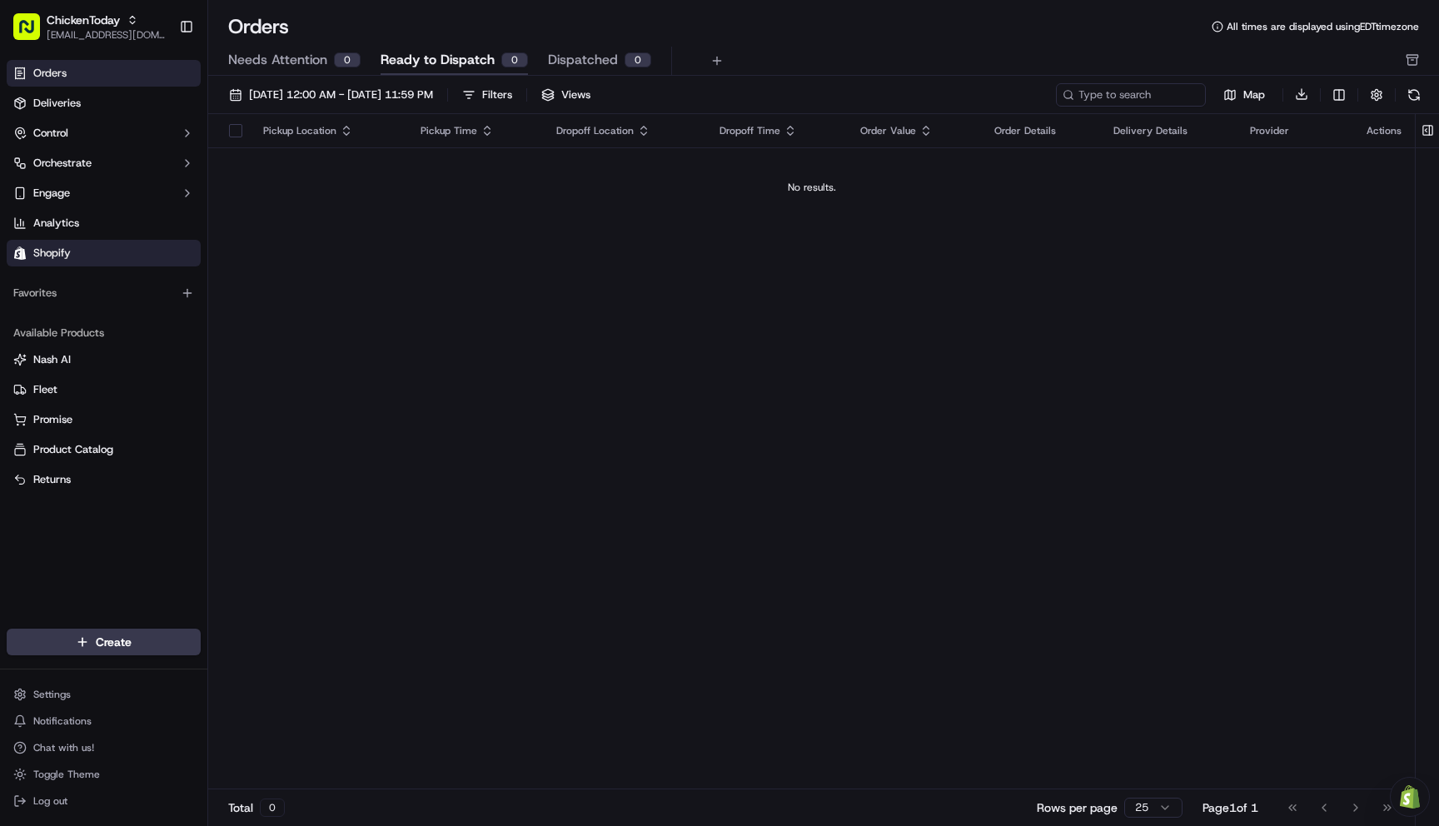
click at [53, 249] on span "Shopify" at bounding box center [51, 253] width 37 height 15
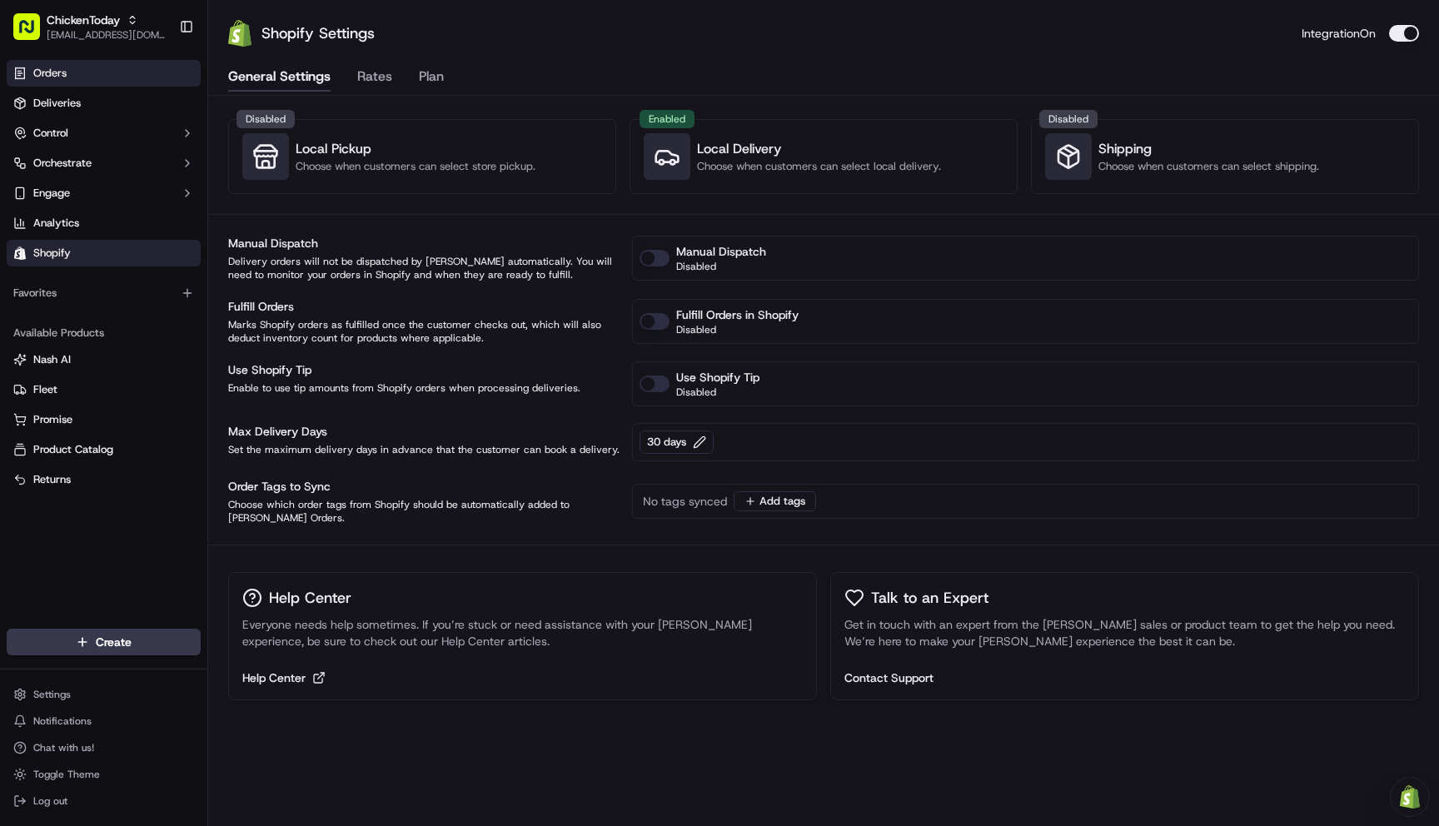
click at [44, 75] on span "Orders" at bounding box center [49, 73] width 33 height 15
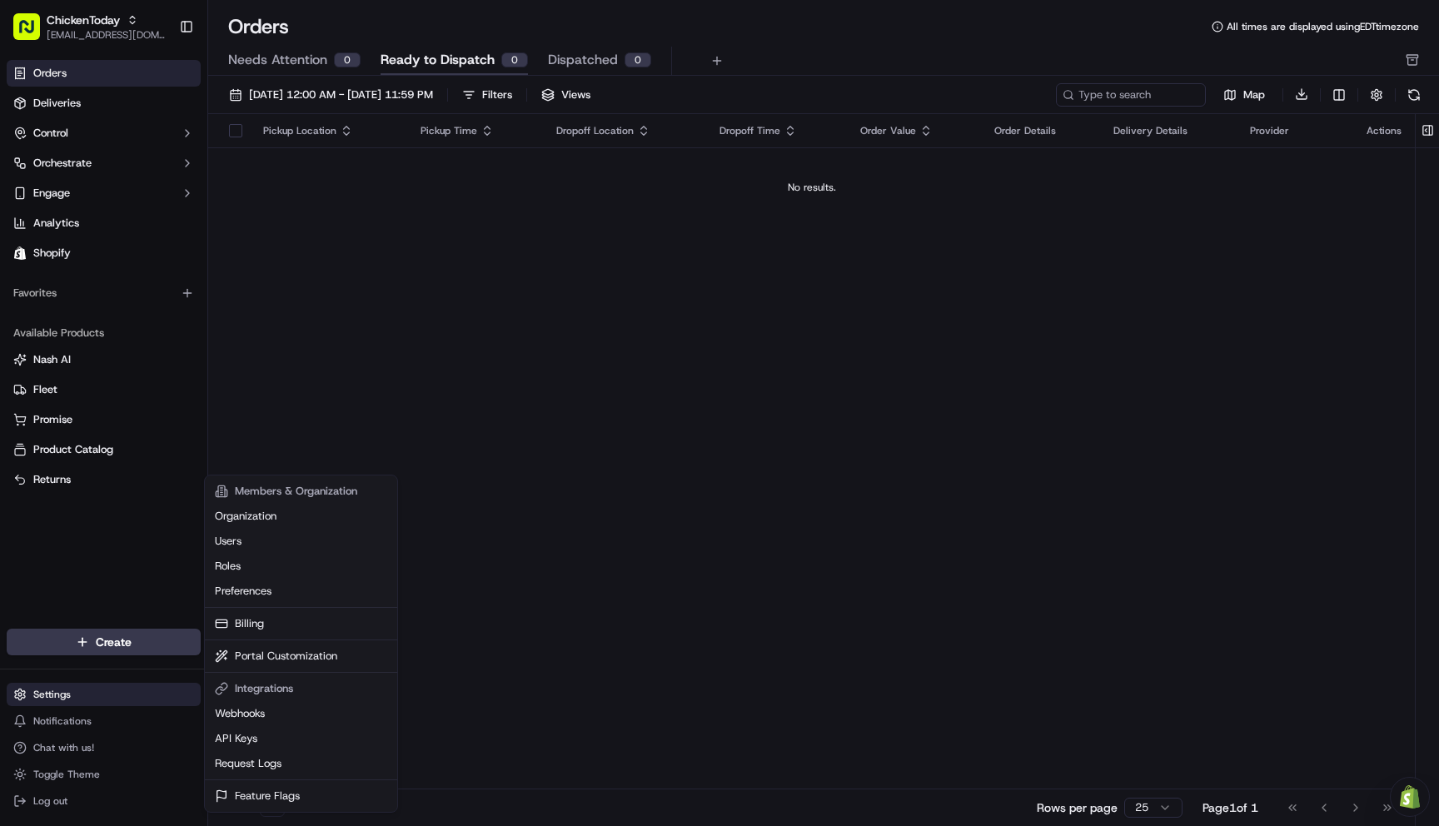
click at [62, 694] on html "ChickenToday [EMAIL_ADDRESS][DOMAIN_NAME] Toggle Sidebar Orders Deliveries Cont…" at bounding box center [719, 413] width 1439 height 826
